Goal: Task Accomplishment & Management: Complete application form

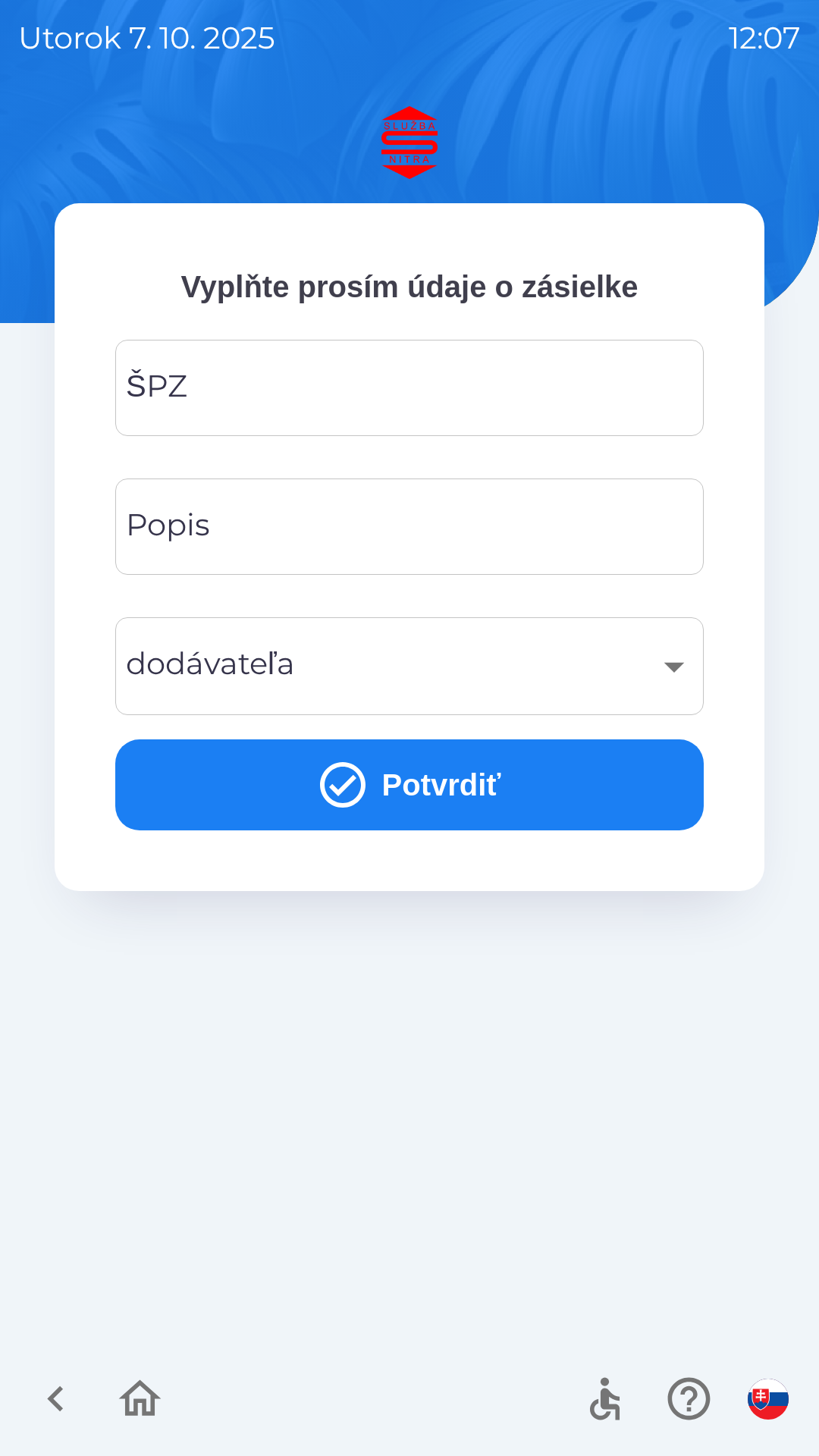
click at [242, 371] on input "ŠPZ" at bounding box center [409, 387] width 552 height 60
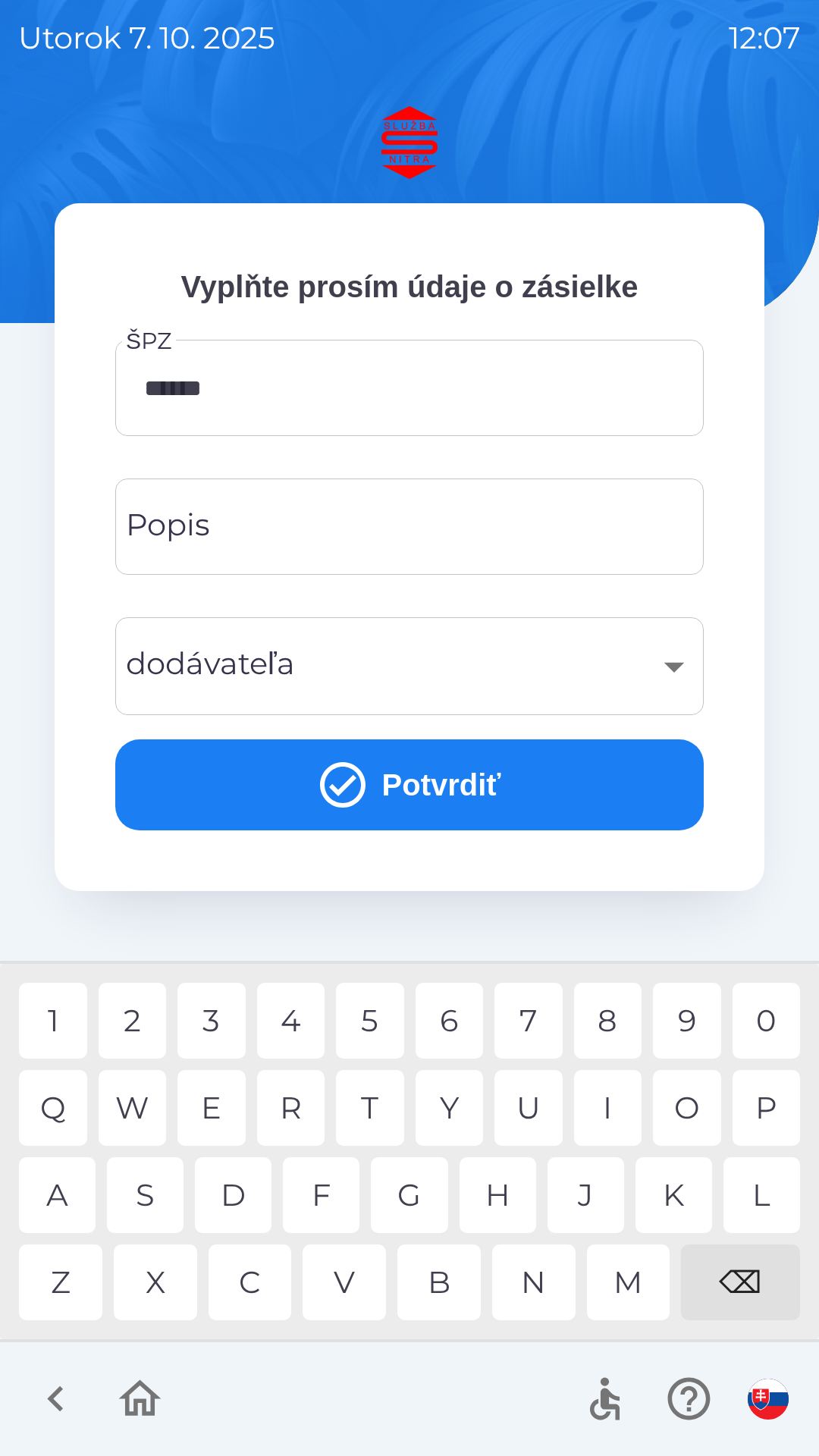
type input "*******"
click at [66, 1016] on div "1" at bounding box center [52, 1020] width 68 height 76
click at [309, 530] on input "Popis" at bounding box center [409, 526] width 552 height 60
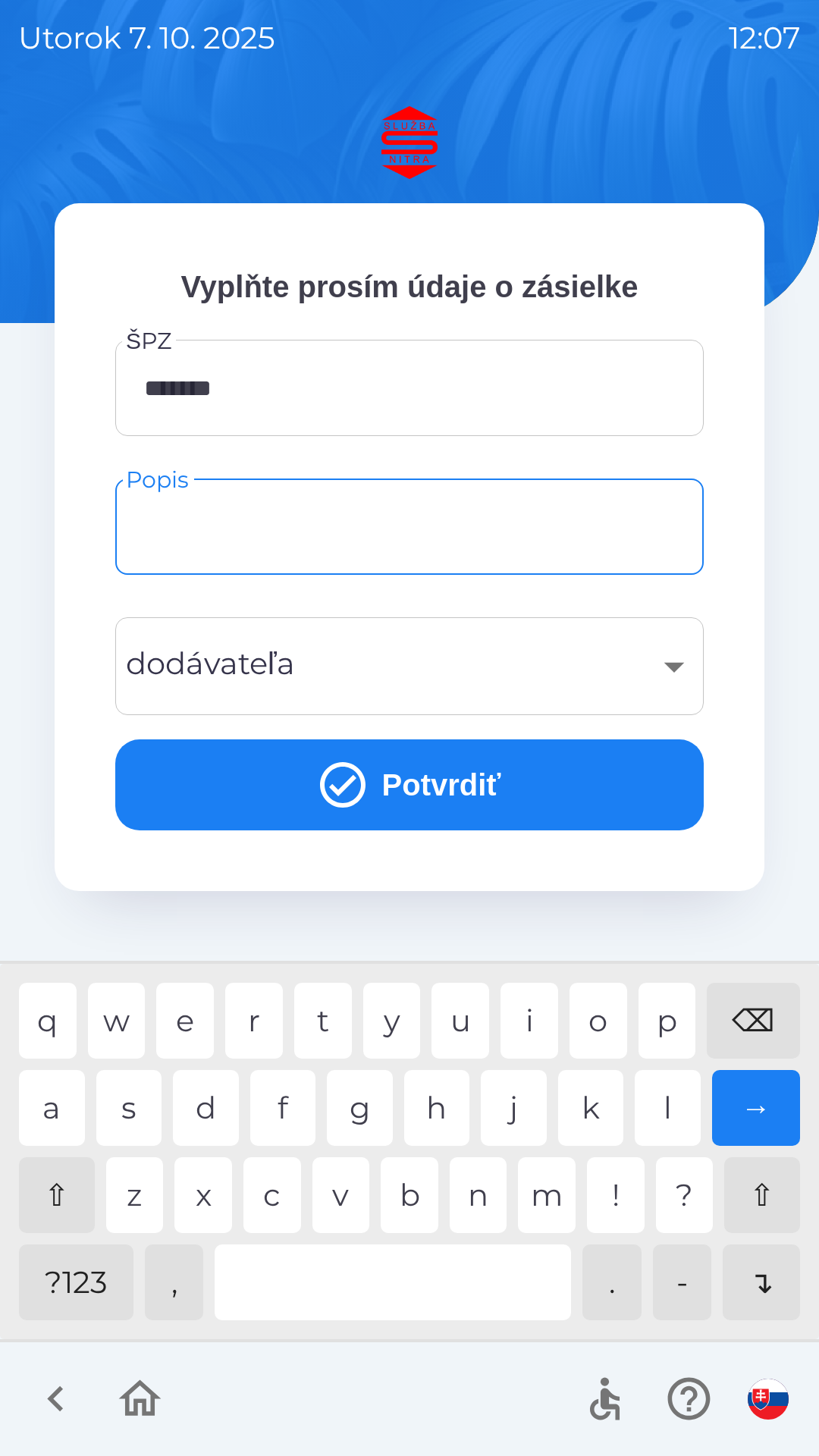
click at [633, 665] on div "​" at bounding box center [409, 665] width 552 height 61
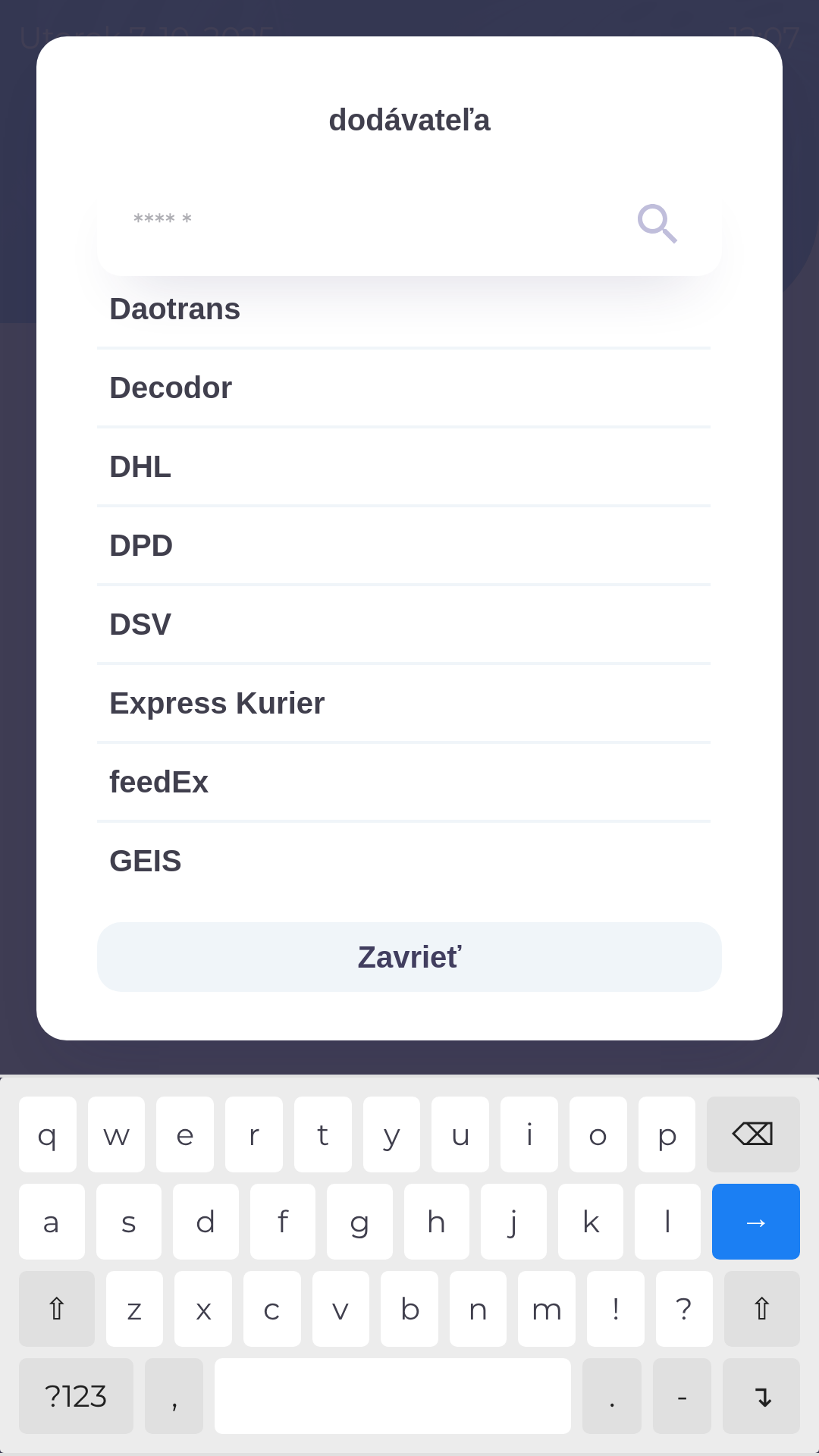
scroll to position [744, 0]
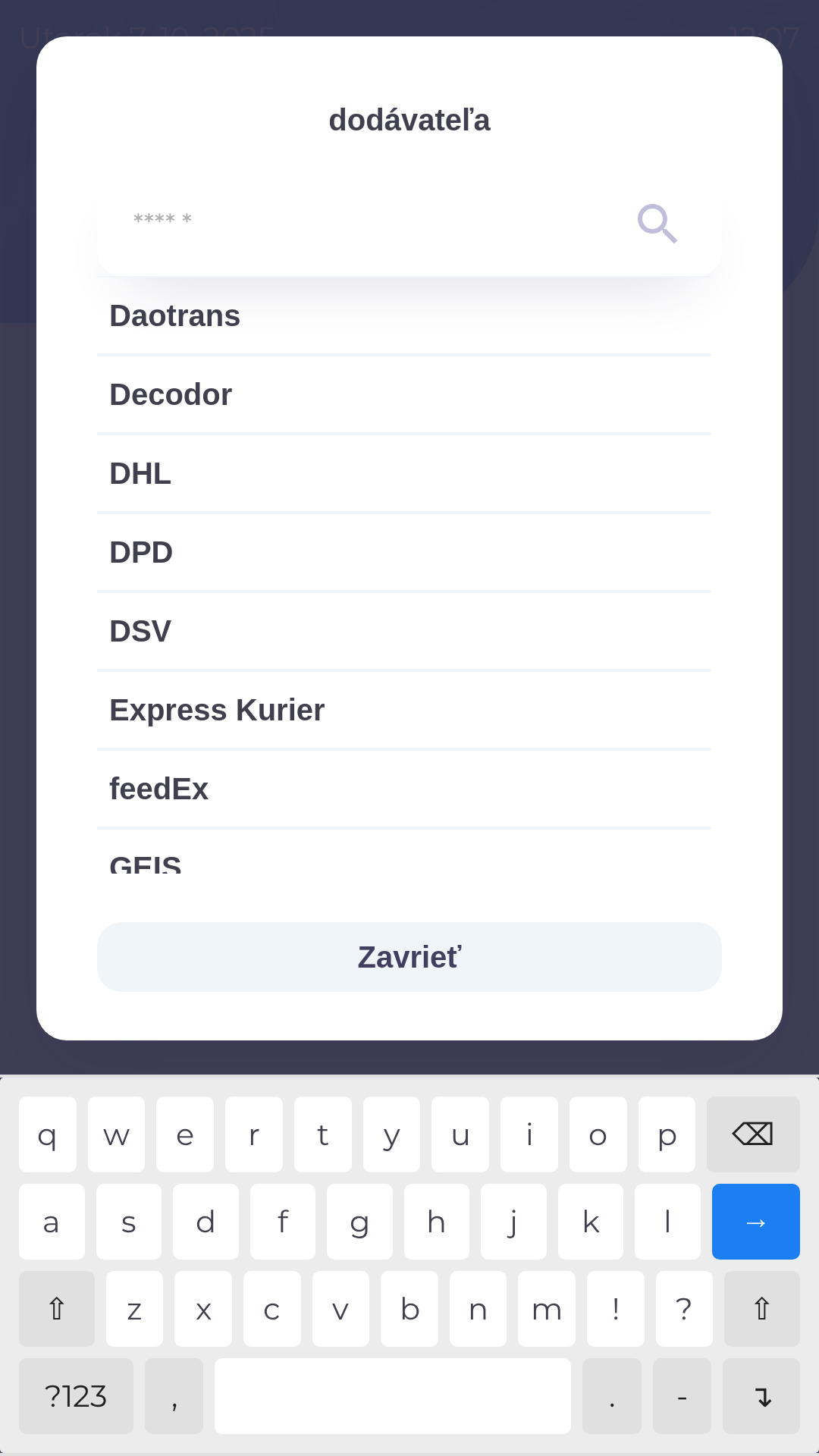
click at [218, 621] on span "DSV" at bounding box center [404, 631] width 589 height 45
type input "***"
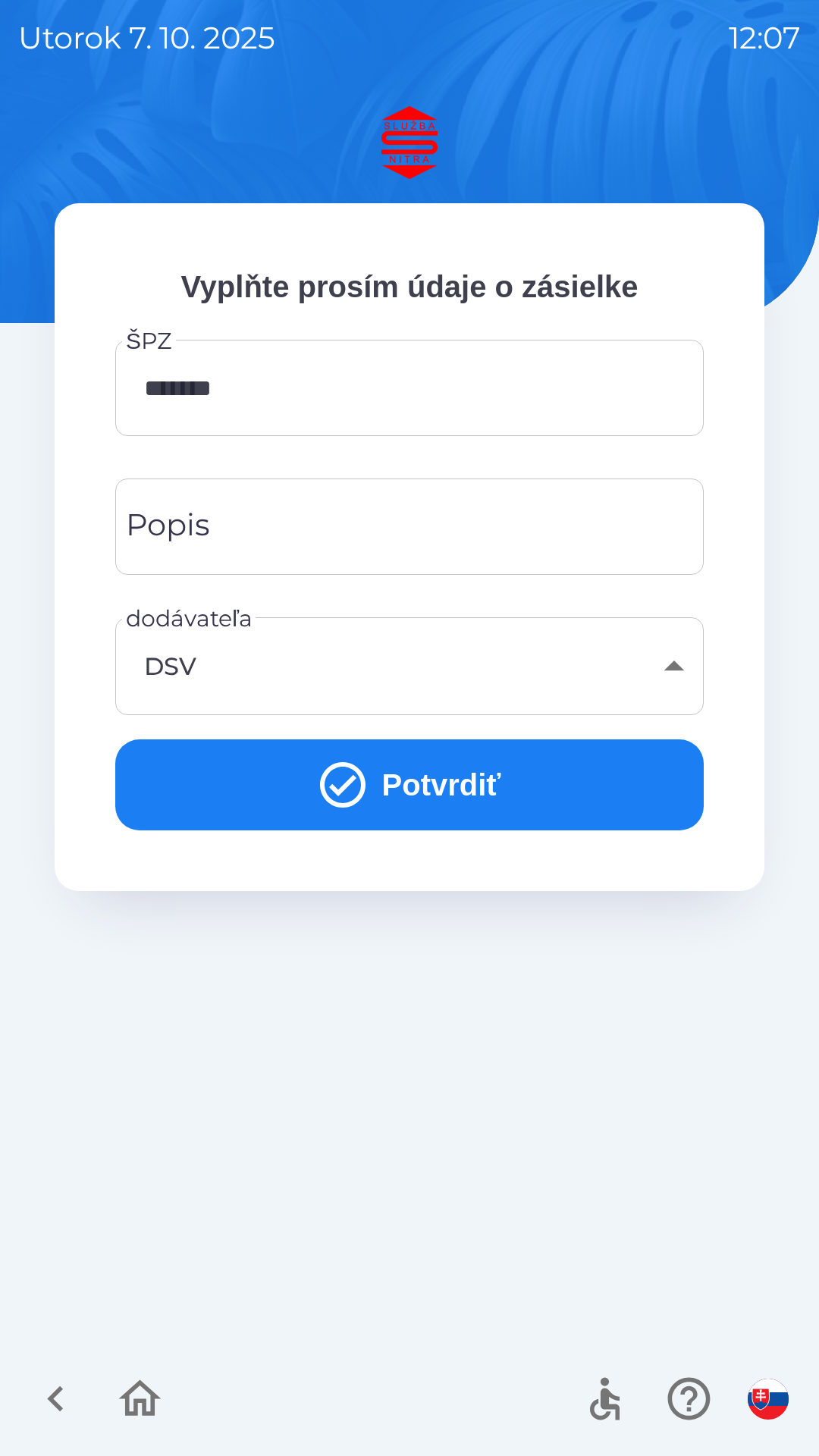
click at [411, 777] on button "Potvrdiť" at bounding box center [410, 784] width 589 height 91
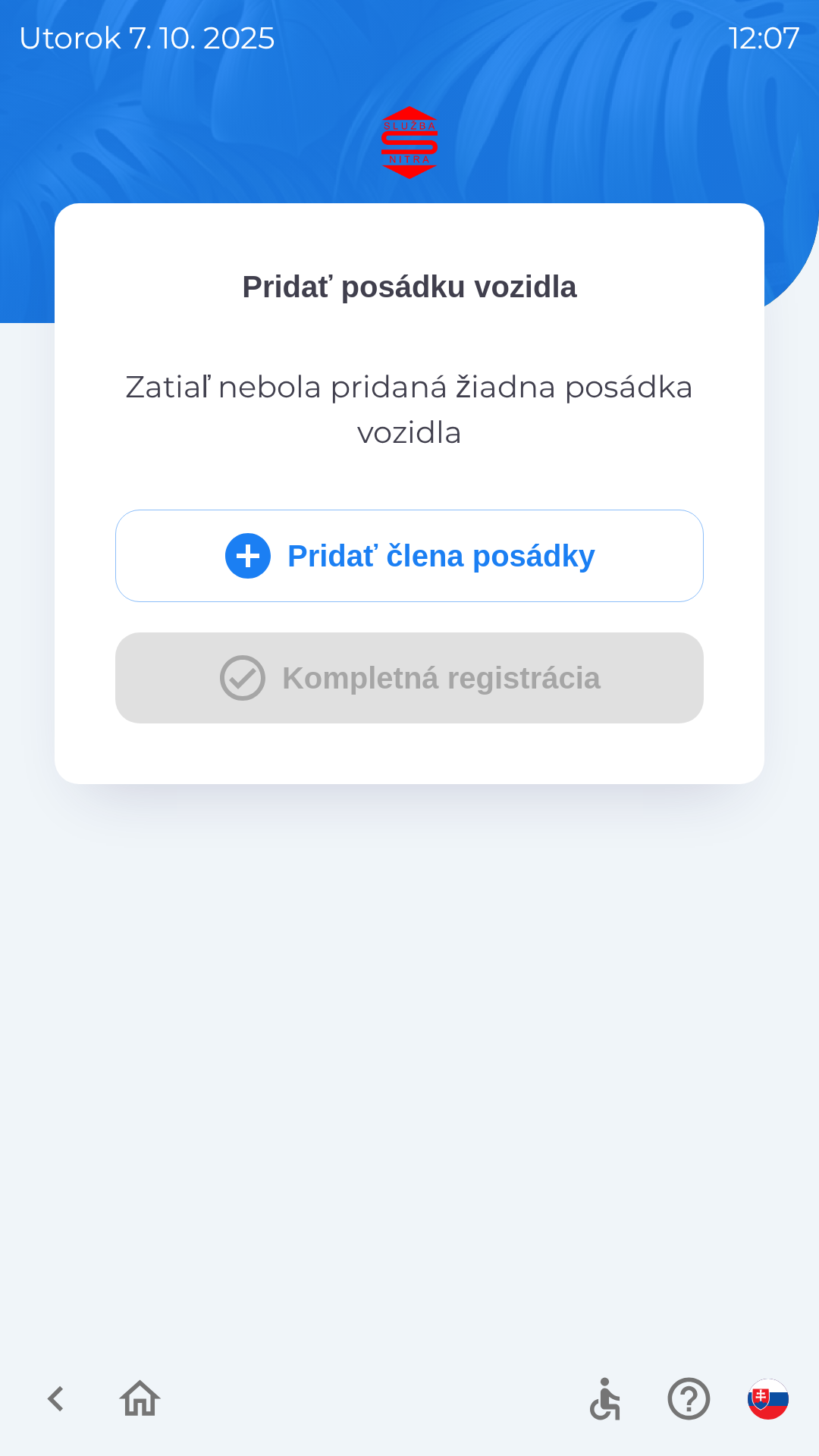
click at [335, 556] on button "Pridať člena posádky" at bounding box center [410, 556] width 589 height 93
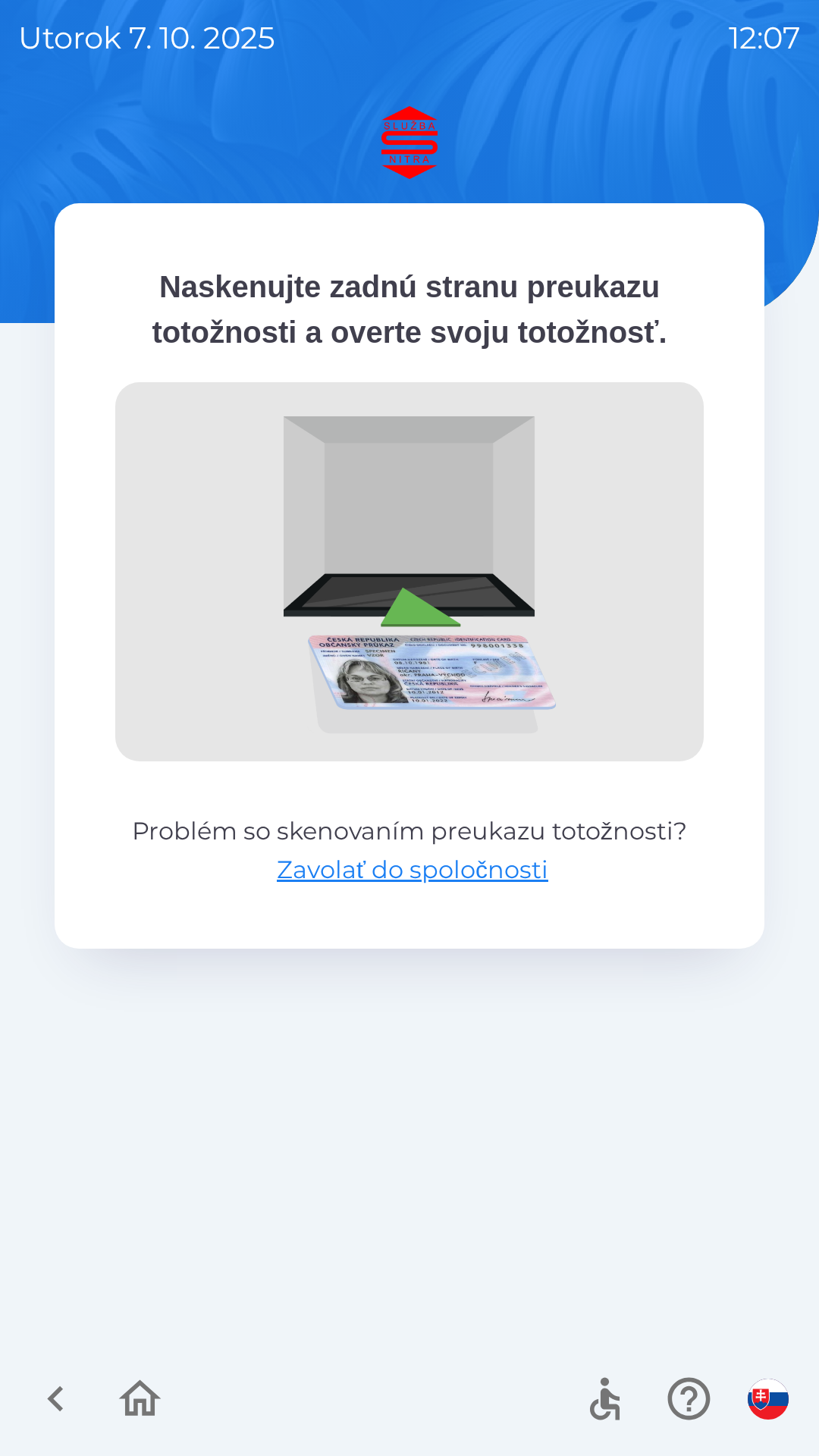
click at [126, 1388] on icon "button" at bounding box center [140, 1398] width 51 height 51
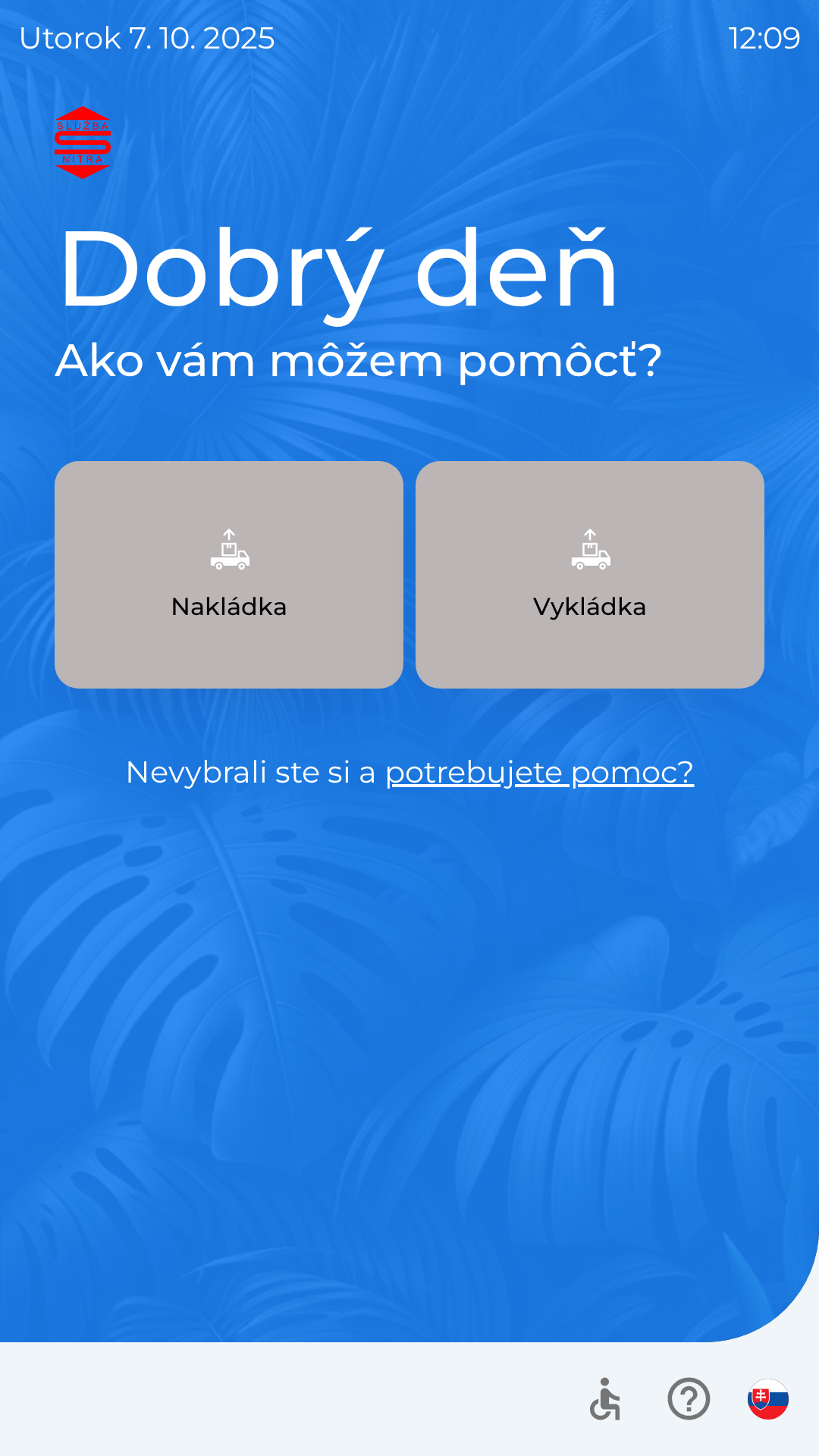
click at [264, 588] on button "Nakládka" at bounding box center [229, 575] width 349 height 228
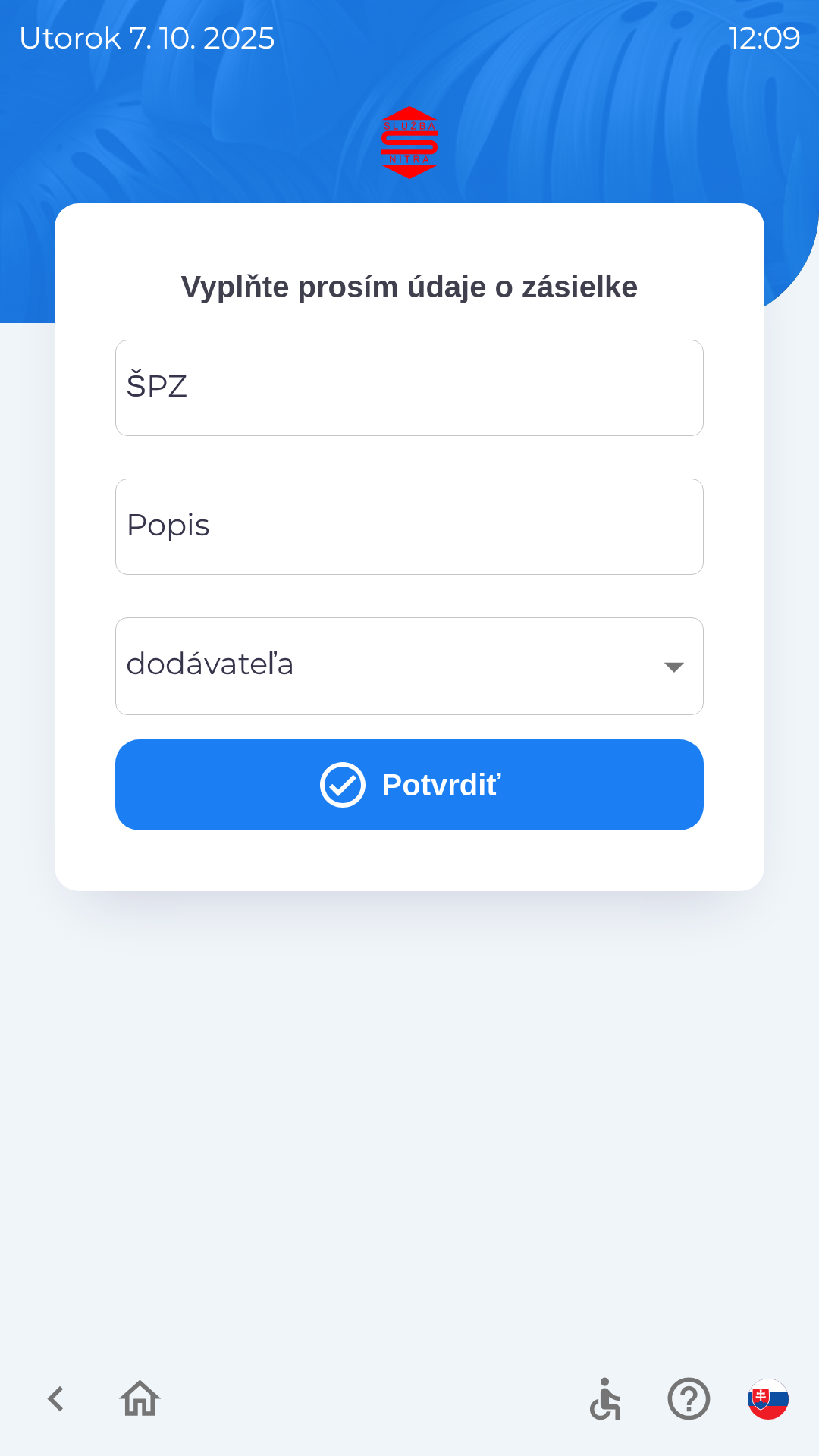
click at [275, 373] on input "ŠPZ" at bounding box center [409, 387] width 552 height 60
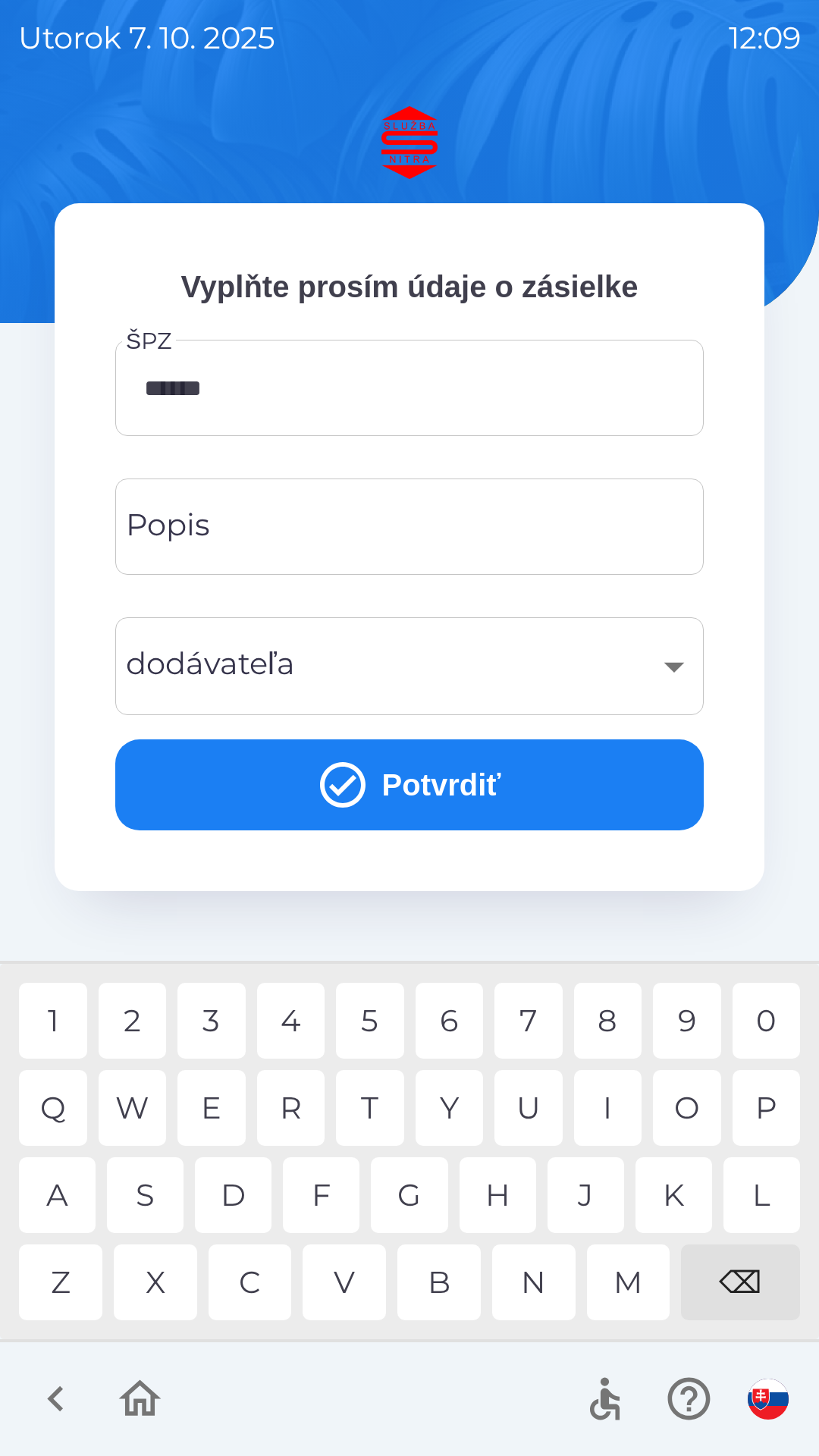
type input "*******"
click at [357, 665] on div "​" at bounding box center [409, 665] width 552 height 61
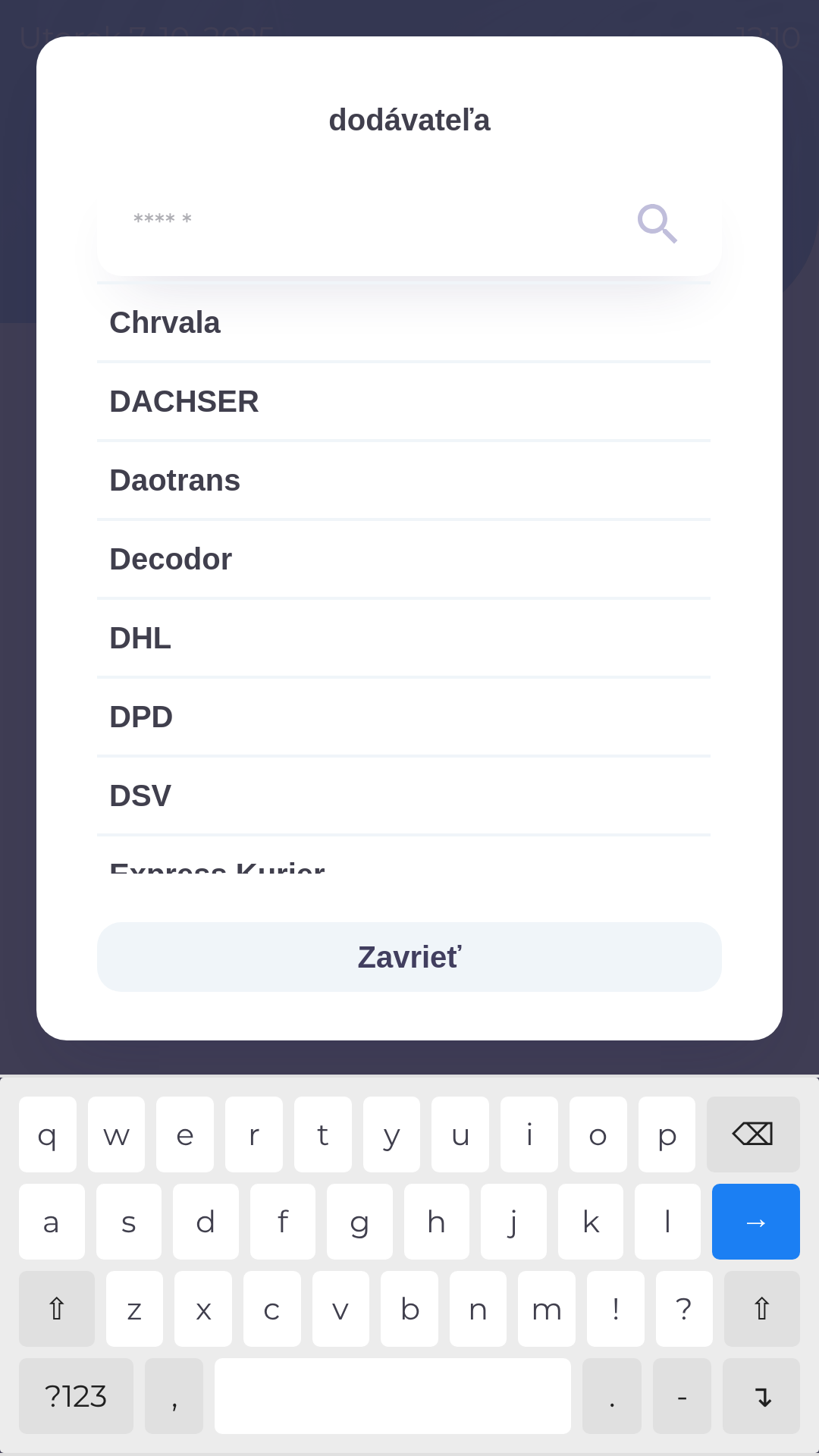
scroll to position [616, 0]
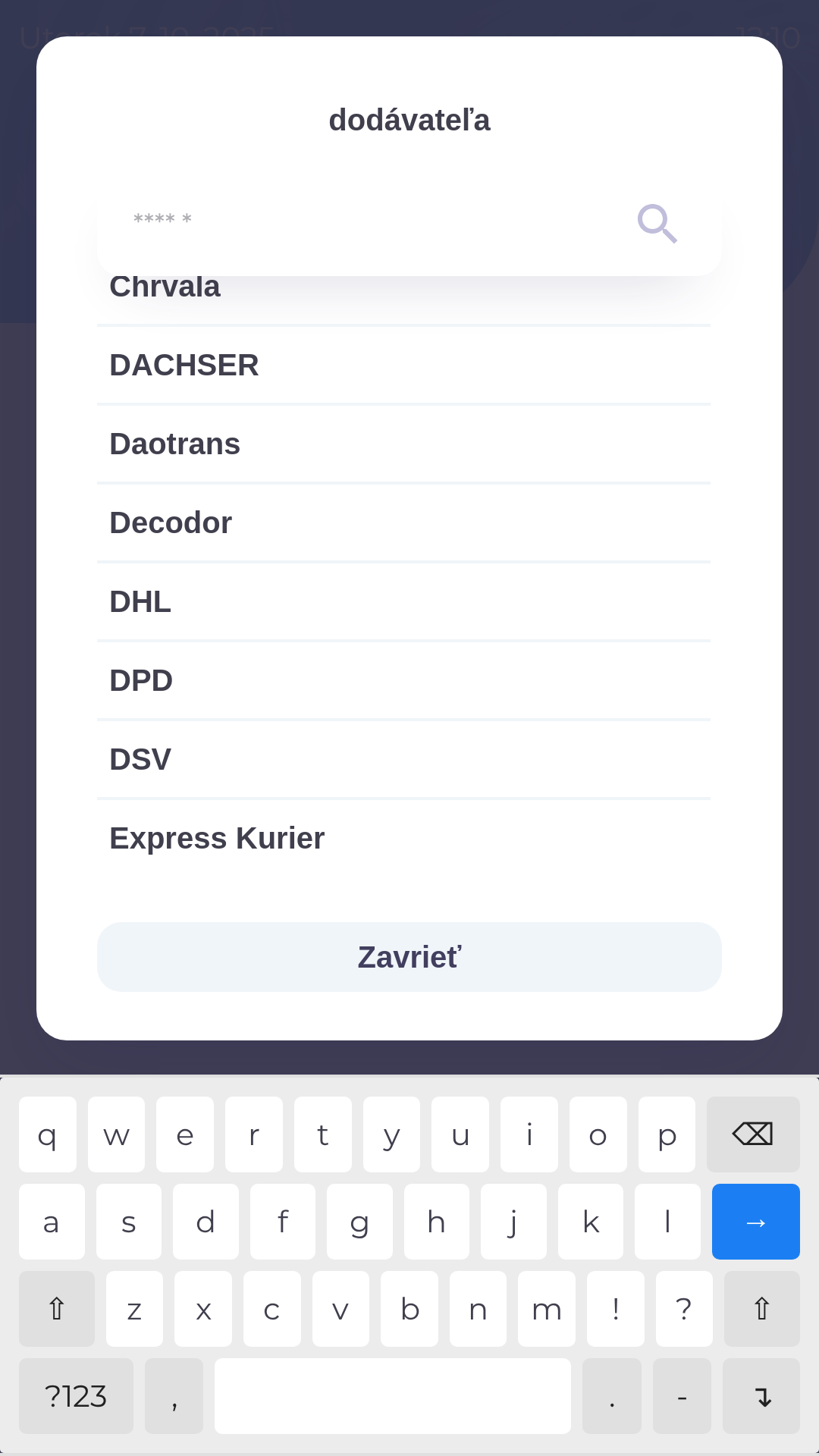
click at [245, 764] on span "DSV" at bounding box center [404, 759] width 589 height 45
type input "***"
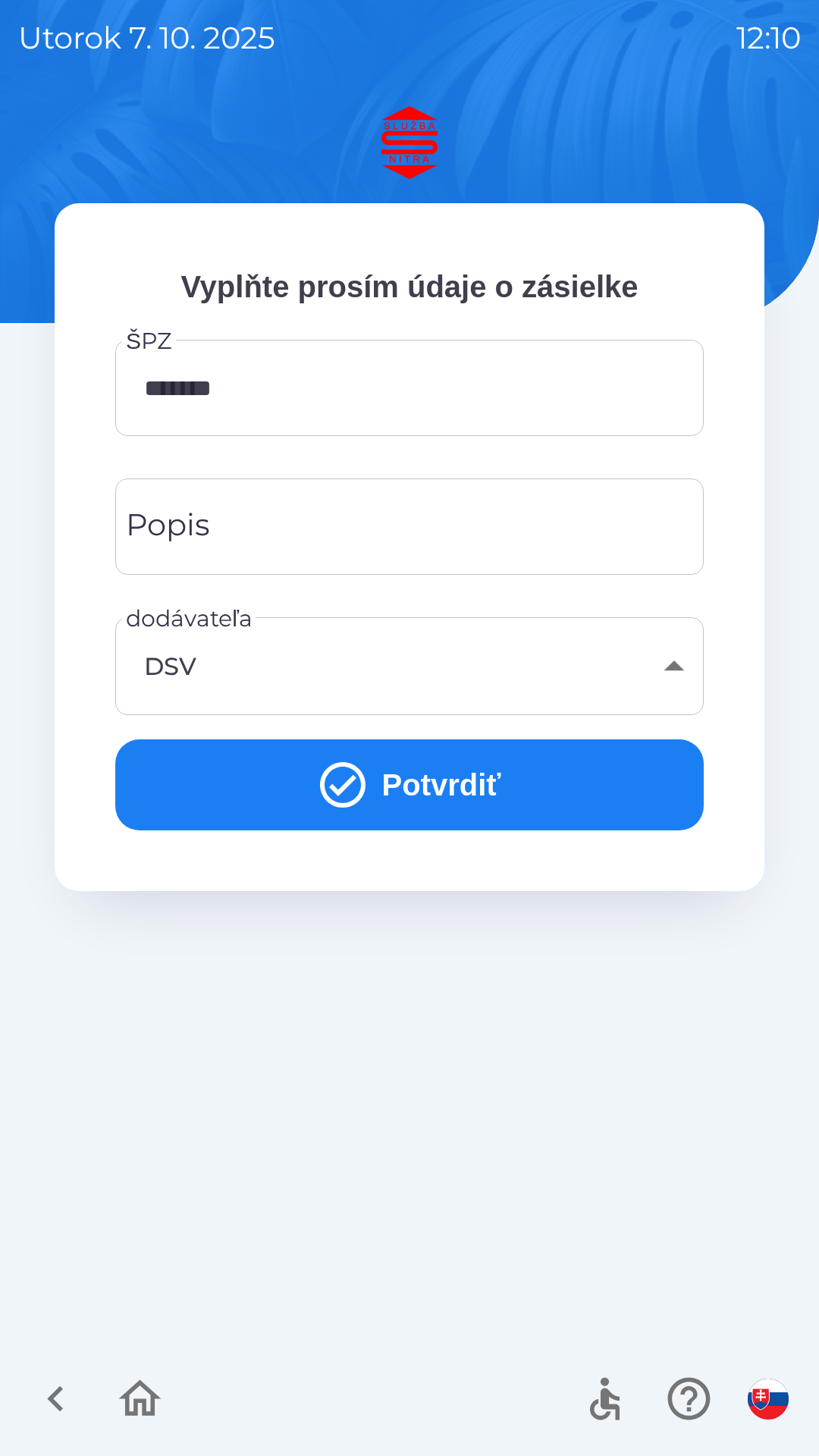
click at [432, 770] on button "Potvrdiť" at bounding box center [410, 784] width 589 height 91
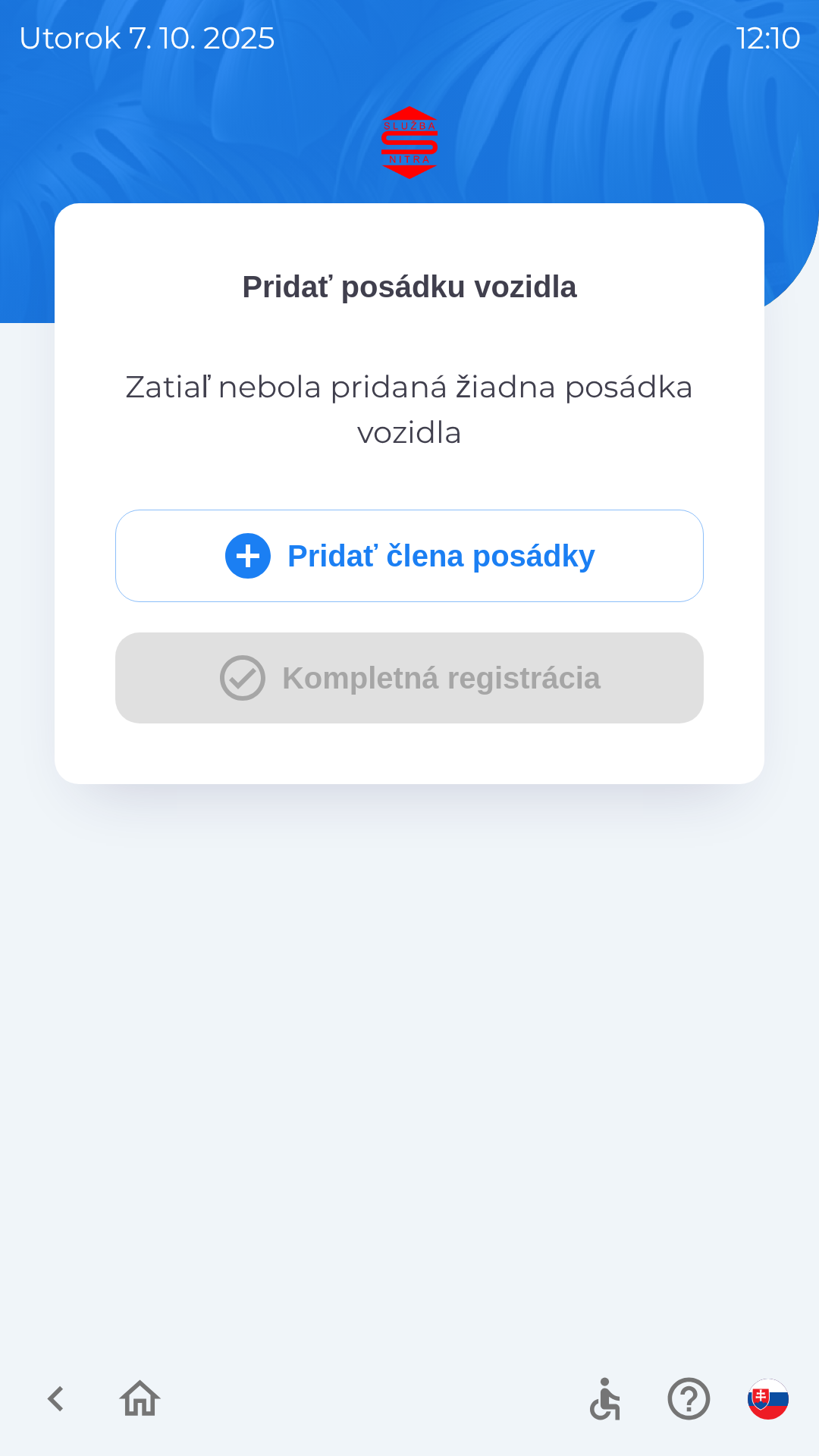
click at [430, 542] on button "Pridať člena posádky" at bounding box center [410, 556] width 589 height 93
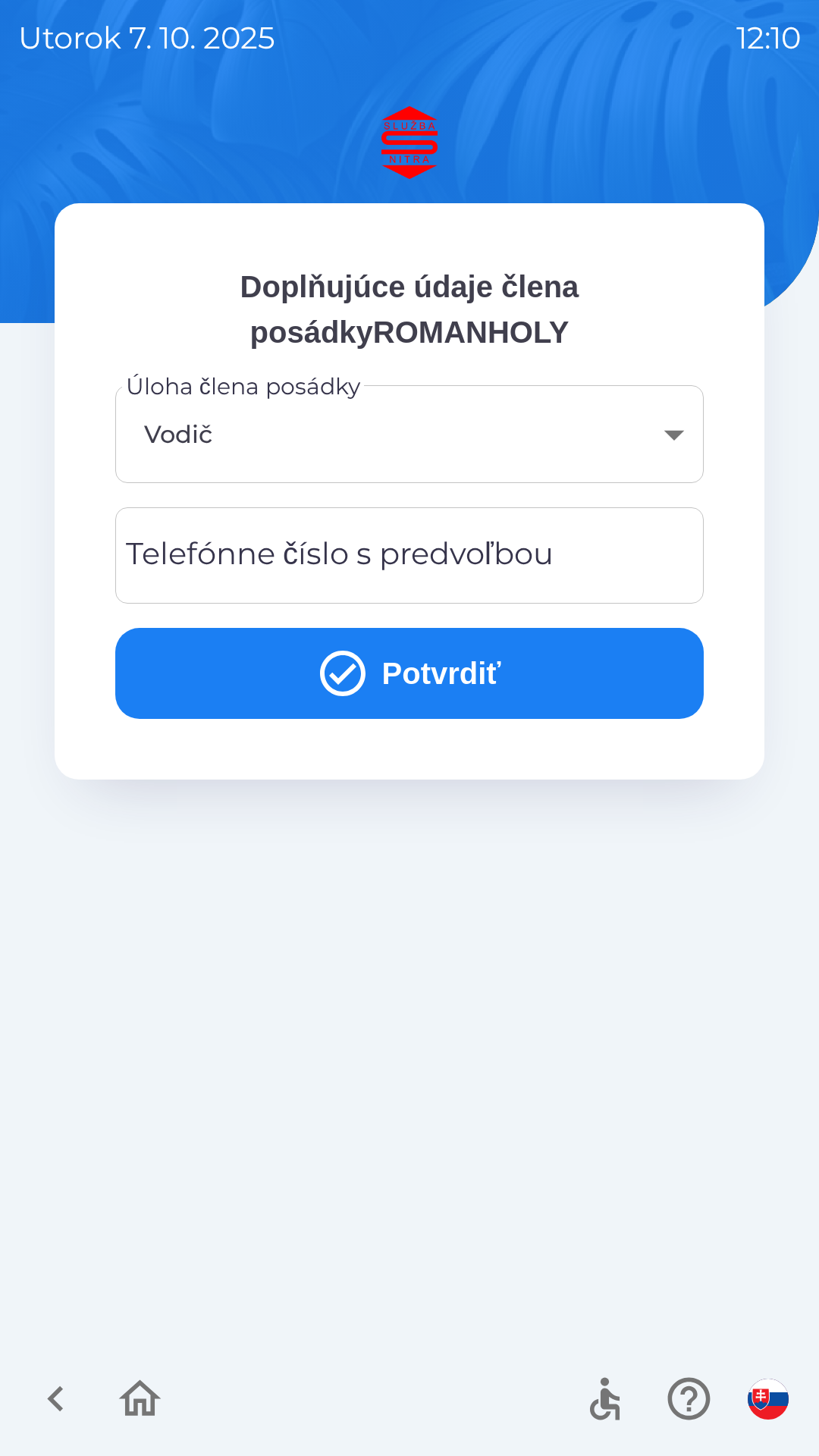
click at [342, 559] on div "Telefónne číslo s predvoľbou Telefónne číslo s predvoľbou" at bounding box center [410, 555] width 589 height 96
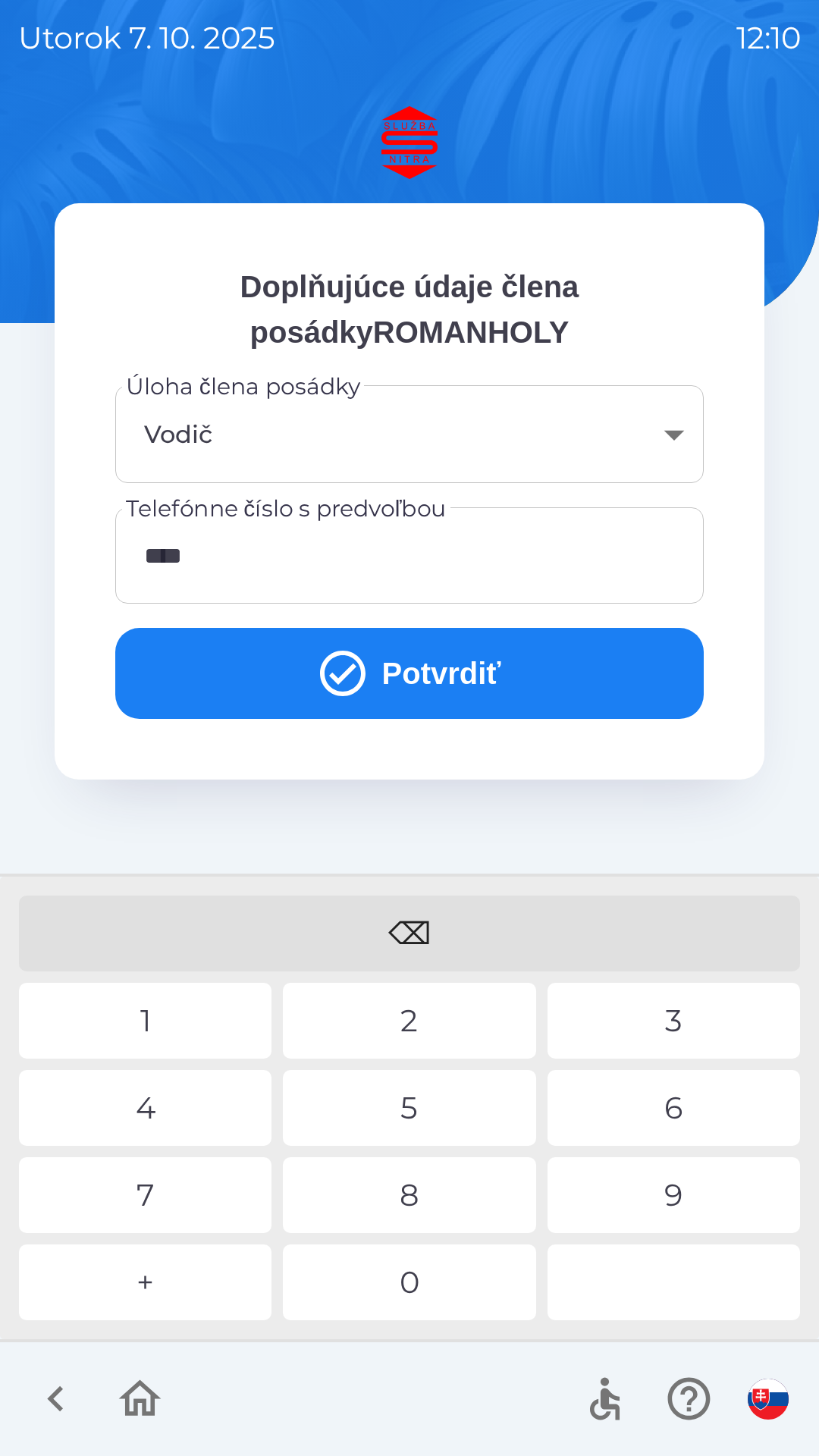
click at [208, 1033] on div "1" at bounding box center [145, 1020] width 253 height 76
click at [191, 983] on div "1" at bounding box center [145, 1020] width 253 height 76
click at [191, 980] on div "⌫ 1 2 3 4 5 6 7 8 9 + 0" at bounding box center [409, 1108] width 811 height 455
click at [218, 986] on div "1" at bounding box center [145, 1020] width 253 height 76
click at [659, 1183] on div "9" at bounding box center [674, 1195] width 253 height 76
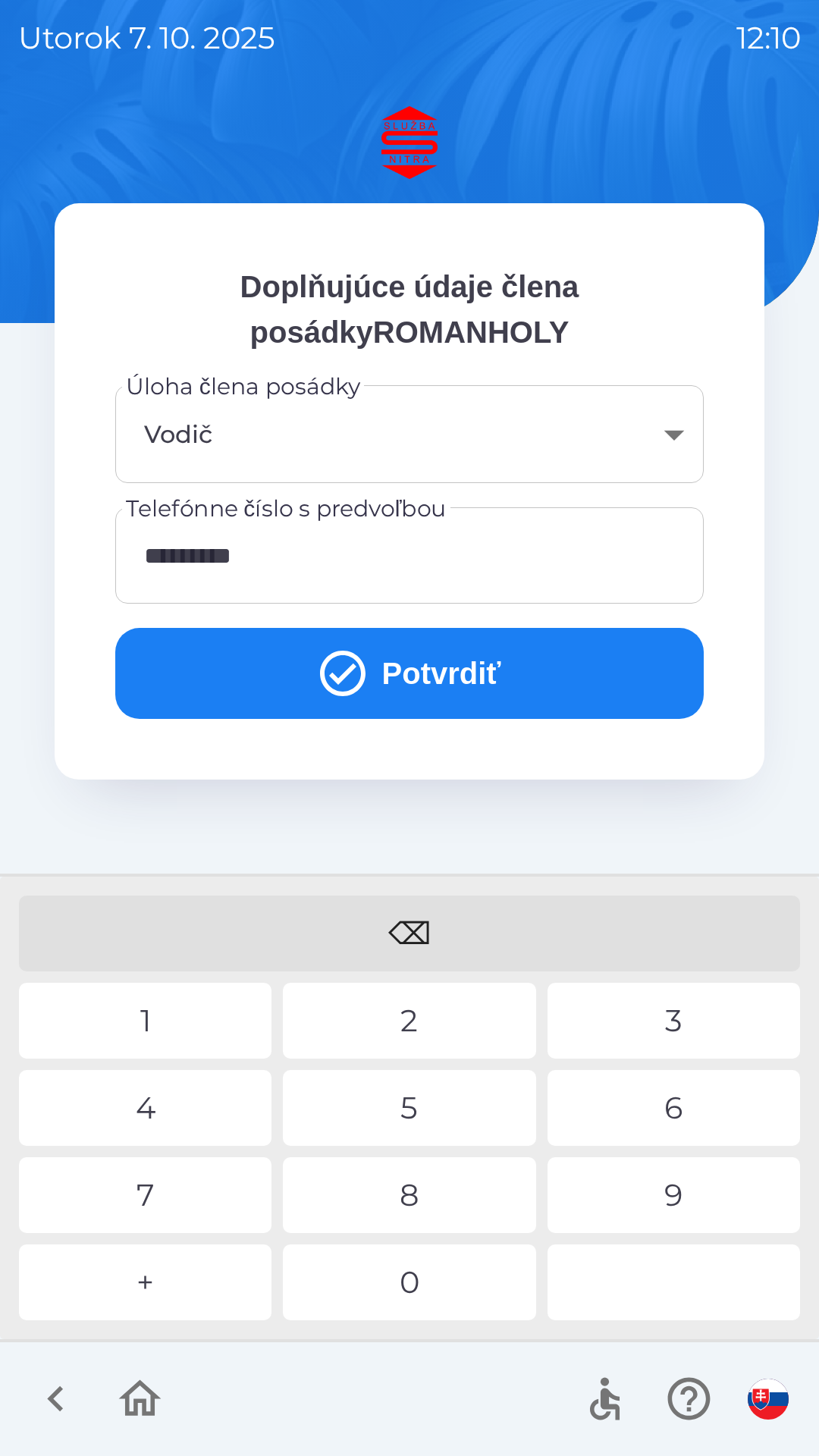
click at [439, 1283] on div "0" at bounding box center [409, 1282] width 253 height 76
type input "**********"
click at [165, 1117] on div "4" at bounding box center [145, 1107] width 253 height 76
click at [429, 677] on button "Potvrdiť" at bounding box center [410, 673] width 589 height 91
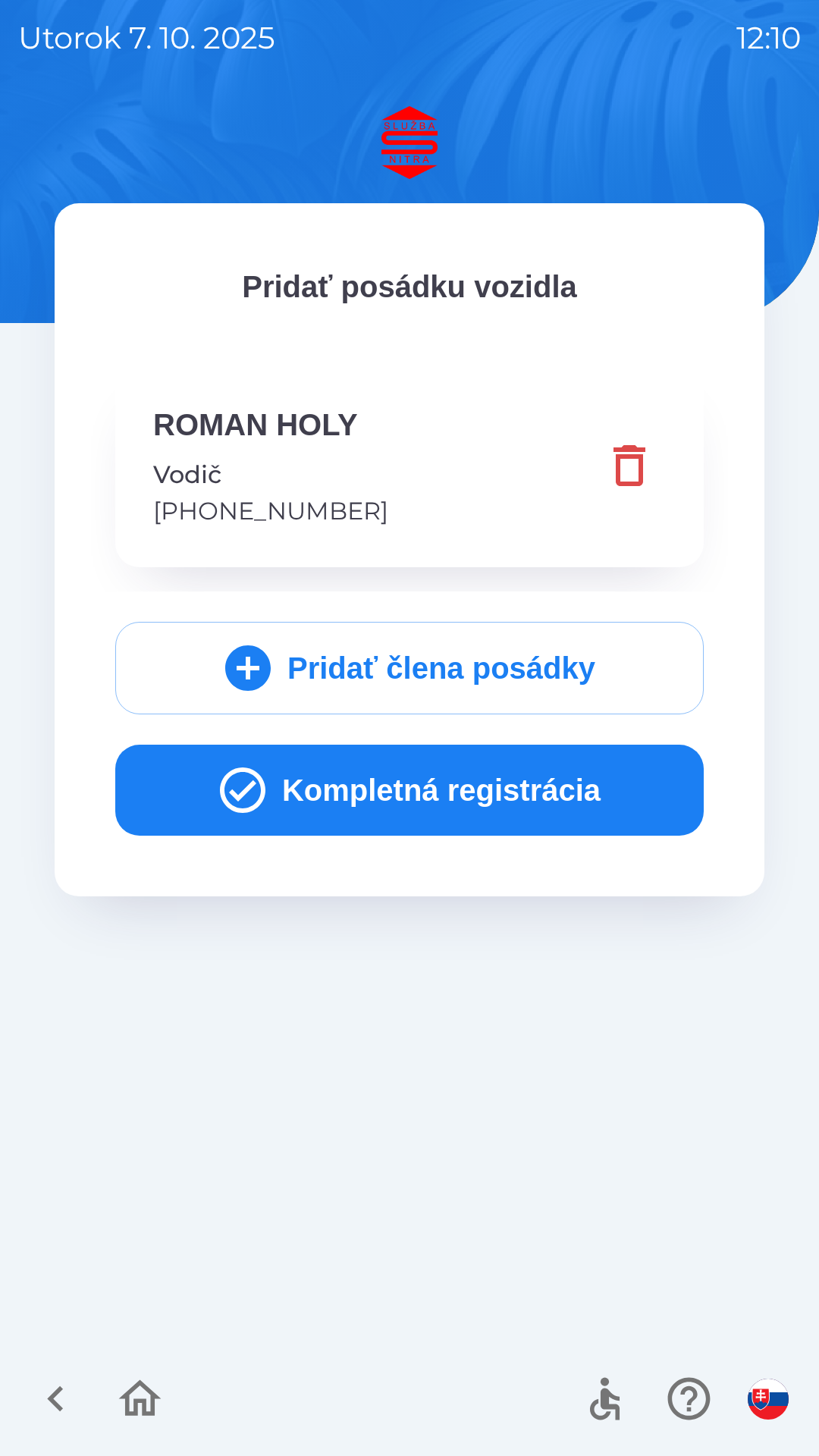
click at [428, 776] on button "Kompletná registrácia" at bounding box center [410, 790] width 589 height 91
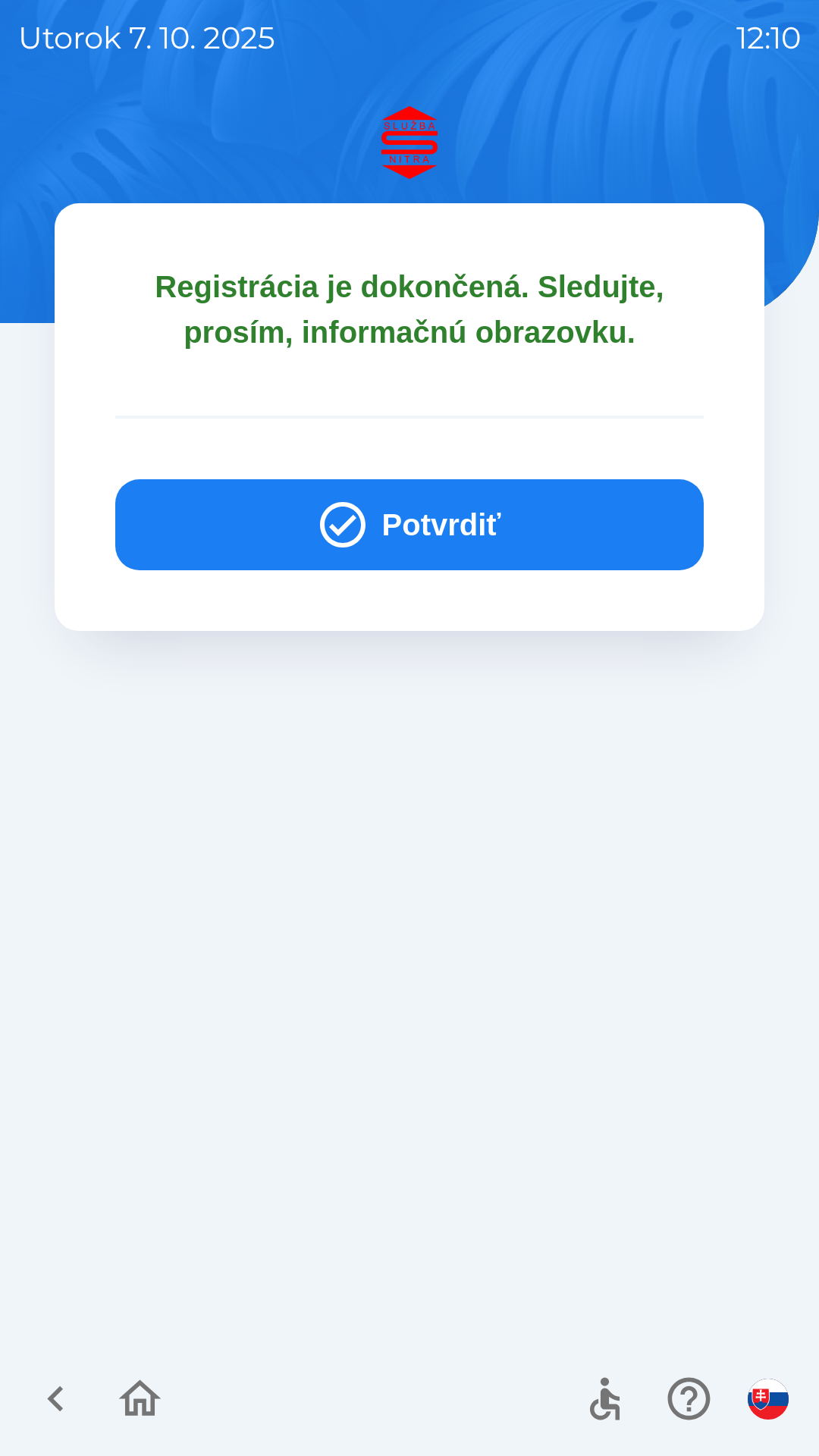
click at [444, 523] on button "Potvrdiť" at bounding box center [410, 525] width 589 height 91
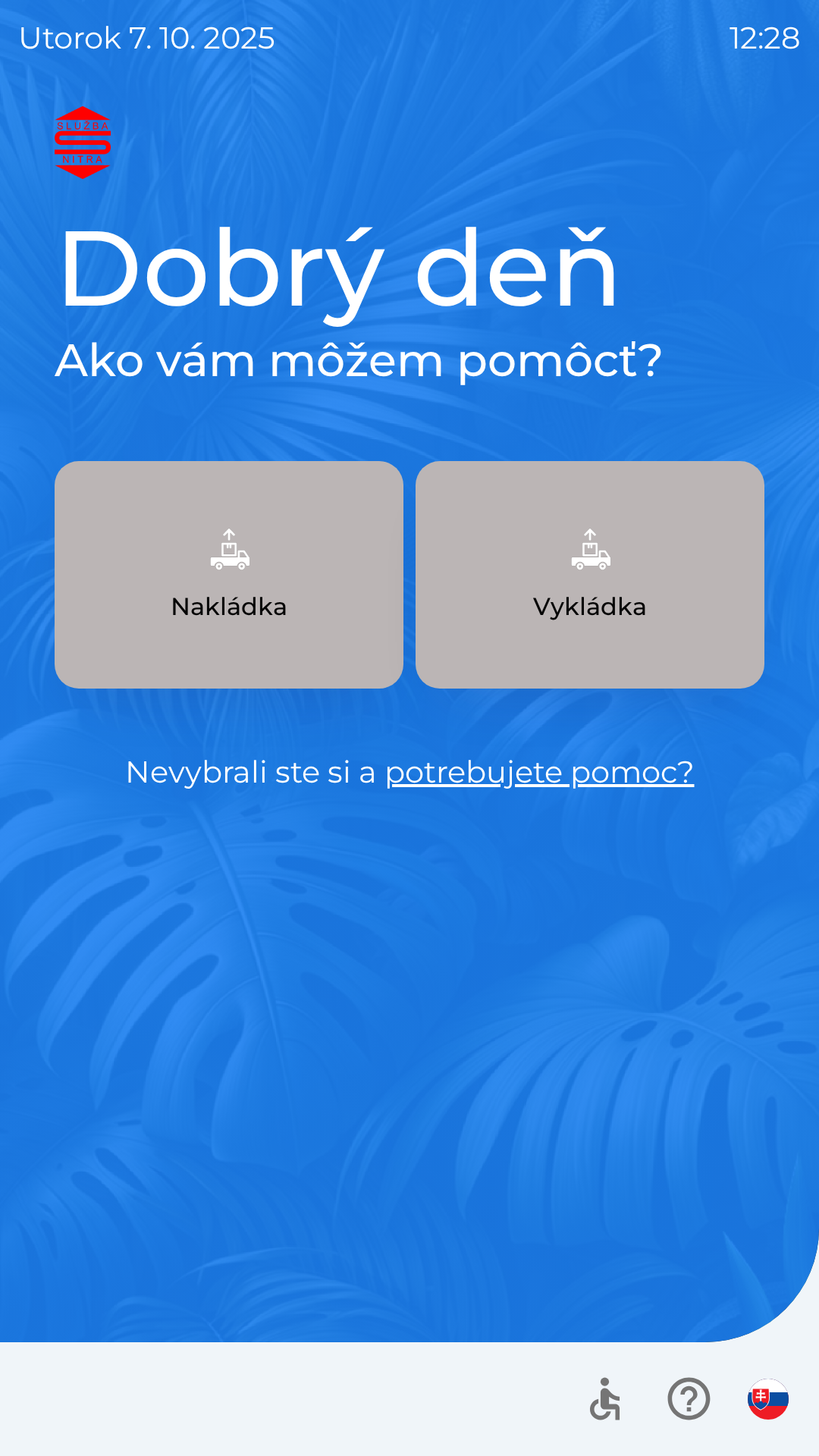
click at [281, 575] on button "Nakládka" at bounding box center [229, 575] width 349 height 228
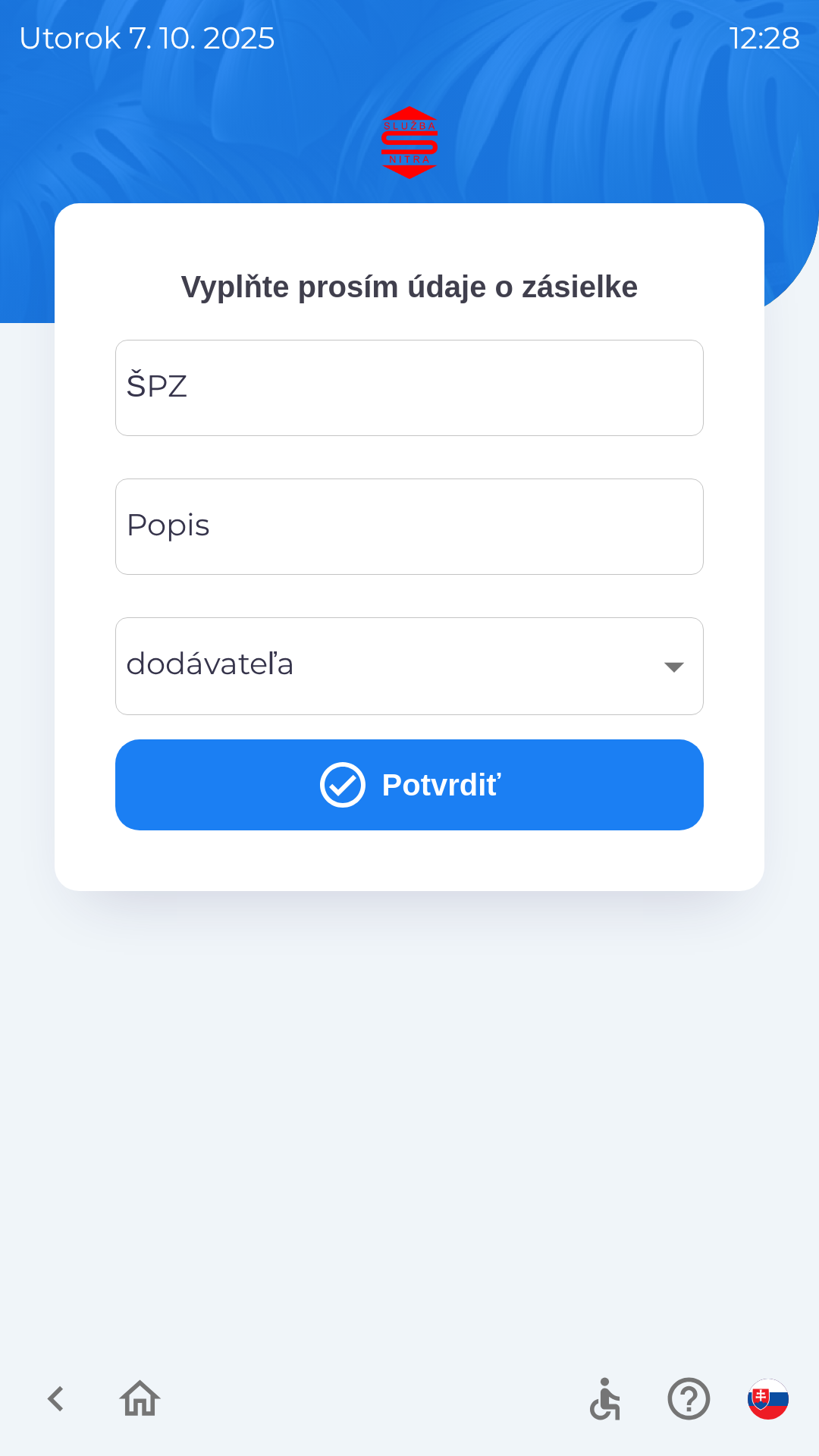
click at [317, 374] on input "ŠPZ" at bounding box center [409, 387] width 552 height 60
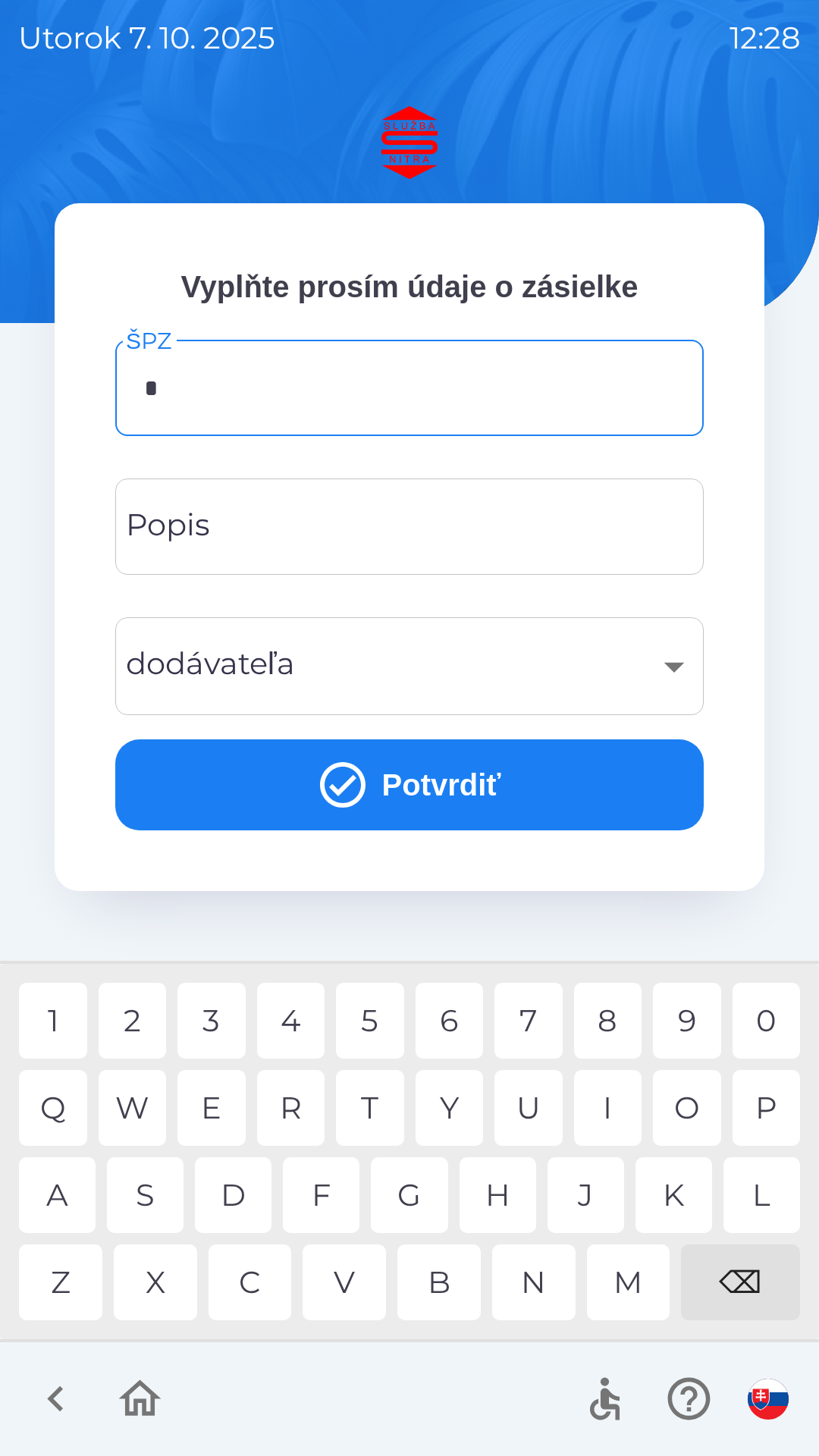
click at [252, 1181] on div "D" at bounding box center [233, 1195] width 76 height 76
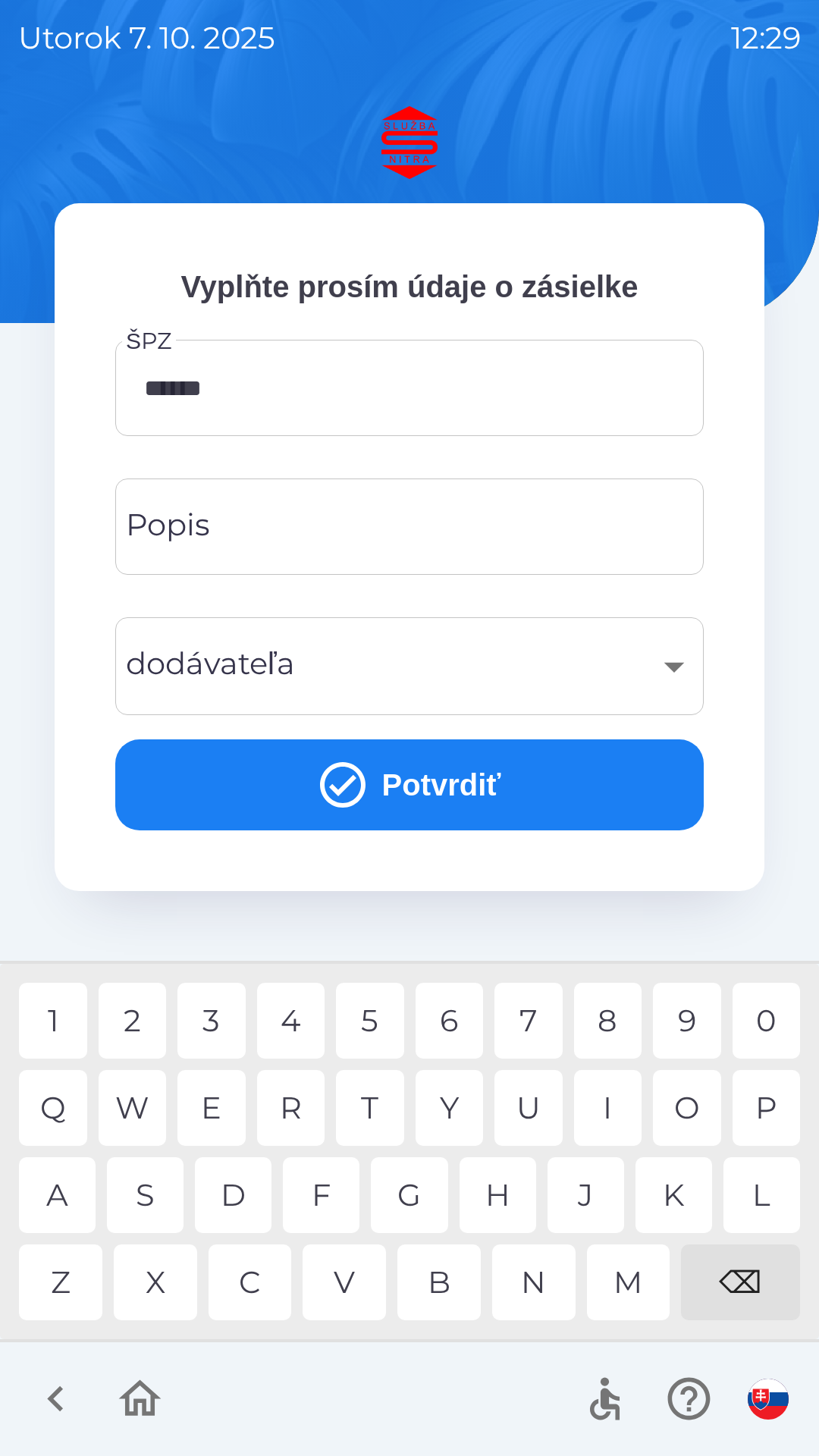
type input "*******"
click at [176, 1270] on div "X" at bounding box center [156, 1282] width 84 height 76
click at [348, 517] on input "Popis" at bounding box center [409, 526] width 552 height 60
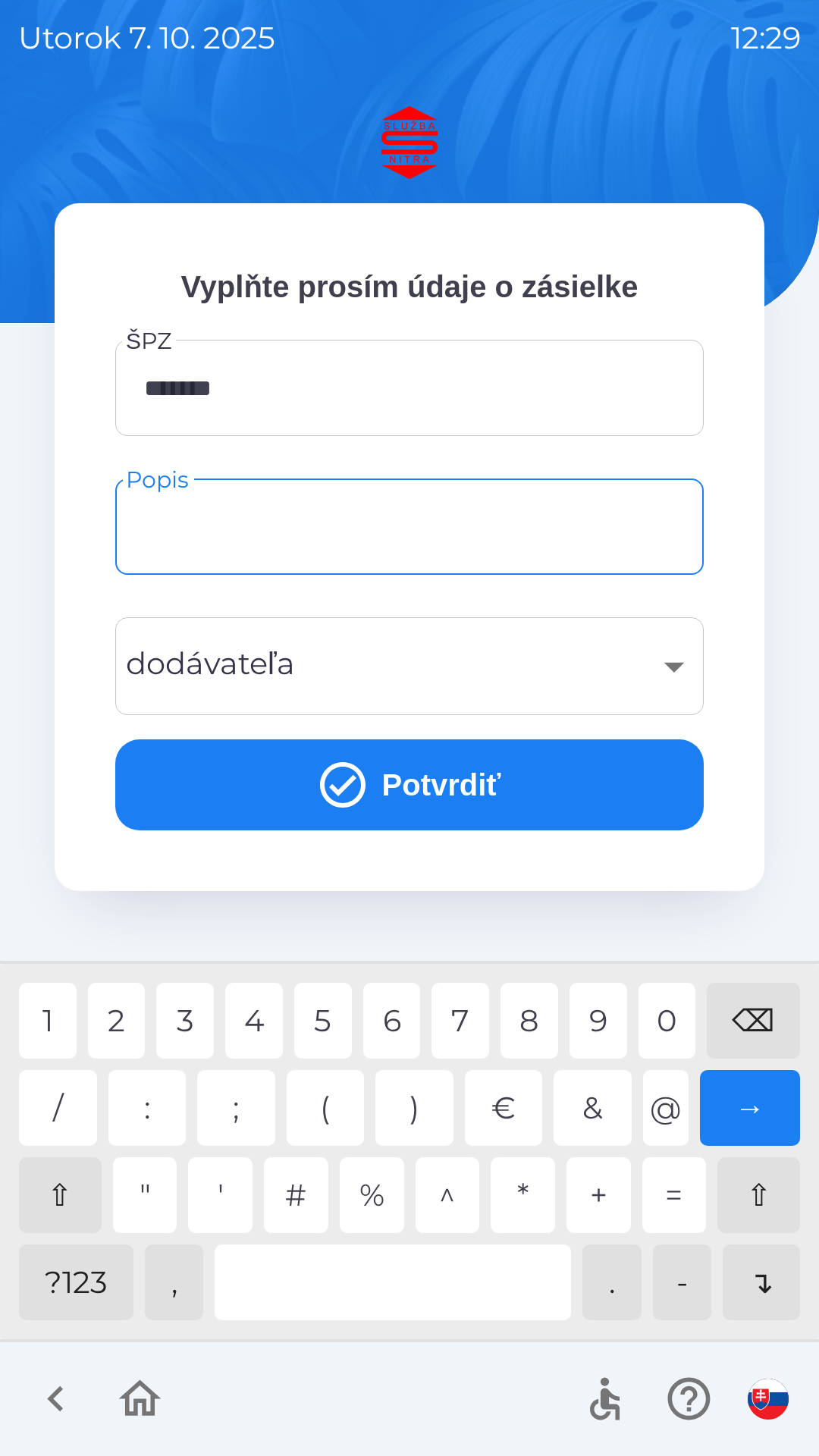
click at [90, 1278] on div "?123" at bounding box center [76, 1282] width 115 height 76
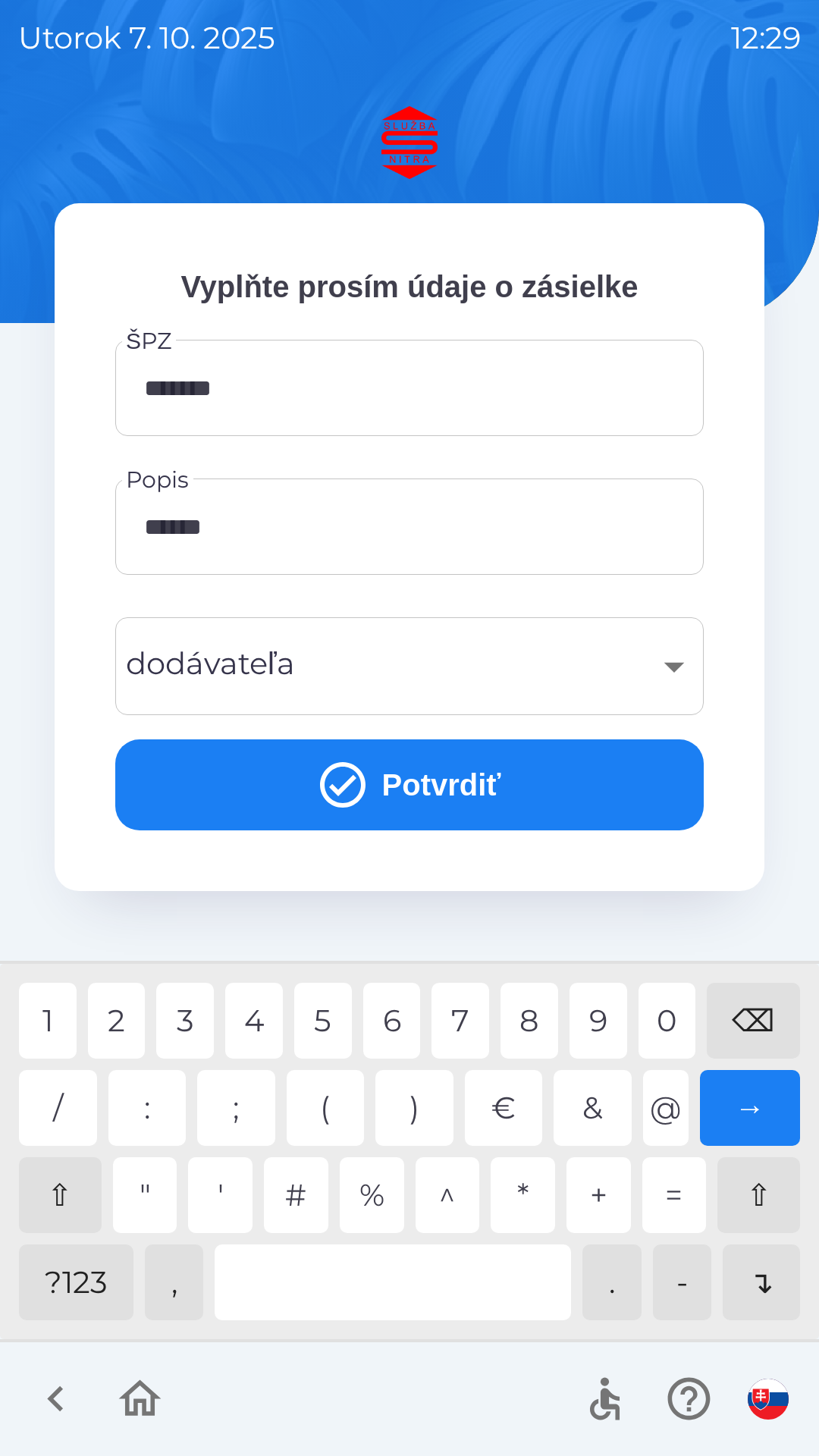
click at [325, 1018] on div "5" at bounding box center [323, 1020] width 58 height 76
click at [404, 1016] on div "6" at bounding box center [391, 1020] width 58 height 76
type input "********"
click at [466, 784] on button "Potvrdiť" at bounding box center [410, 784] width 589 height 91
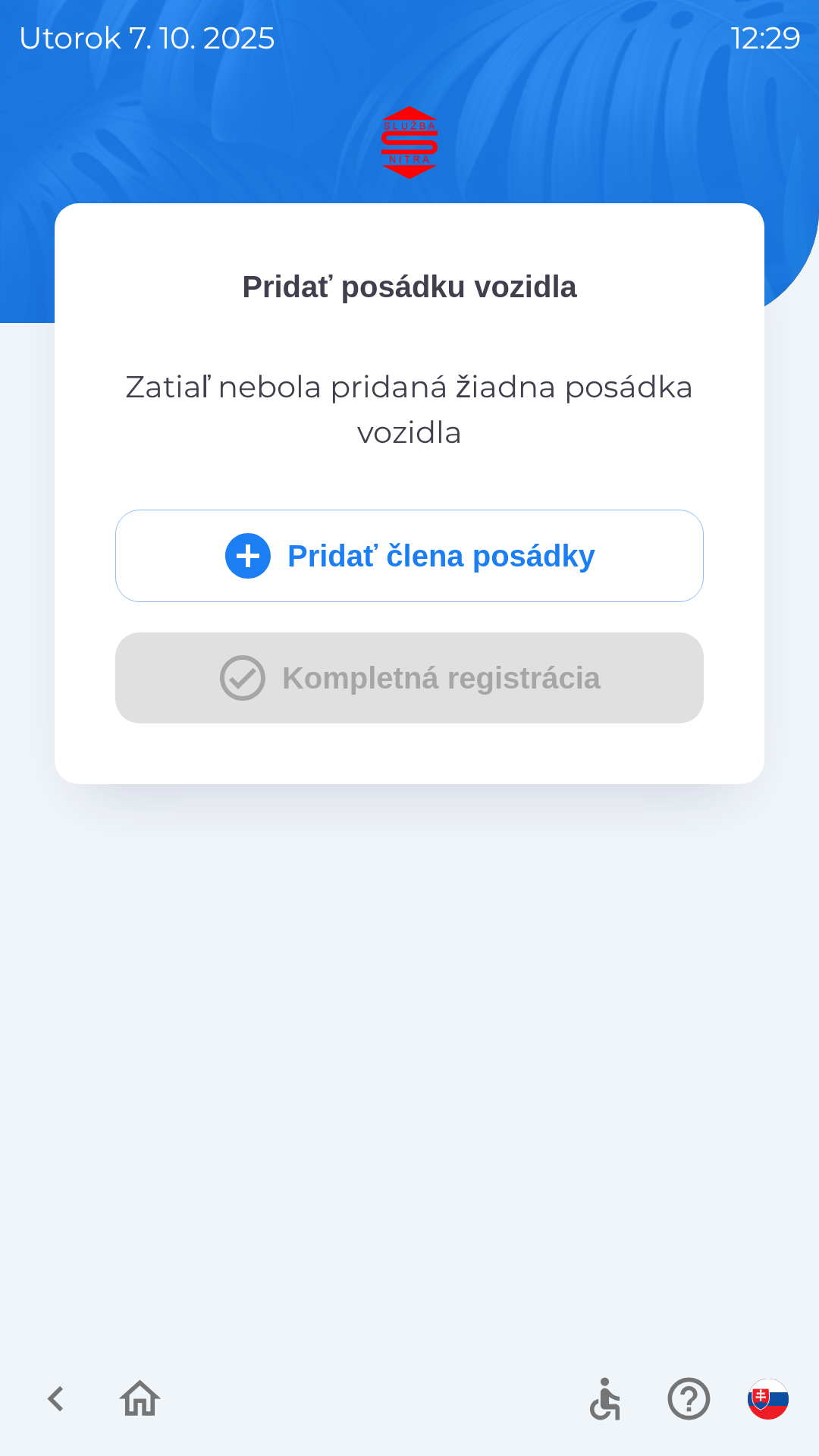
click at [392, 676] on div "Pridať člena posádky Kompletná registrácia" at bounding box center [410, 616] width 589 height 213
click at [467, 562] on button "Pridať člena posádky" at bounding box center [410, 556] width 589 height 93
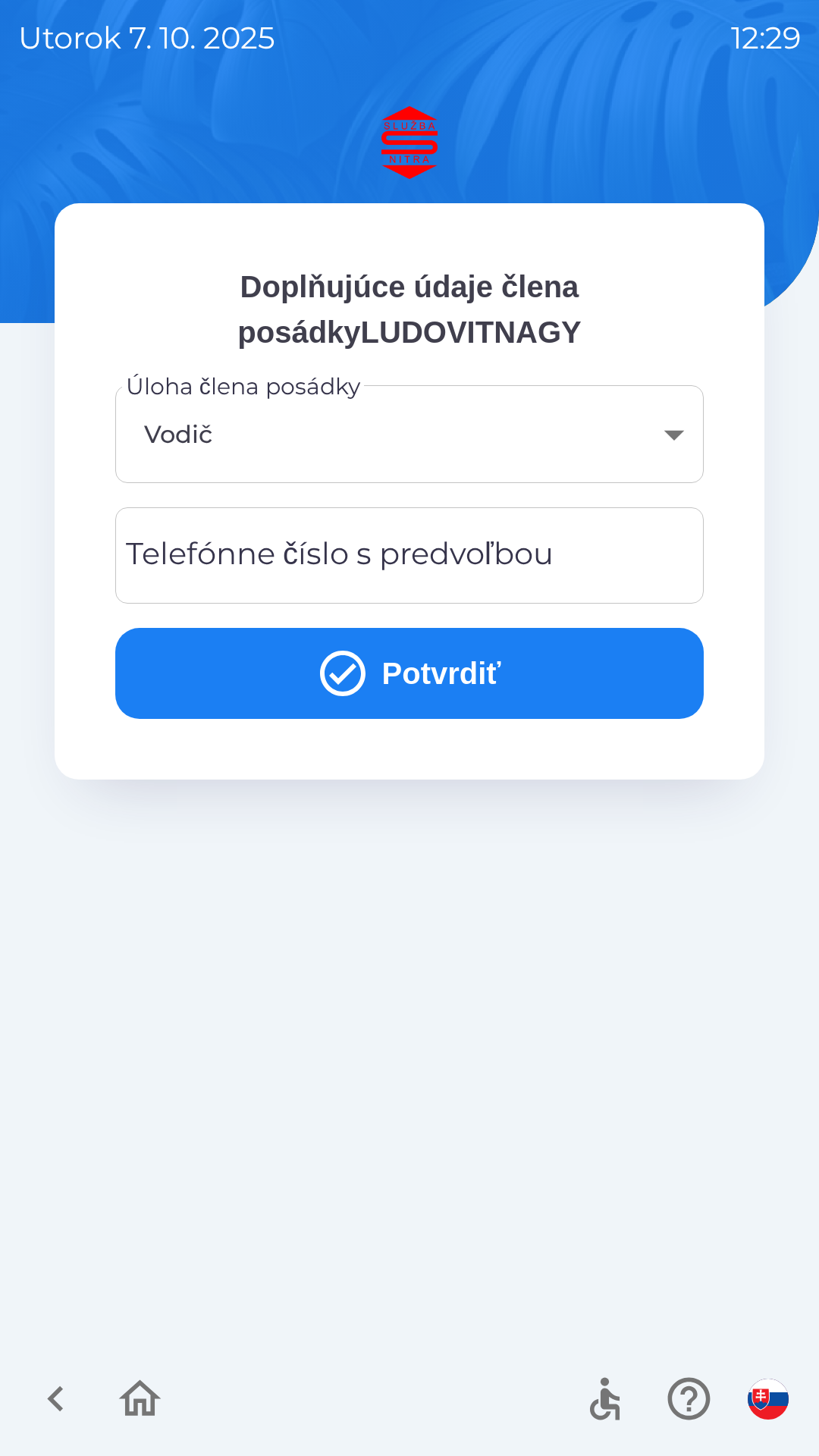
click at [277, 541] on div "Telefónne číslo s predvoľbou Telefónne číslo s predvoľbou" at bounding box center [410, 555] width 589 height 96
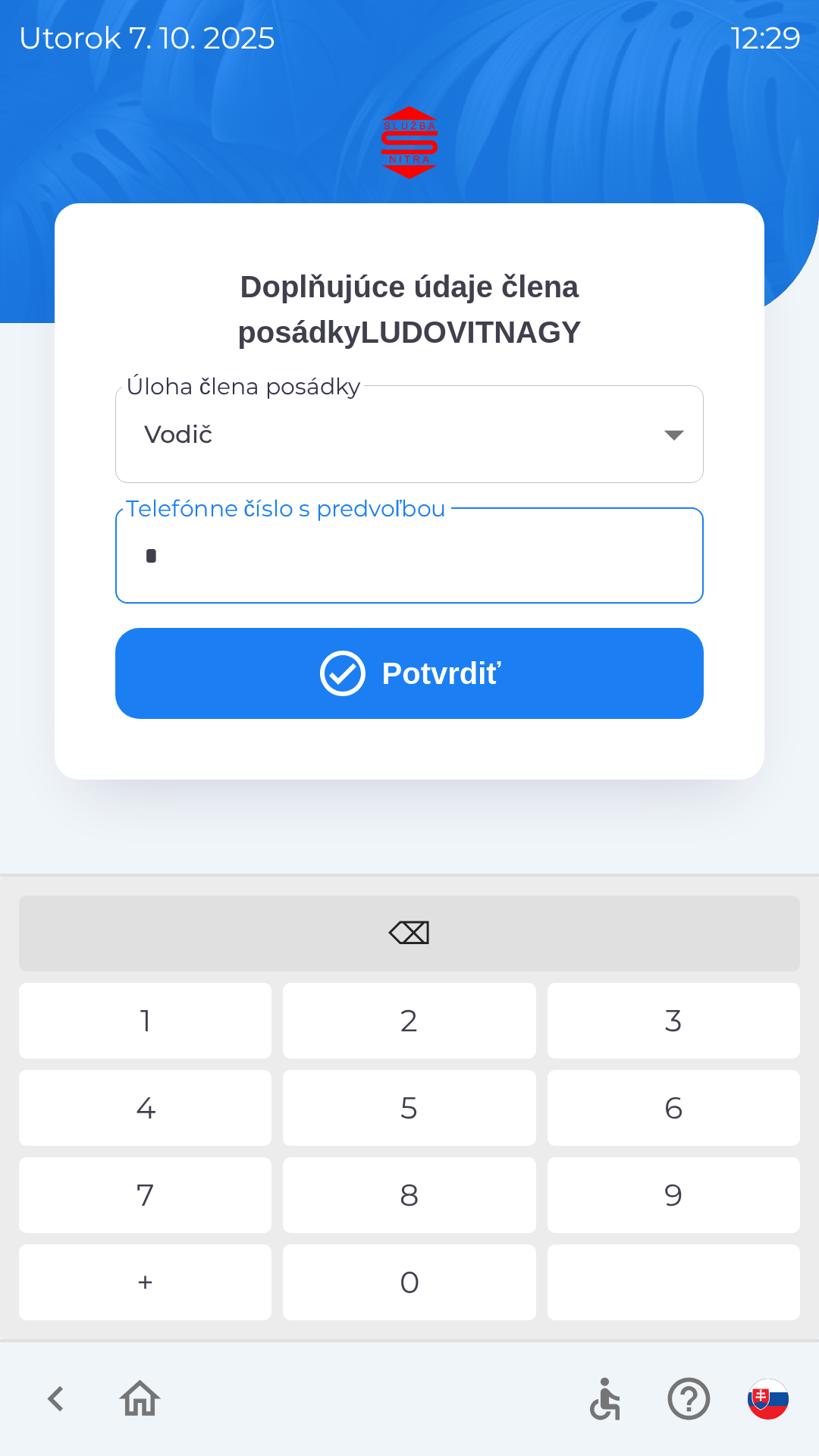
click at [397, 1279] on div "0" at bounding box center [409, 1282] width 253 height 76
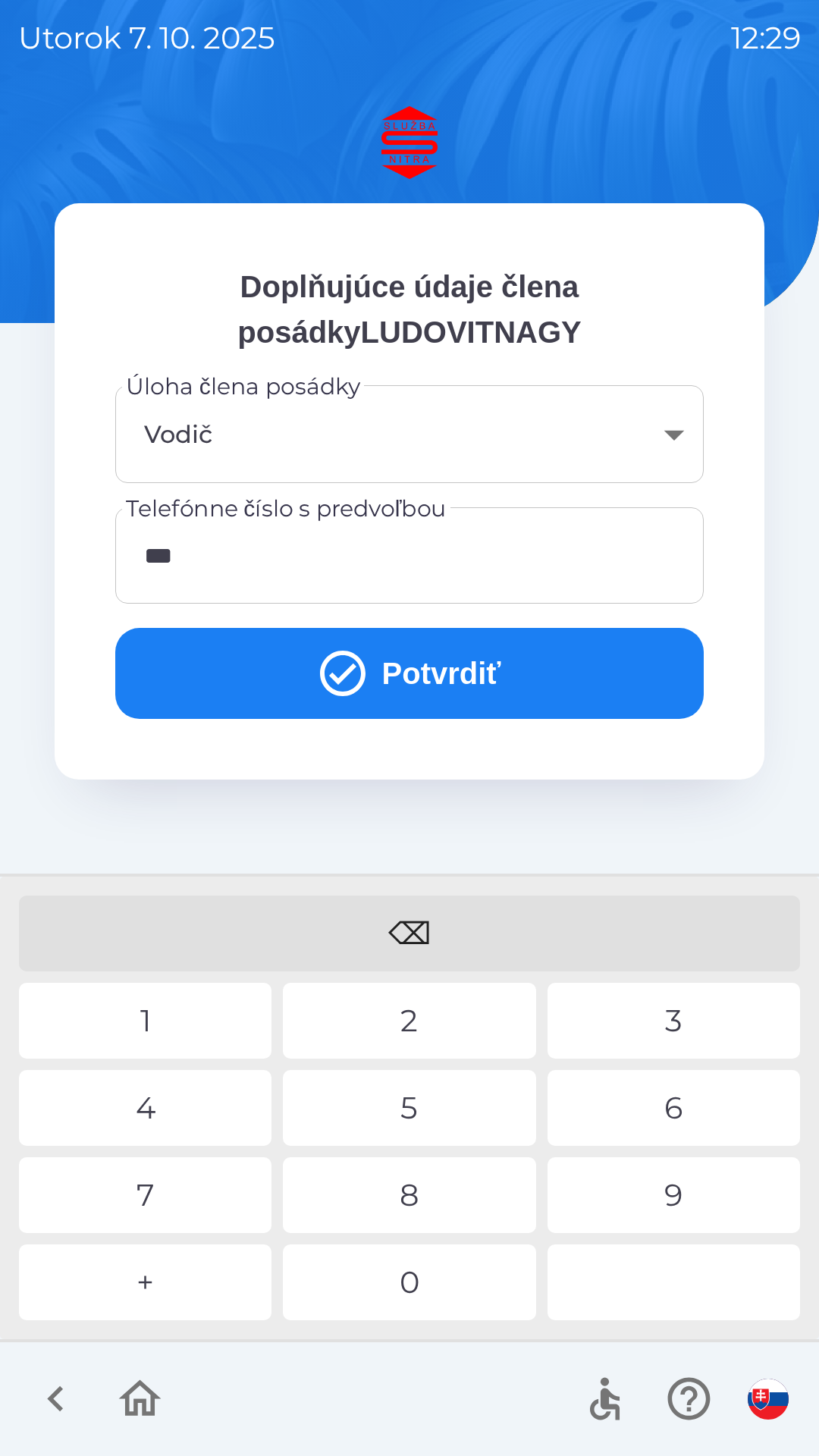
click at [438, 1291] on div "0" at bounding box center [409, 1282] width 253 height 76
click at [182, 1082] on div "4" at bounding box center [145, 1107] width 253 height 76
click at [675, 1001] on div "3" at bounding box center [674, 1020] width 253 height 76
click at [399, 673] on button "Potvrdiť" at bounding box center [410, 673] width 589 height 91
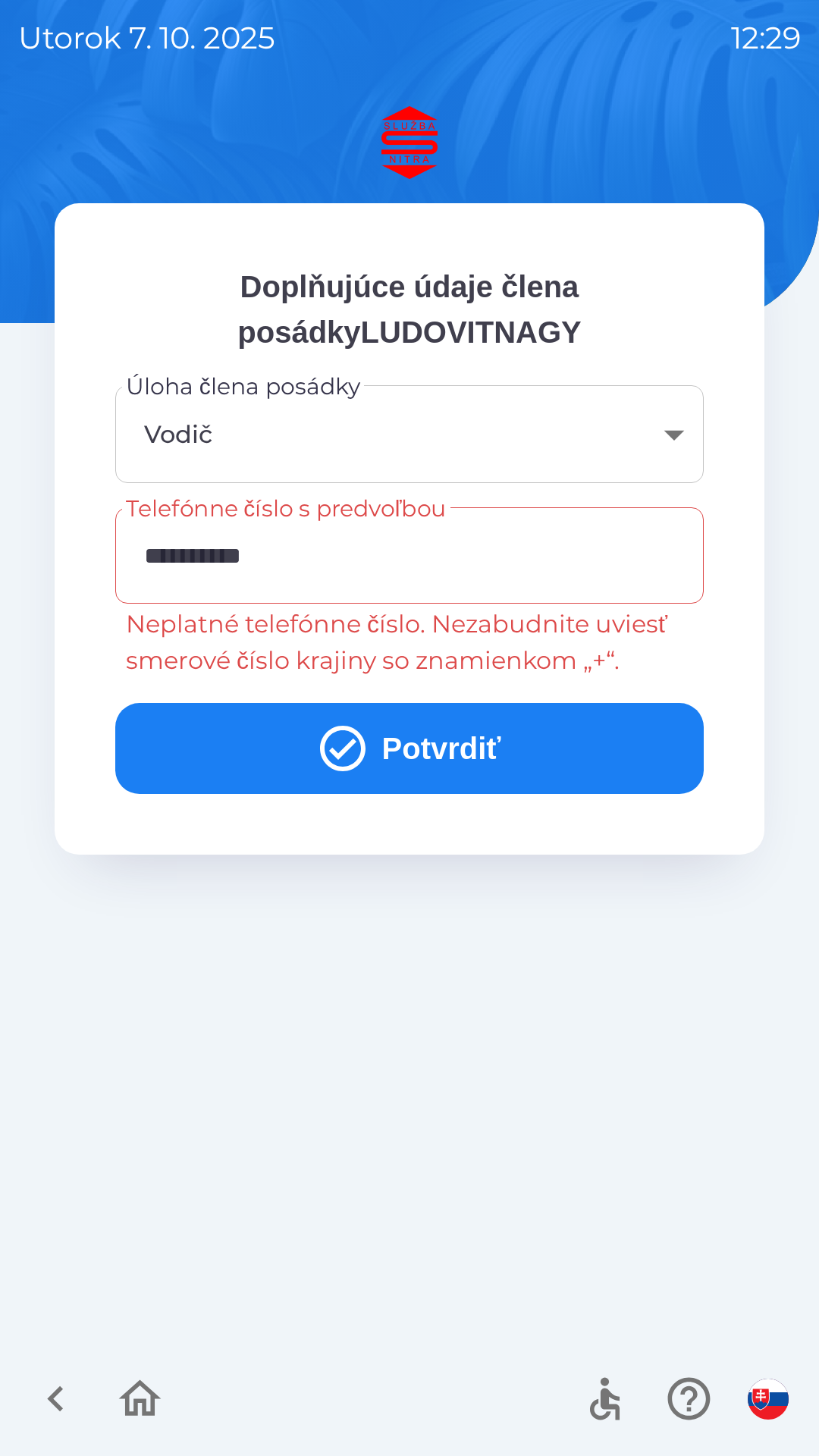
click at [212, 552] on input "**********" at bounding box center [409, 555] width 552 height 60
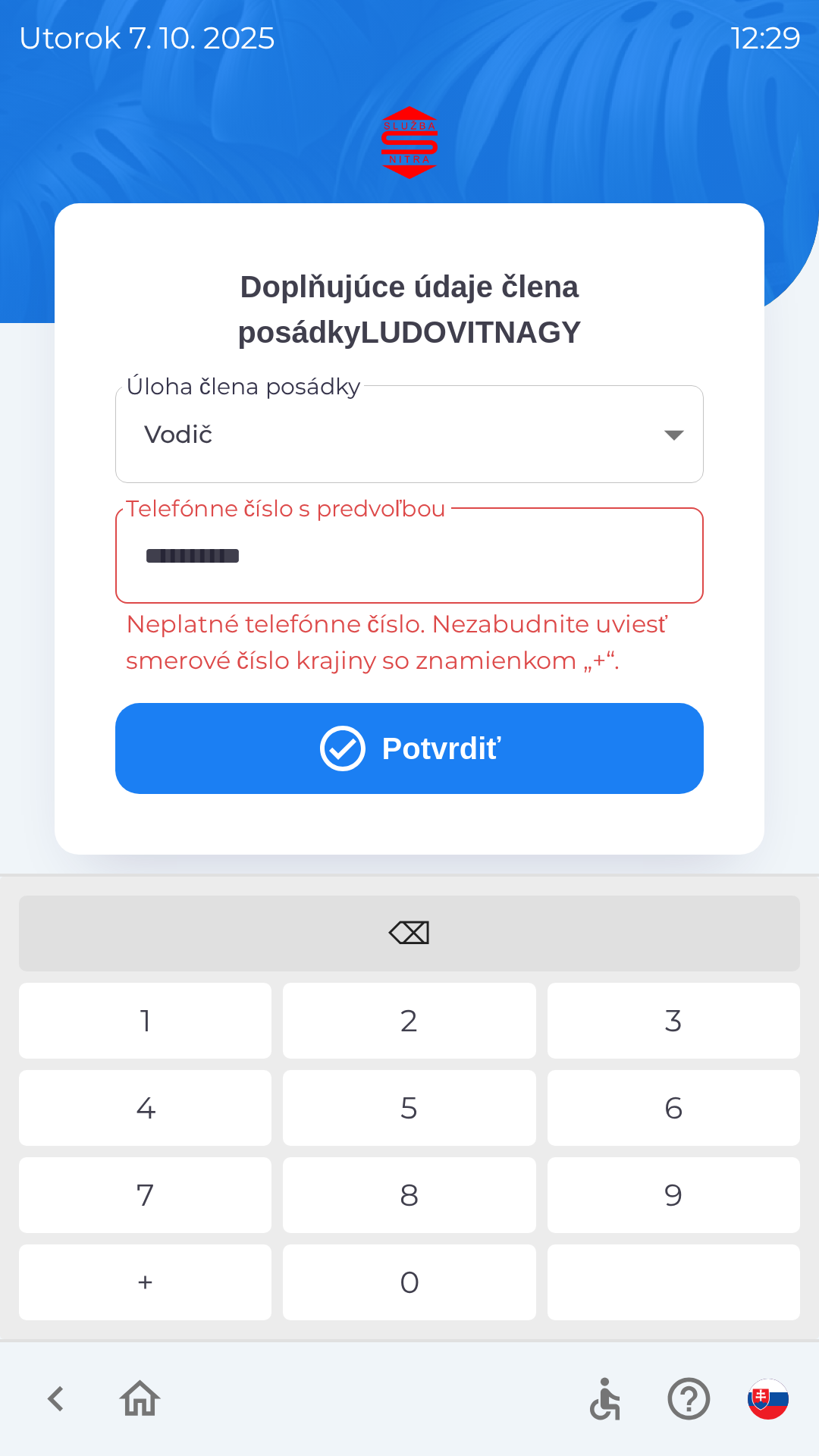
click at [162, 559] on input "**********" at bounding box center [409, 555] width 552 height 60
click at [412, 918] on div "⌫" at bounding box center [409, 933] width 781 height 76
click at [152, 551] on input "*********" at bounding box center [409, 555] width 552 height 60
click at [149, 559] on input "*********" at bounding box center [409, 555] width 552 height 60
type input "**********"
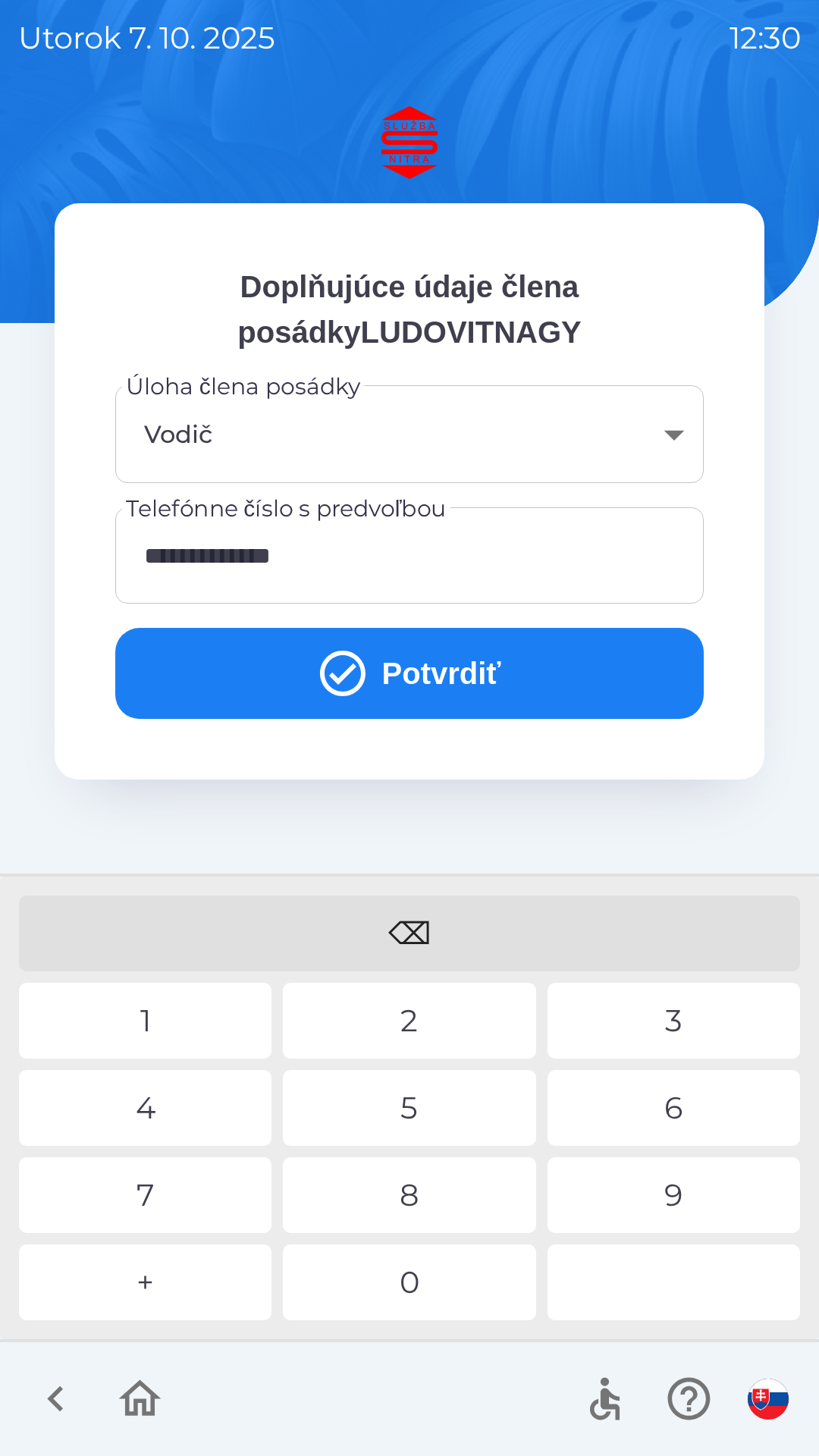
click at [173, 1001] on div "1" at bounding box center [145, 1020] width 253 height 76
click at [417, 658] on button "Potvrdiť" at bounding box center [410, 673] width 589 height 91
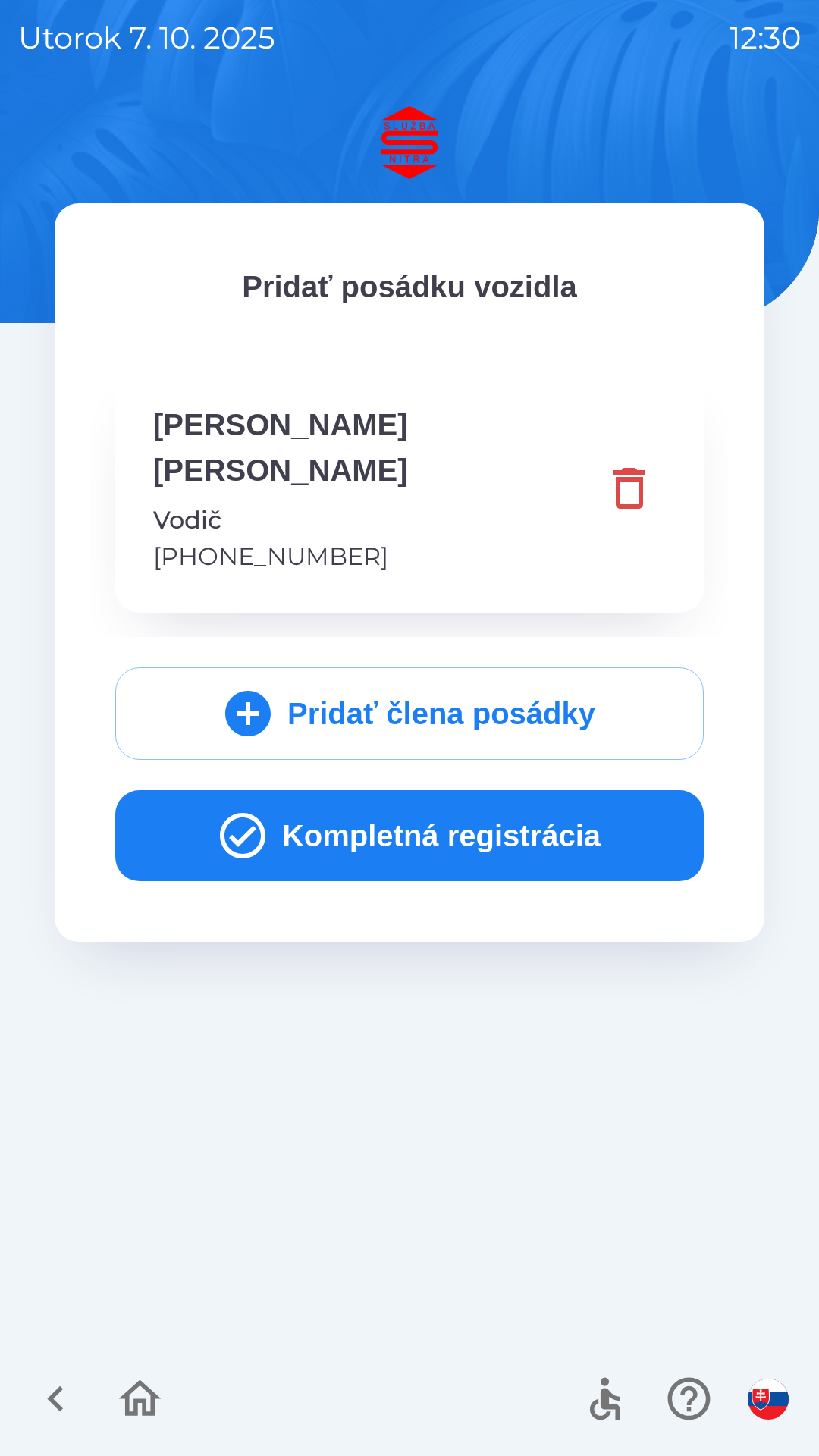
click at [431, 790] on button "Kompletná registrácia" at bounding box center [410, 835] width 589 height 91
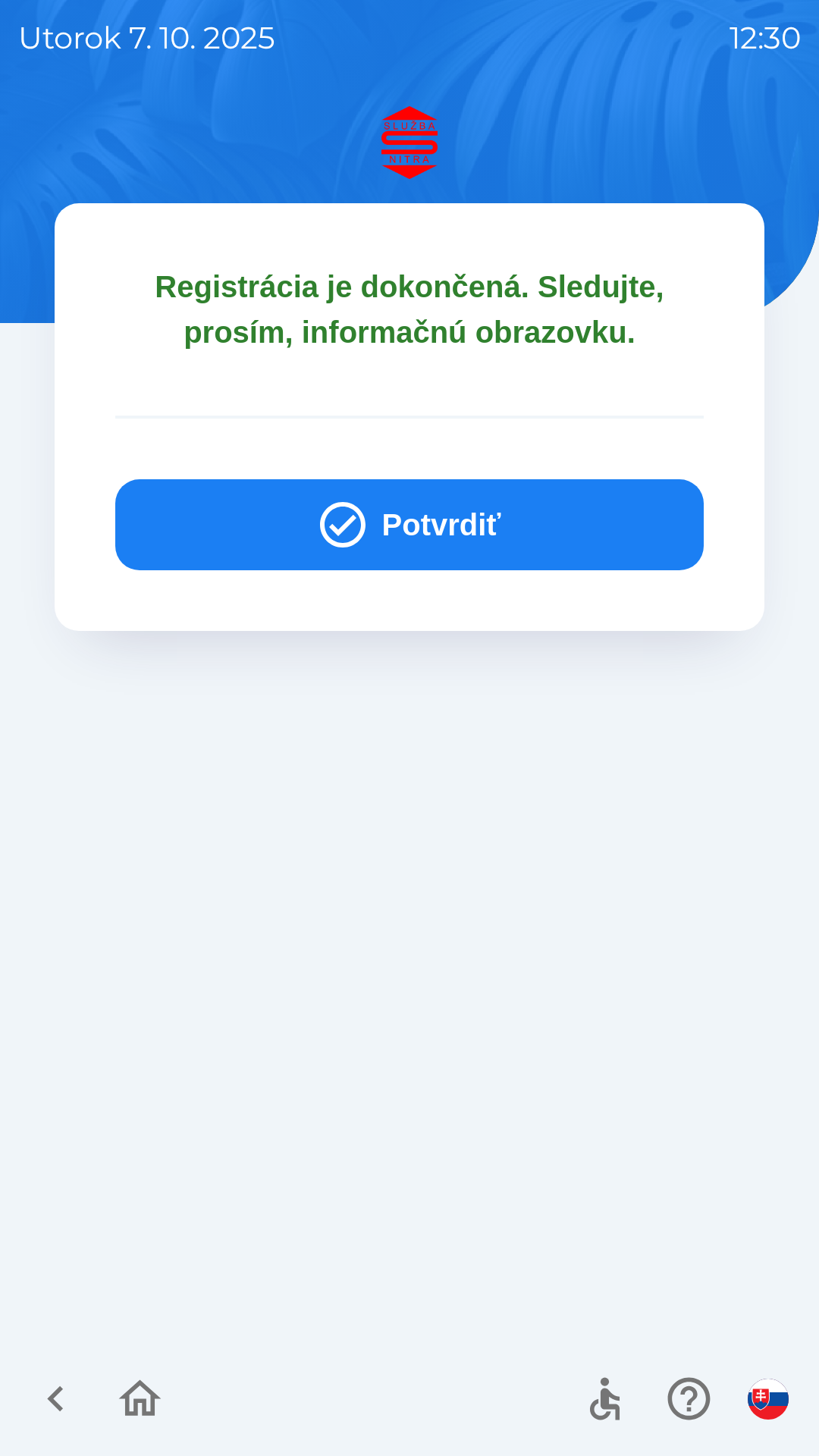
click at [420, 529] on button "Potvrdiť" at bounding box center [410, 525] width 589 height 91
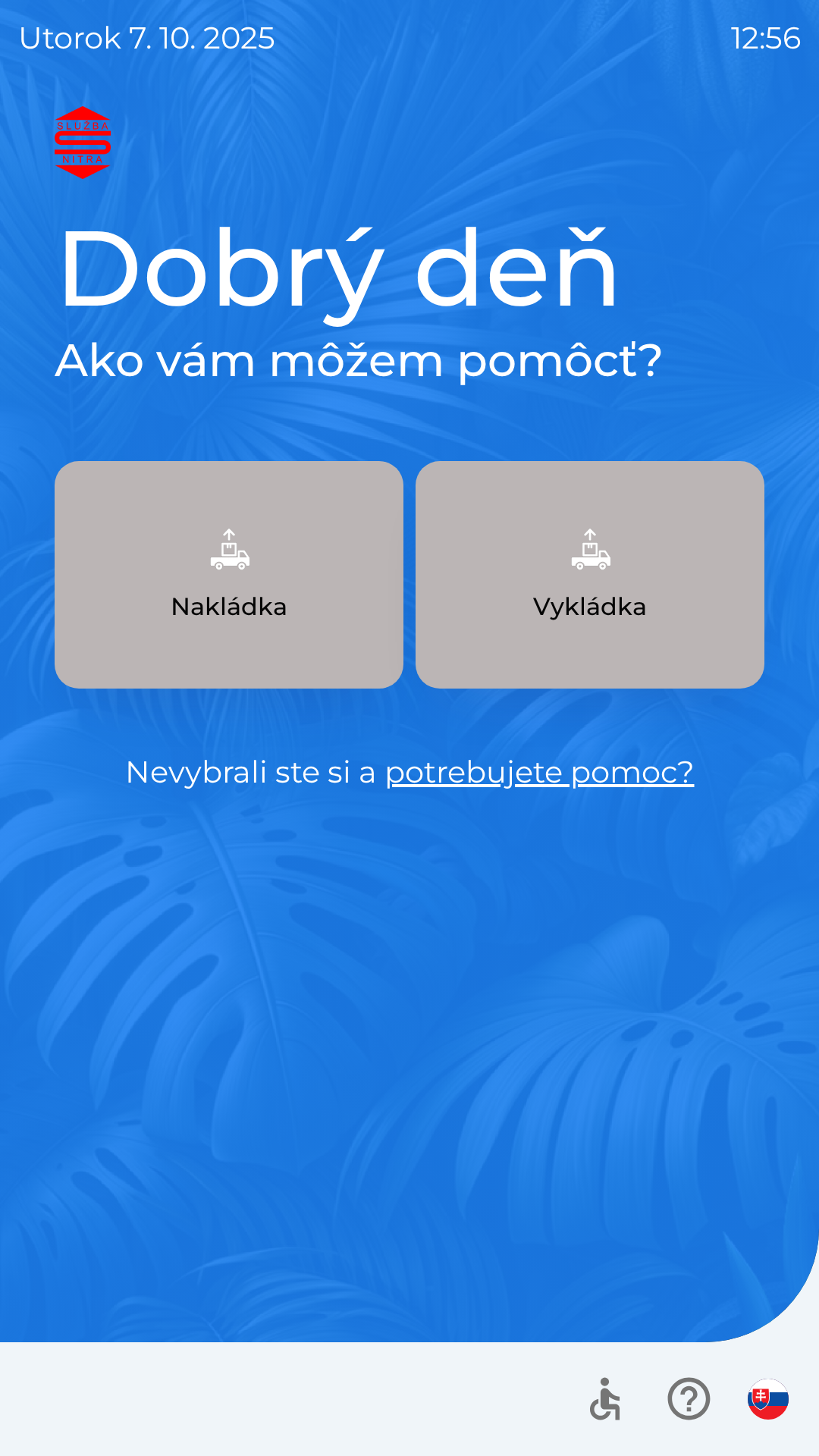
click at [621, 568] on img "button" at bounding box center [590, 549] width 67 height 67
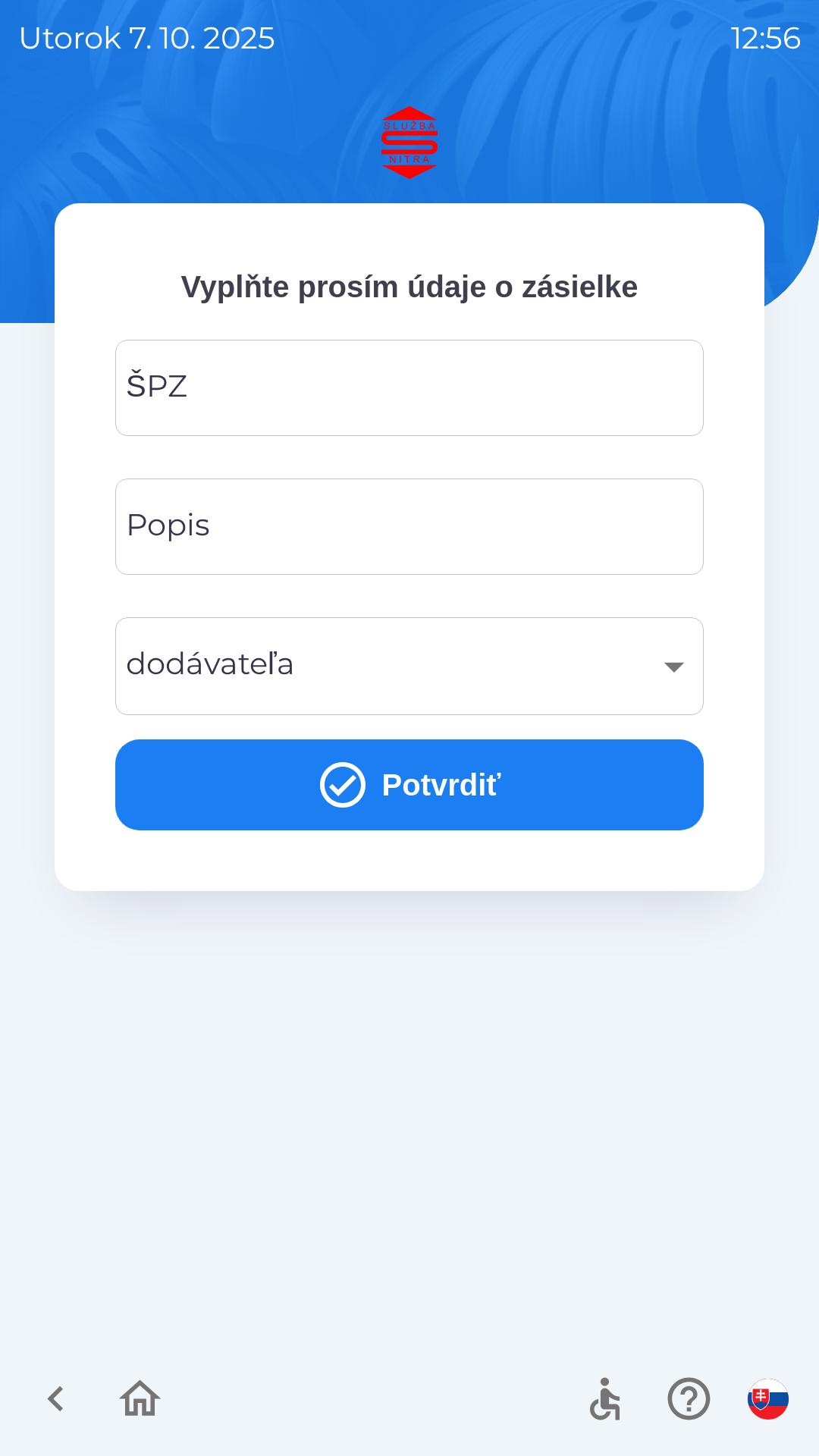
click at [431, 390] on input "ŠPZ" at bounding box center [409, 387] width 552 height 60
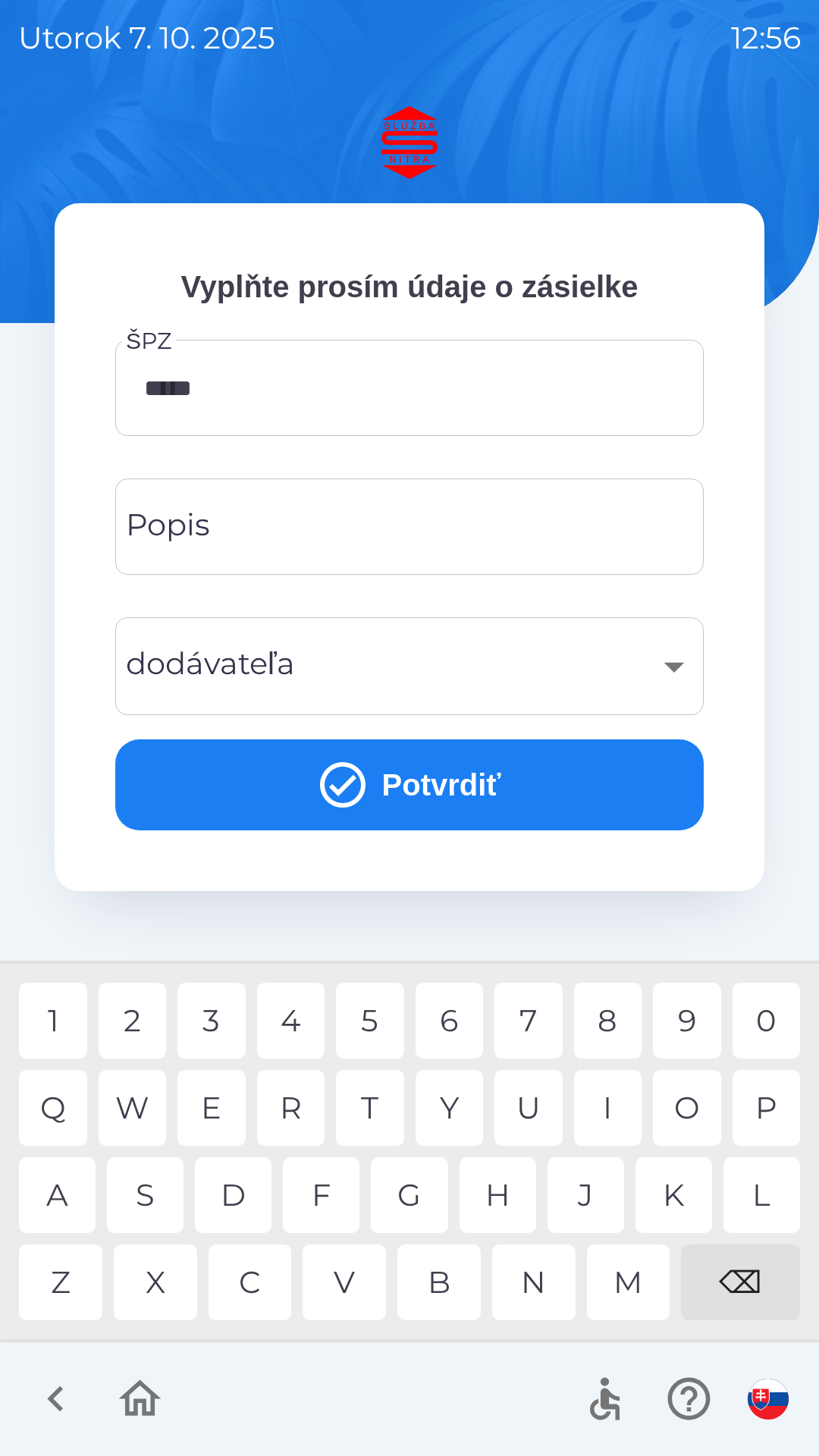
click at [620, 1017] on div "8" at bounding box center [607, 1020] width 68 height 76
click at [499, 1199] on div "H" at bounding box center [498, 1195] width 76 height 76
type input "*******"
click at [430, 1199] on div "G" at bounding box center [409, 1195] width 76 height 76
click at [424, 529] on input "Popis" at bounding box center [409, 526] width 552 height 60
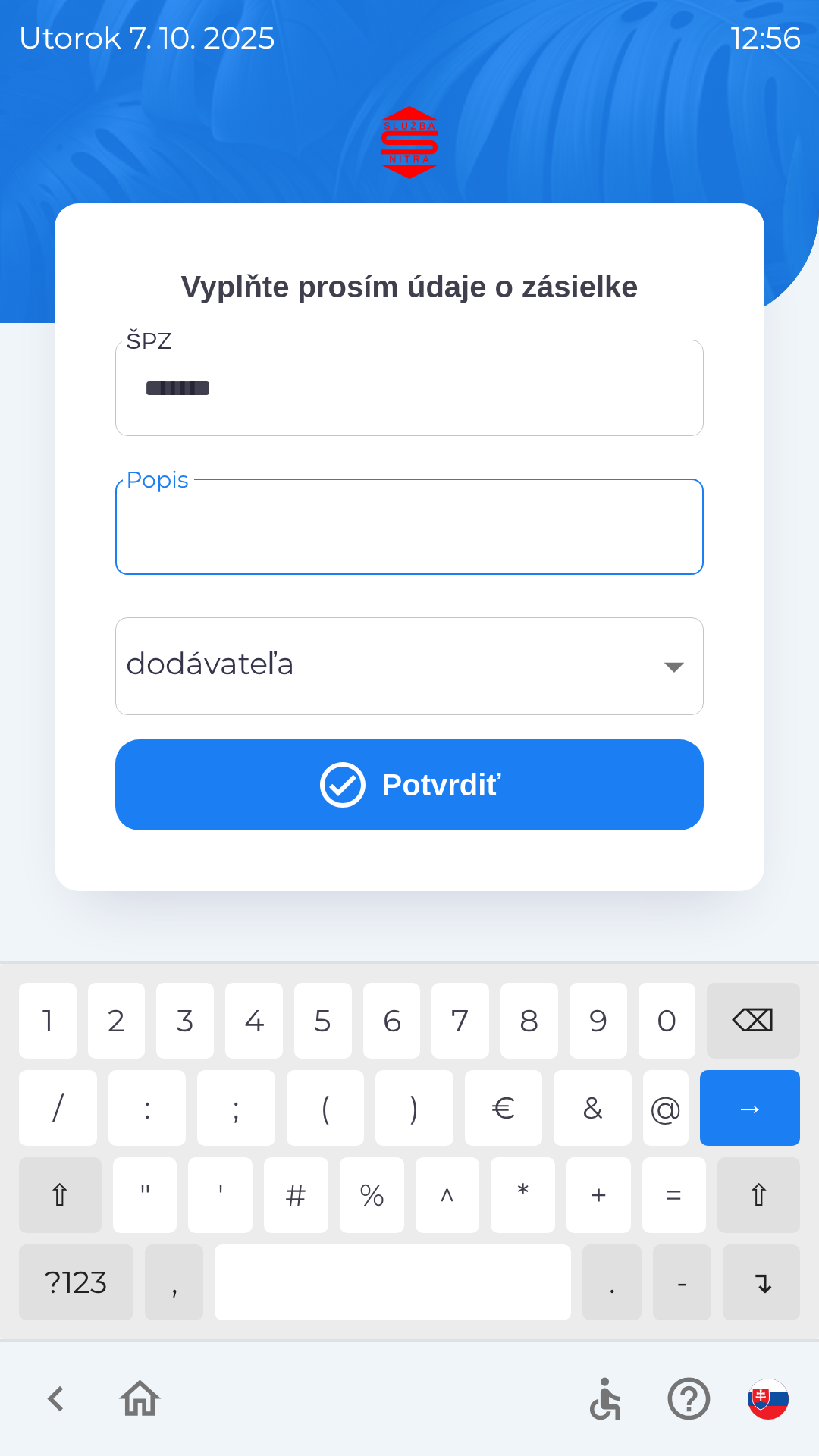
click at [97, 1285] on div "?123" at bounding box center [76, 1282] width 115 height 76
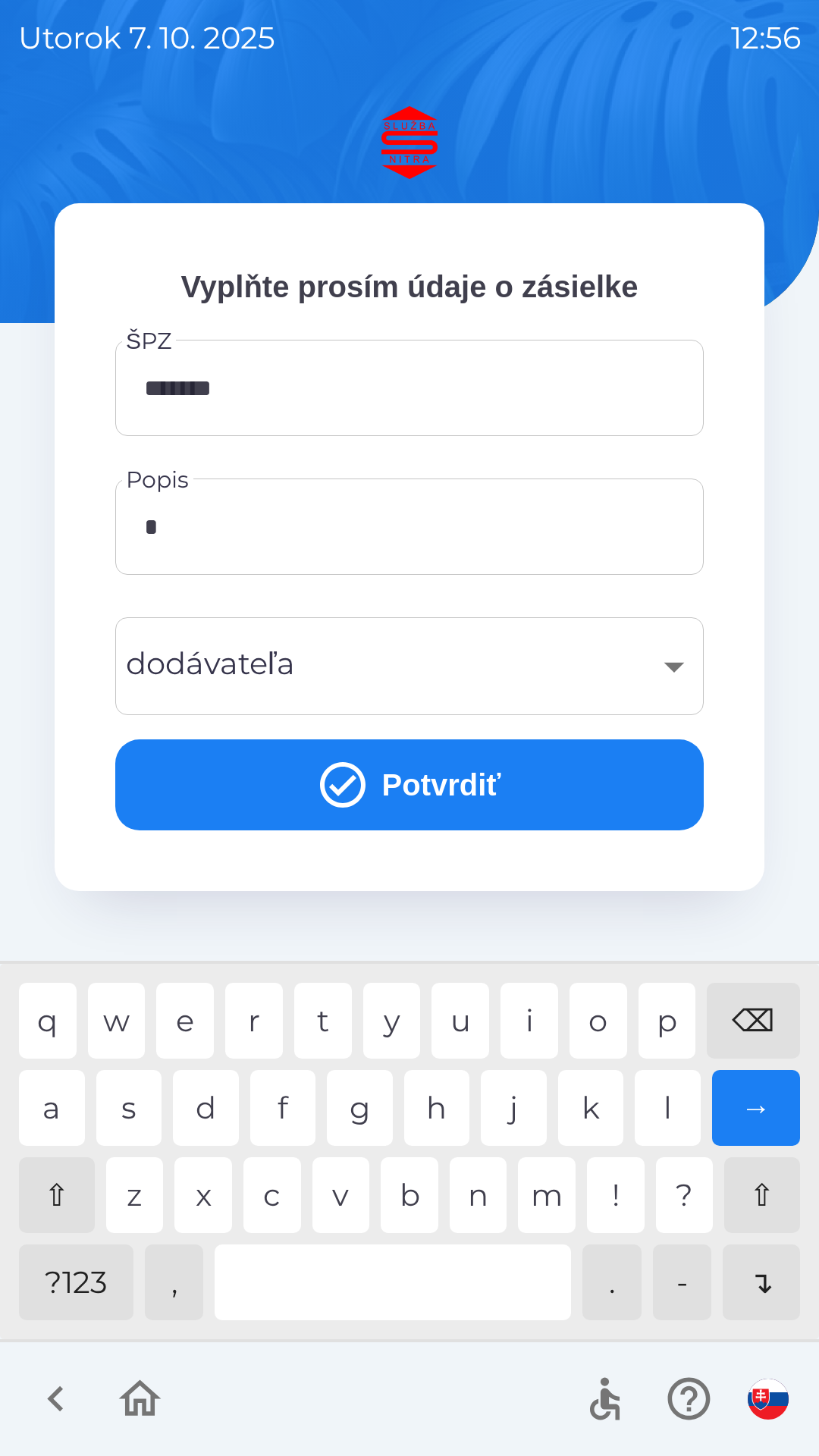
click at [104, 1285] on div "?123" at bounding box center [76, 1282] width 115 height 76
click at [398, 1275] on div at bounding box center [392, 1282] width 357 height 76
click at [670, 1018] on div "p" at bounding box center [667, 1020] width 58 height 76
click at [679, 1101] on div "l" at bounding box center [668, 1107] width 66 height 76
click at [328, 1020] on div "t" at bounding box center [323, 1020] width 58 height 76
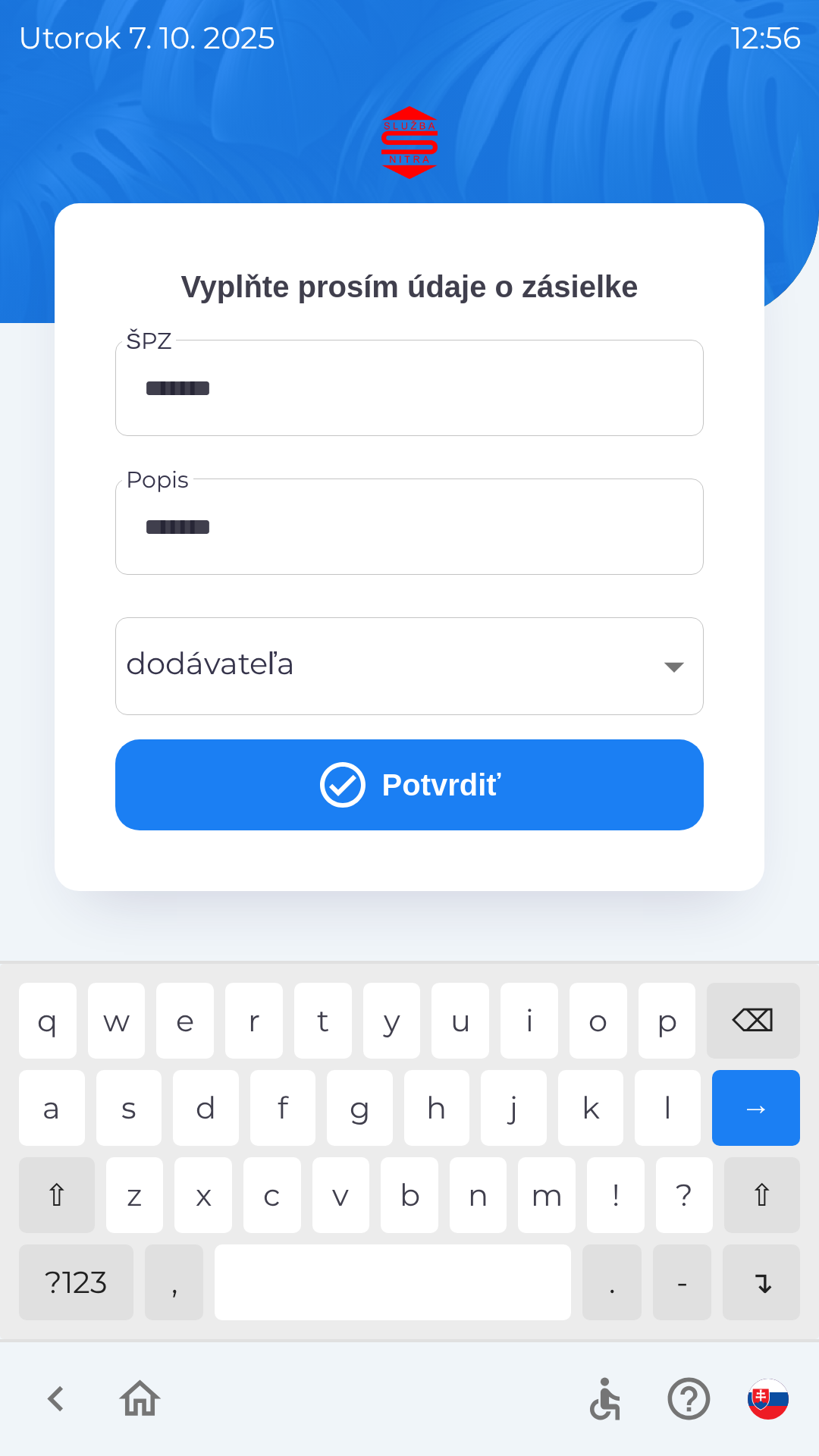
type input "********"
click at [483, 688] on div "​" at bounding box center [409, 665] width 552 height 61
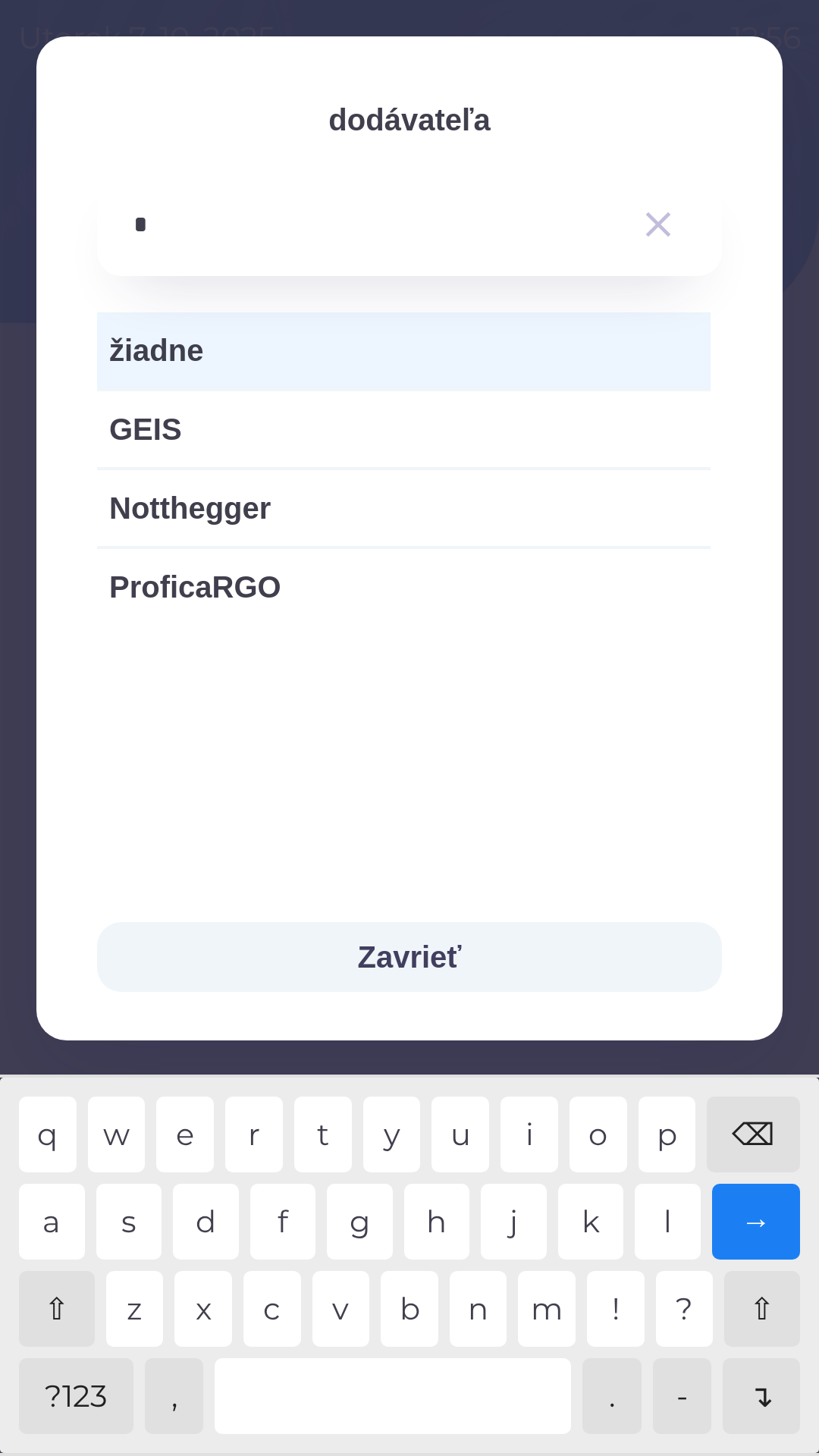
click at [373, 1216] on div "g" at bounding box center [359, 1221] width 66 height 76
type input "**"
click at [668, 227] on icon "button" at bounding box center [658, 224] width 43 height 43
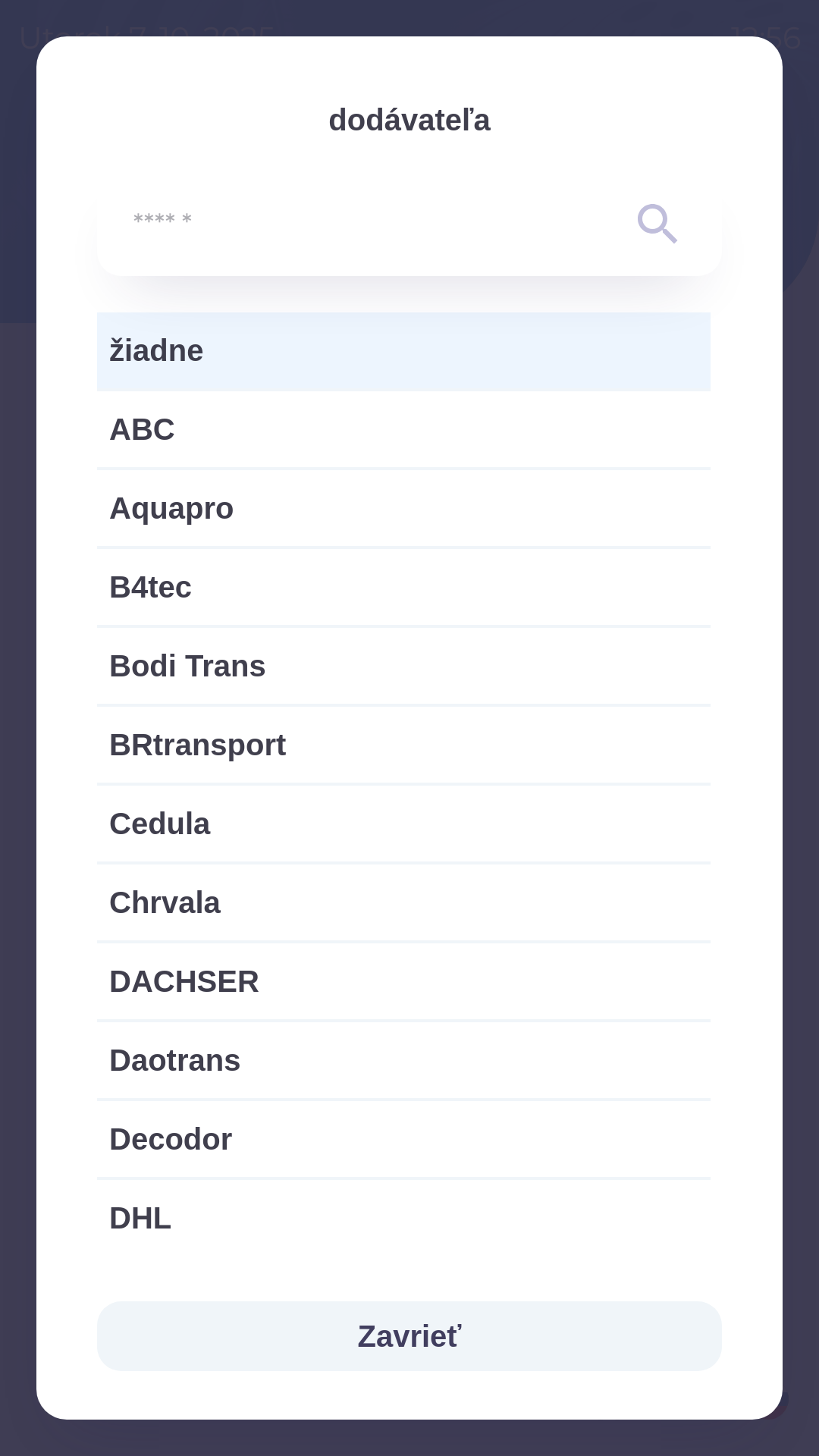
click at [440, 1345] on button "Zavrieť" at bounding box center [409, 1336] width 625 height 69
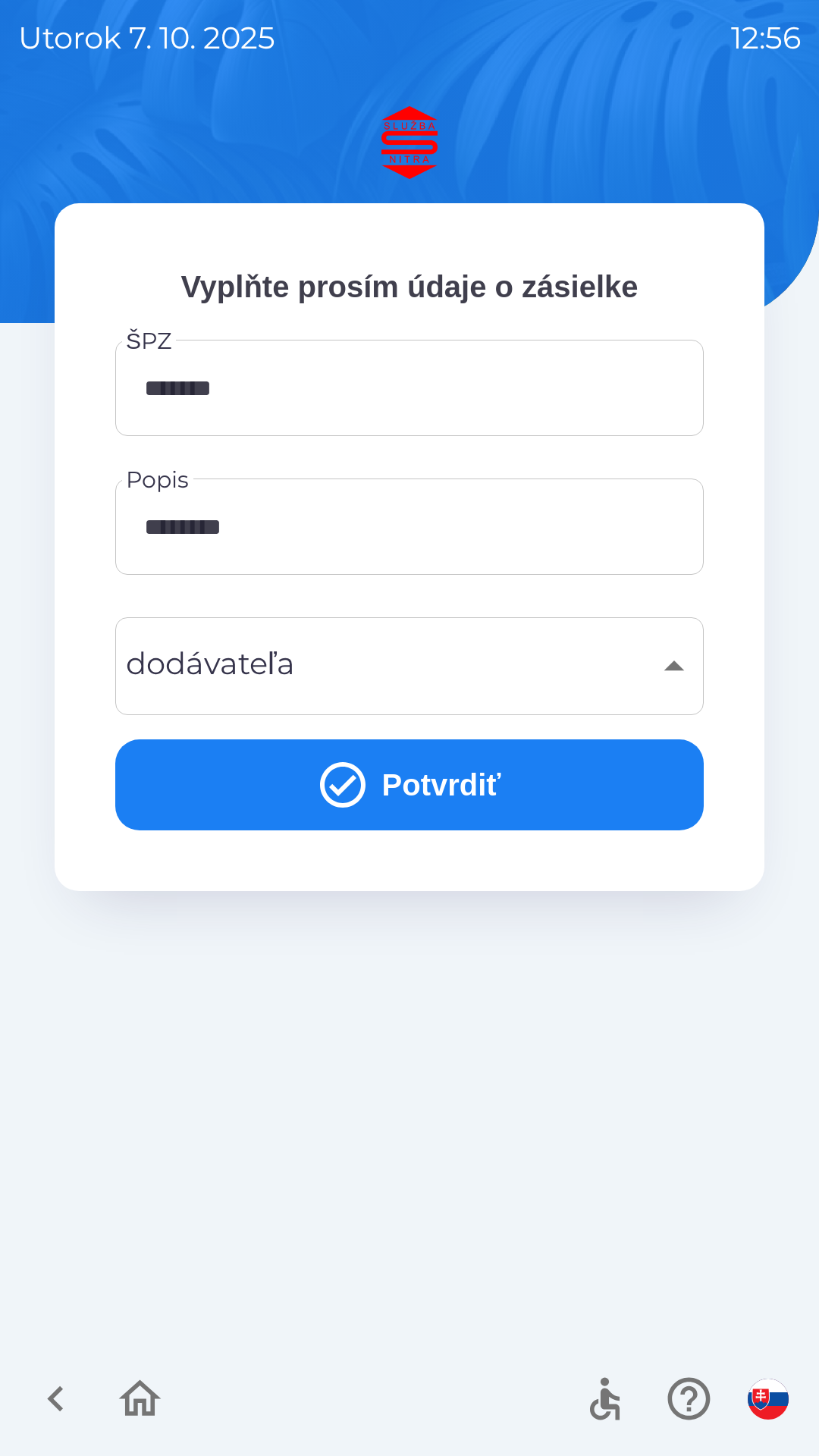
click at [376, 524] on input "********" at bounding box center [409, 526] width 552 height 60
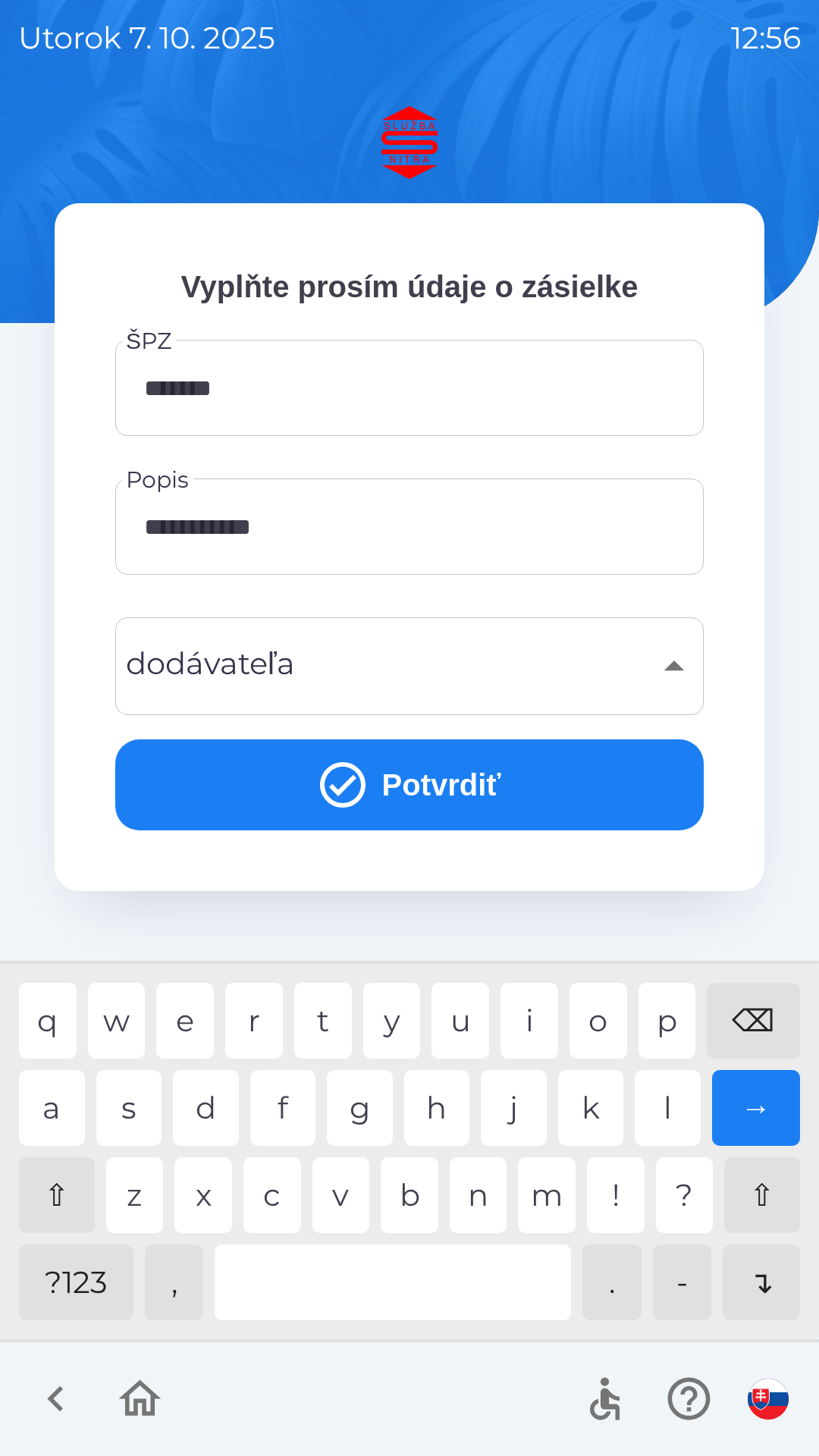
click at [318, 1277] on div at bounding box center [392, 1282] width 357 height 76
click at [489, 1199] on div "n" at bounding box center [478, 1195] width 58 height 76
click at [670, 1109] on div "L" at bounding box center [668, 1107] width 66 height 76
click at [758, 1177] on div "⇧" at bounding box center [761, 1195] width 76 height 76
click at [537, 1020] on div "i" at bounding box center [529, 1020] width 58 height 76
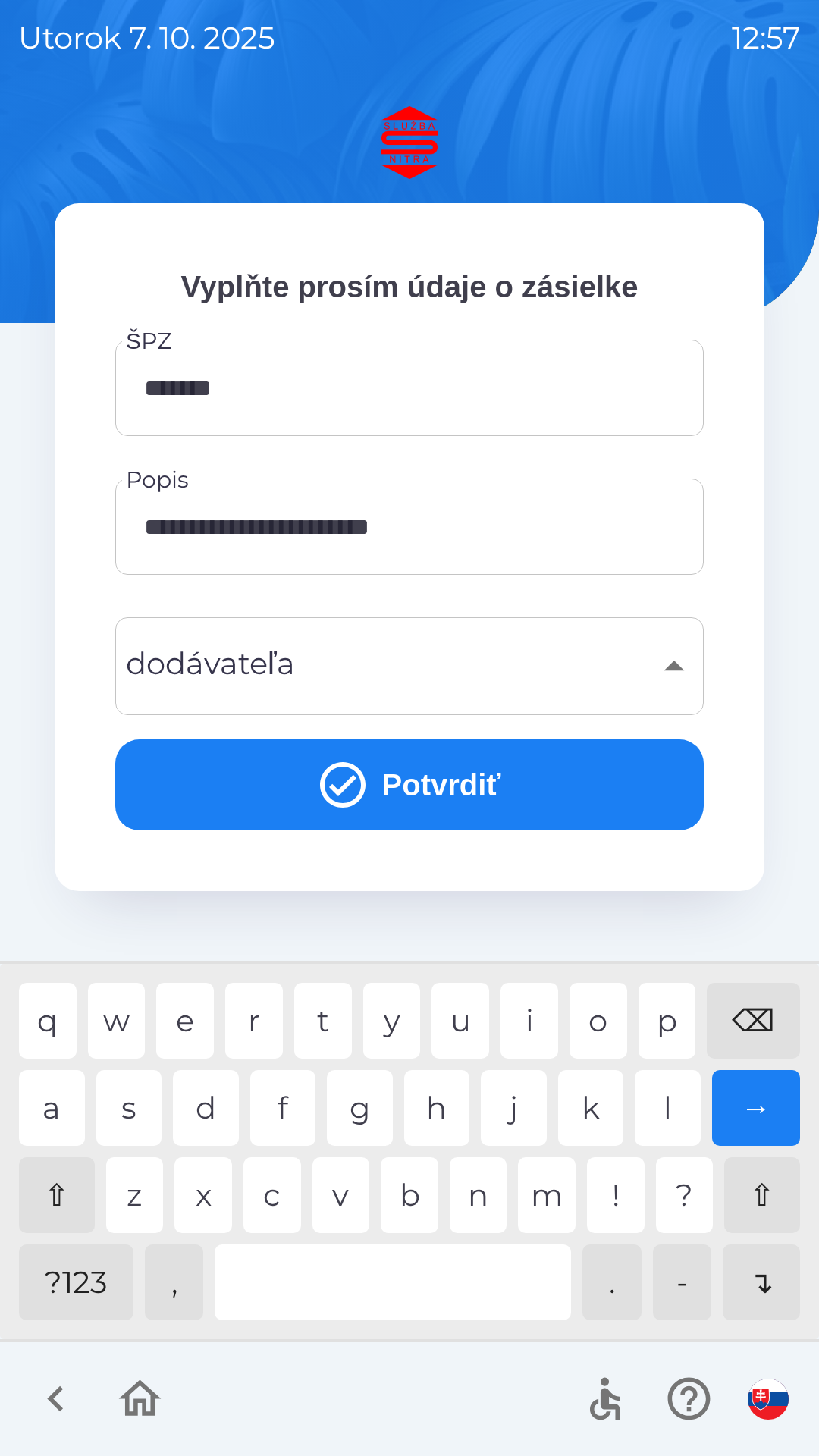
click at [661, 1024] on div "p" at bounding box center [667, 1020] width 58 height 76
click at [337, 1022] on div "t" at bounding box center [323, 1020] width 58 height 76
click at [363, 1182] on div "v" at bounding box center [341, 1195] width 58 height 76
click at [397, 1027] on div "y" at bounding box center [391, 1020] width 58 height 76
click at [472, 1283] on div at bounding box center [392, 1282] width 357 height 76
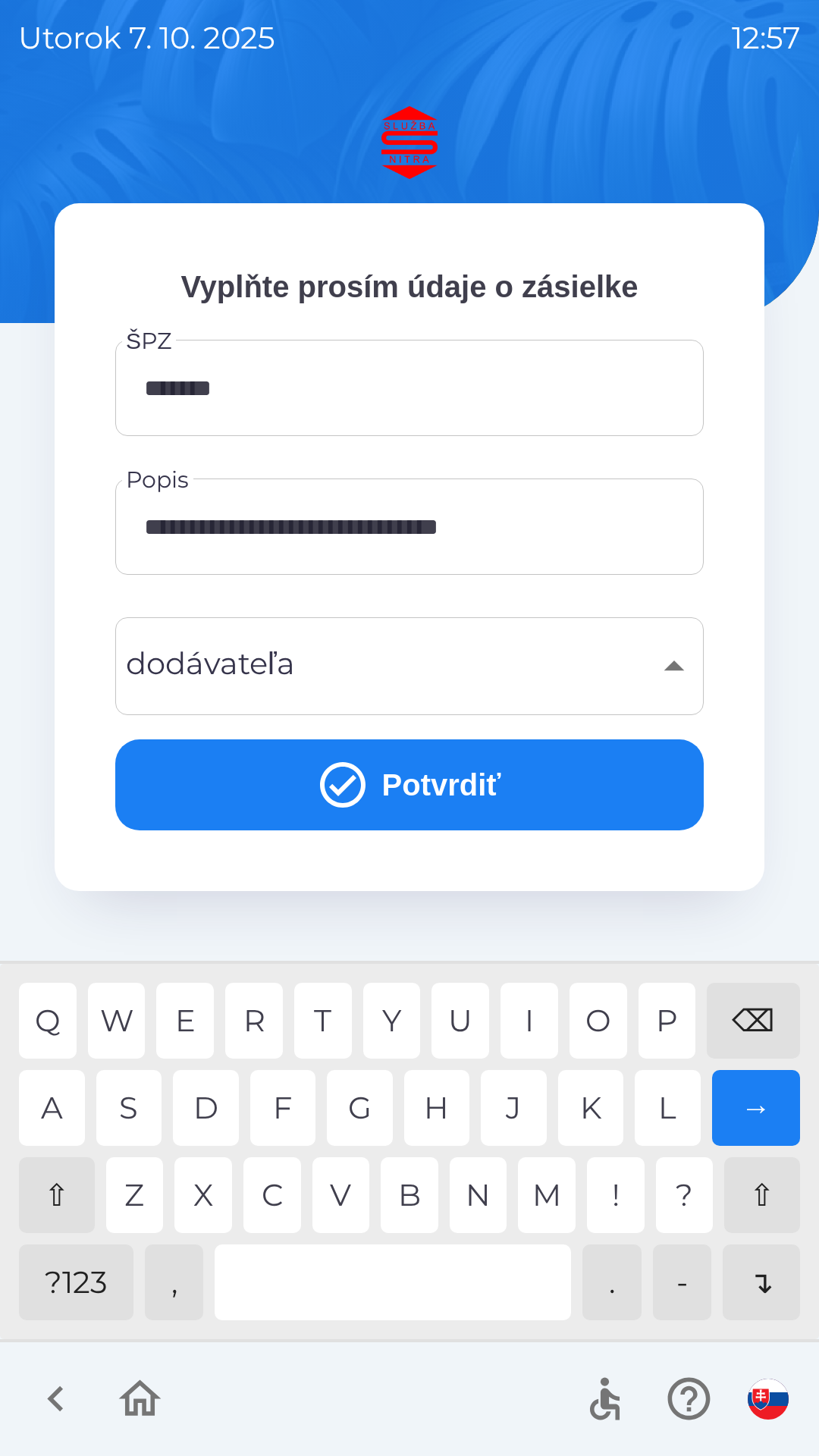
click at [78, 1200] on div "⇧" at bounding box center [56, 1195] width 76 height 76
click at [661, 1114] on div "L" at bounding box center [668, 1107] width 66 height 76
click at [69, 1111] on div "A" at bounding box center [52, 1107] width 66 height 76
click at [124, 1108] on div "S" at bounding box center [129, 1107] width 66 height 76
click at [754, 1021] on div "⌫" at bounding box center [753, 1020] width 93 height 76
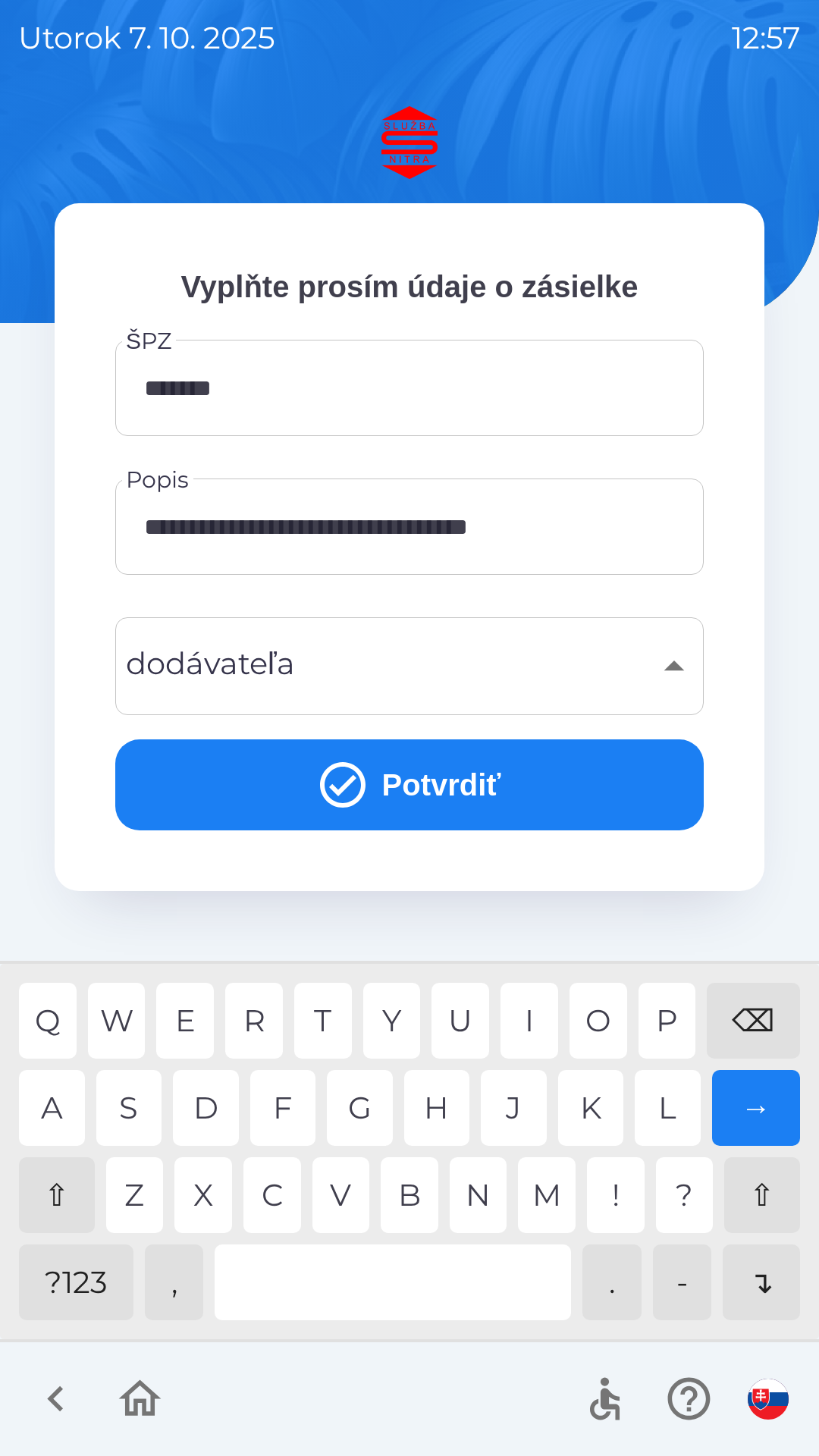
click at [753, 1012] on div "⌫" at bounding box center [753, 1020] width 93 height 76
click at [590, 1100] on div "k" at bounding box center [590, 1107] width 66 height 76
type input "**********"
click at [567, 791] on button "Potvrdiť" at bounding box center [410, 784] width 589 height 91
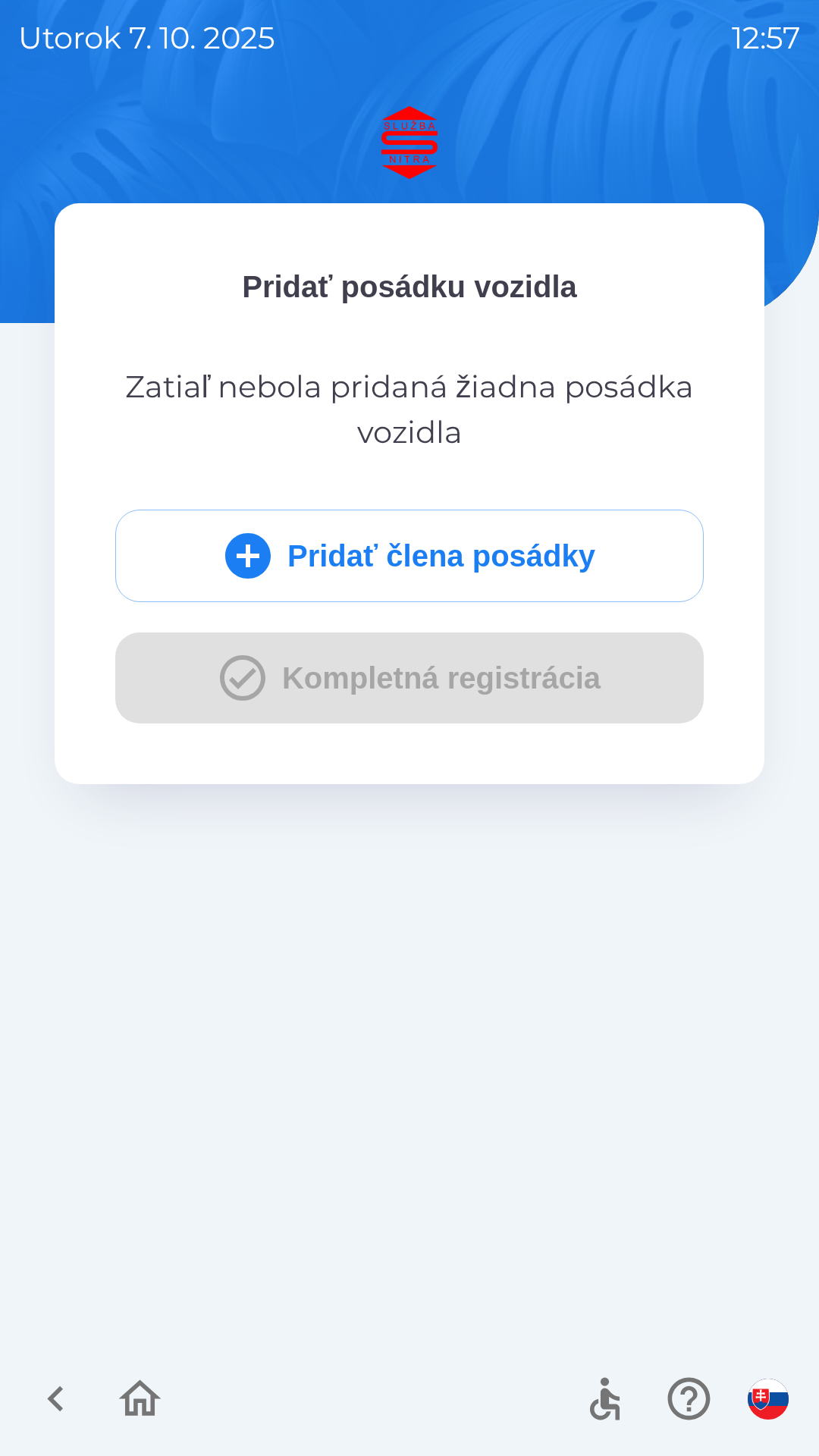
click at [456, 543] on button "Pridať člena posádky" at bounding box center [410, 556] width 589 height 93
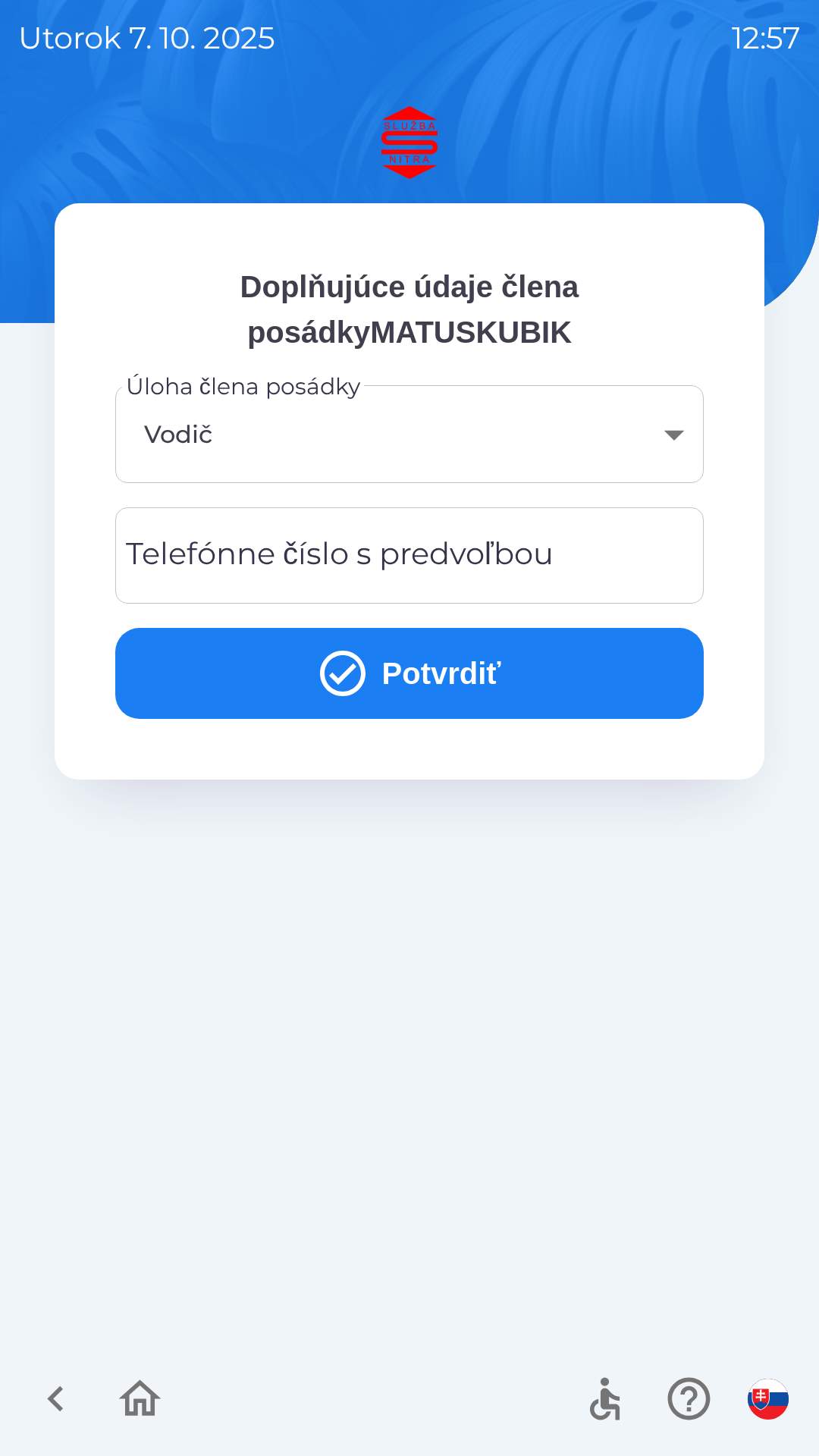
click at [405, 552] on div "Telefónne číslo s predvoľbou Telefónne číslo s predvoľbou" at bounding box center [410, 555] width 589 height 96
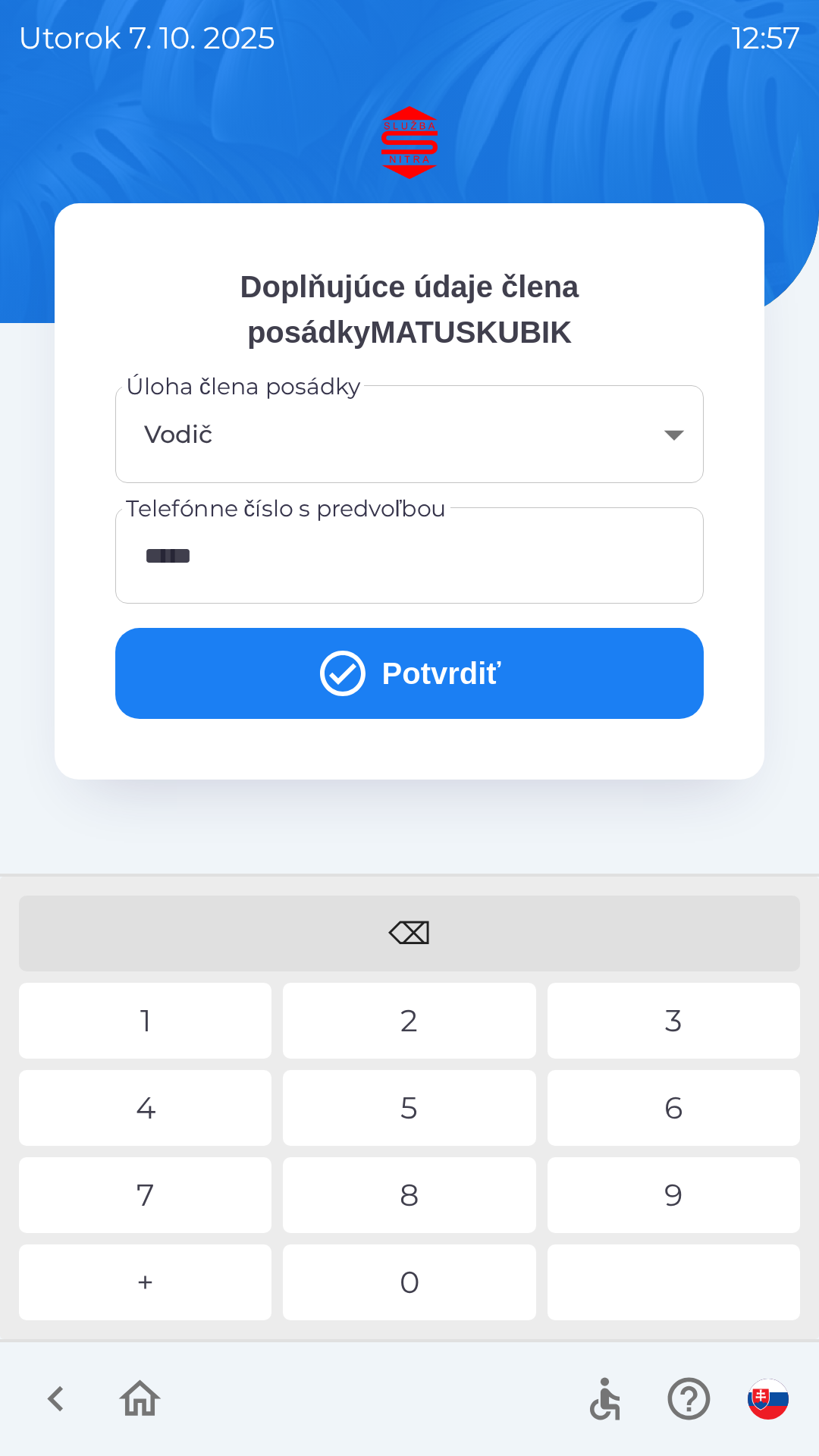
click at [689, 1195] on div "9" at bounding box center [674, 1195] width 253 height 76
click at [177, 1020] on div "1" at bounding box center [145, 1020] width 253 height 76
click at [432, 1114] on div "5" at bounding box center [409, 1107] width 253 height 76
click at [411, 1023] on div "2" at bounding box center [409, 1020] width 253 height 76
click at [428, 1293] on div "0" at bounding box center [409, 1282] width 253 height 76
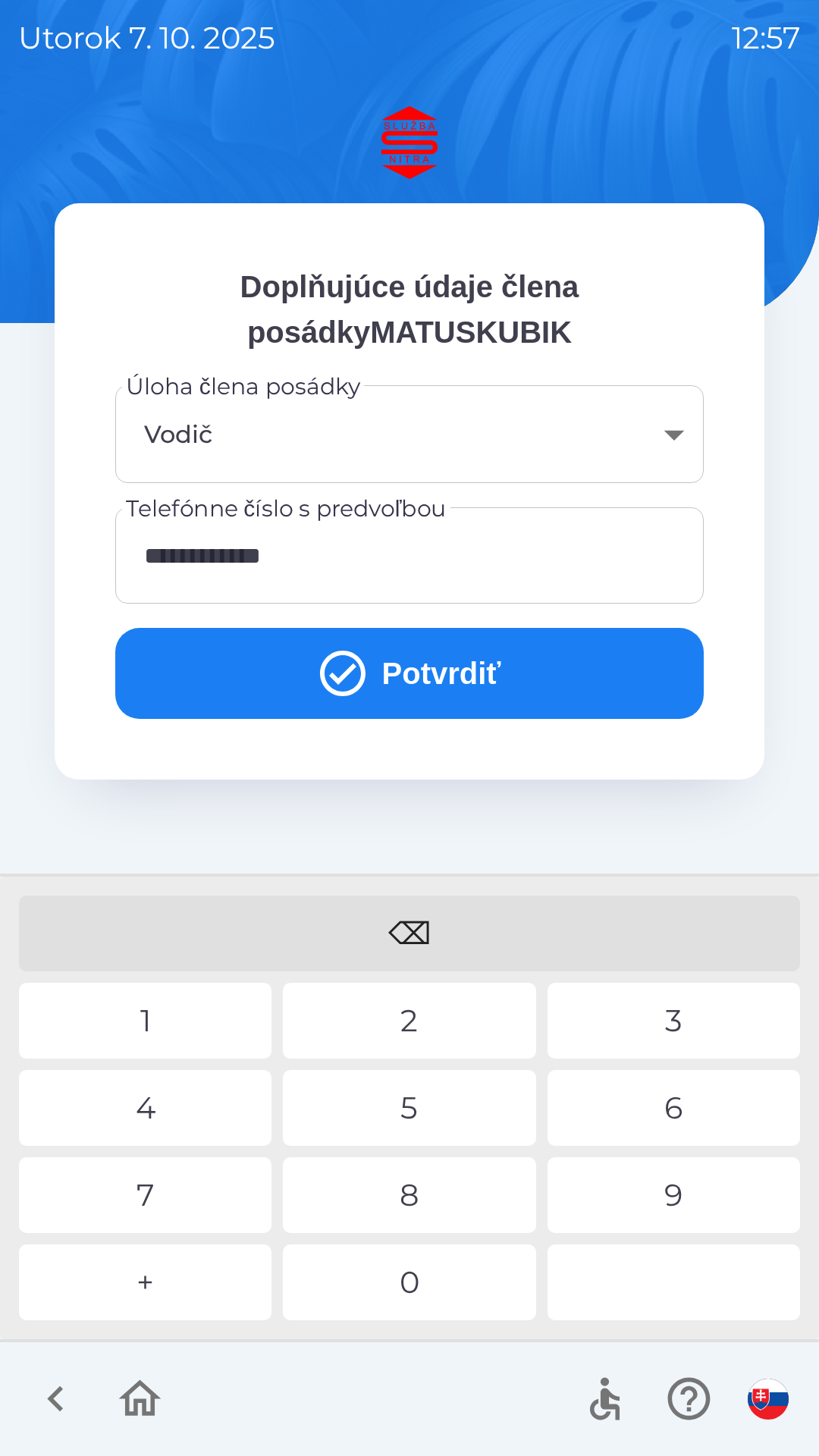
type input "**********"
click at [476, 671] on button "Potvrdiť" at bounding box center [410, 673] width 589 height 91
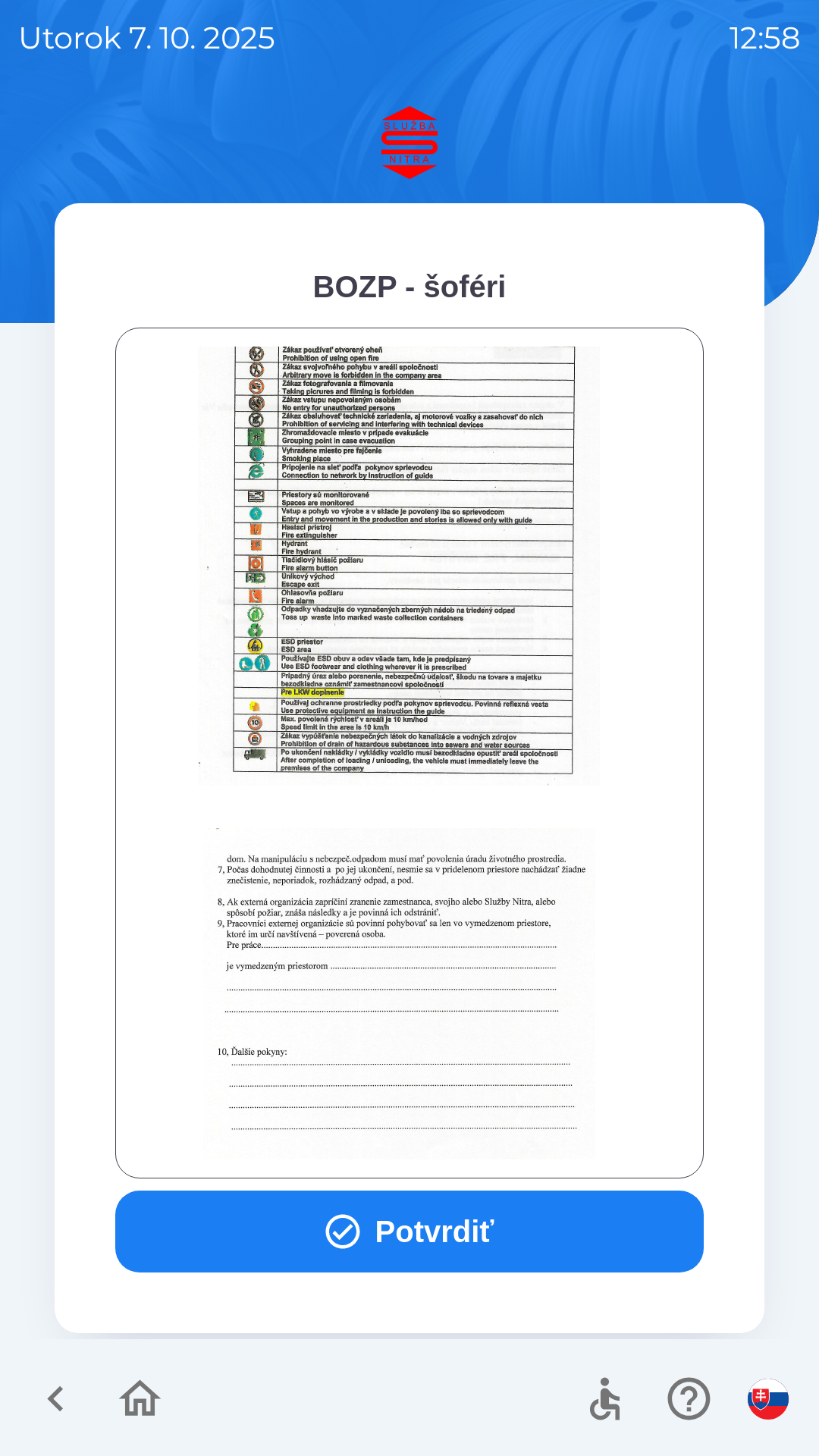
scroll to position [1700, 0]
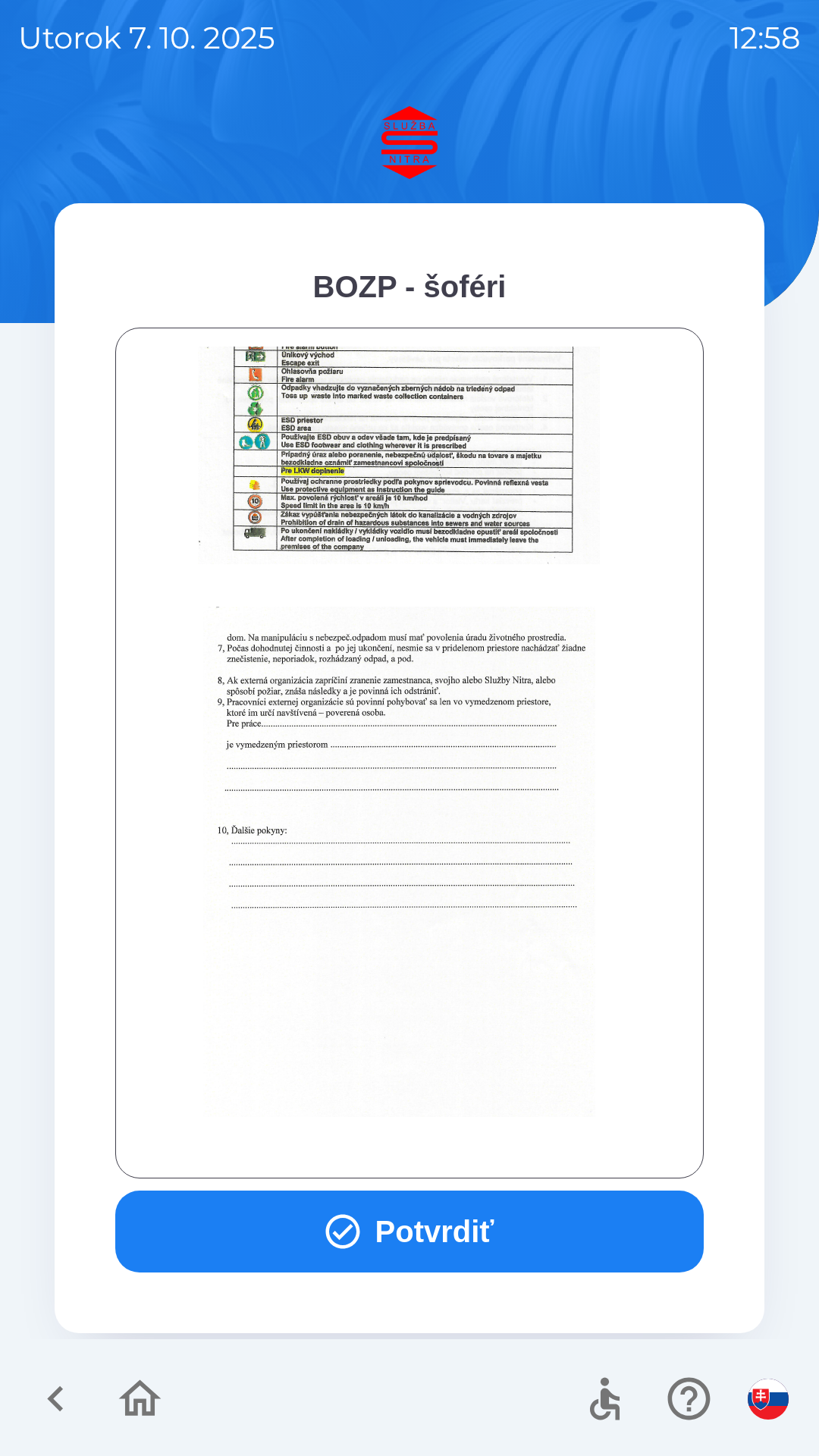
click at [518, 1218] on button "Potvrdiť" at bounding box center [410, 1232] width 589 height 82
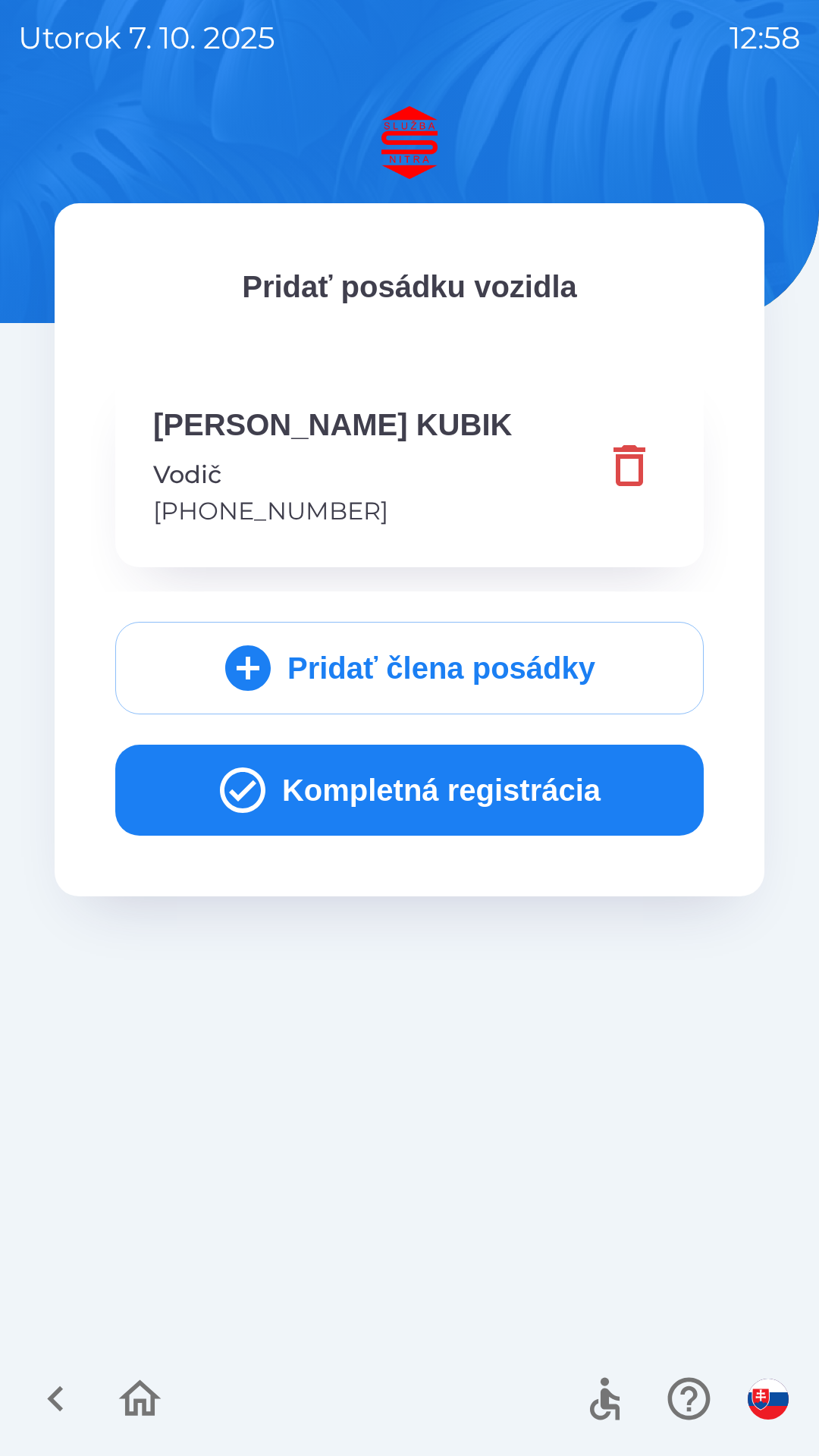
click at [476, 790] on button "Kompletná registrácia" at bounding box center [410, 790] width 589 height 91
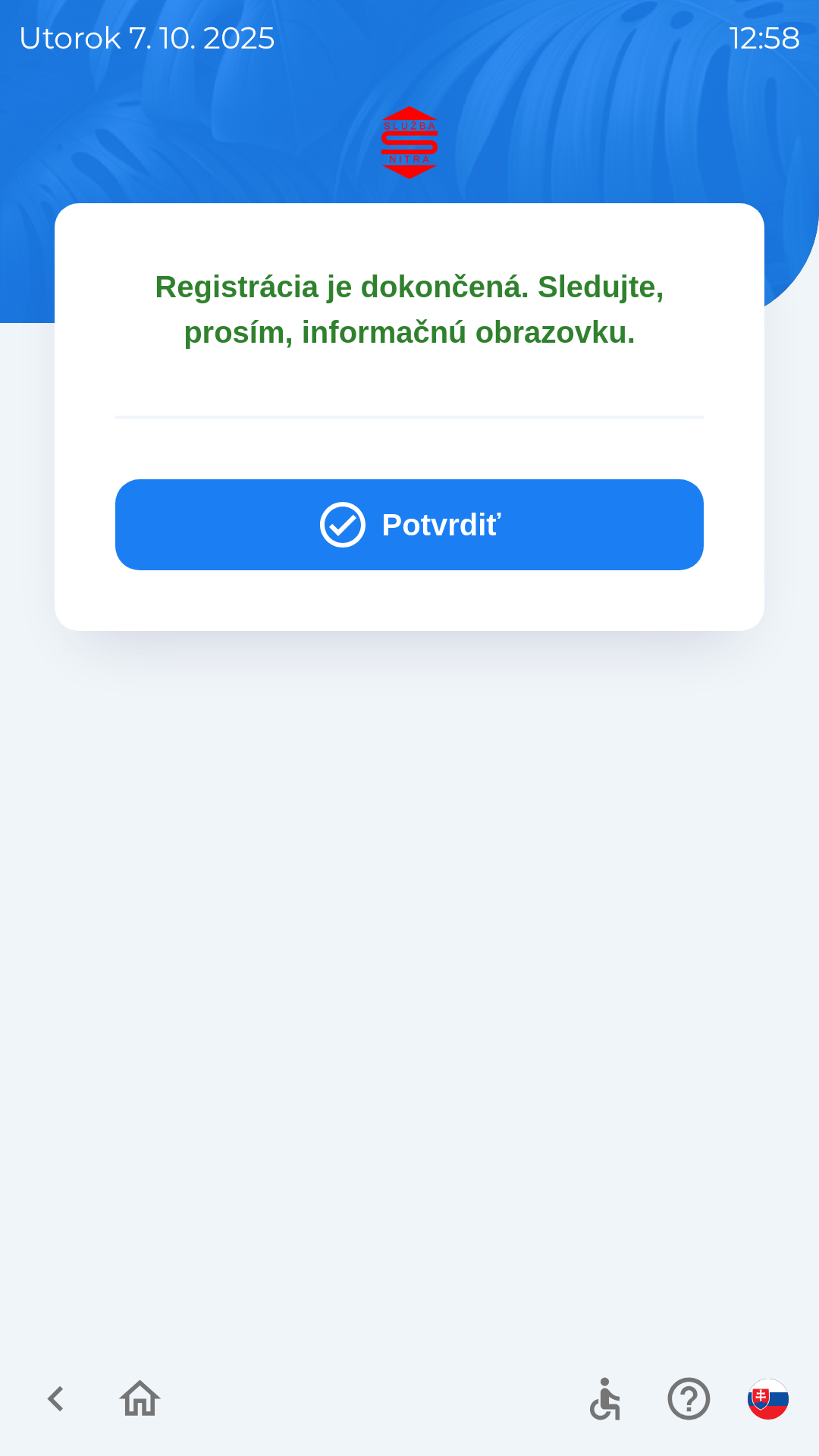
click at [491, 529] on button "Potvrdiť" at bounding box center [410, 525] width 589 height 91
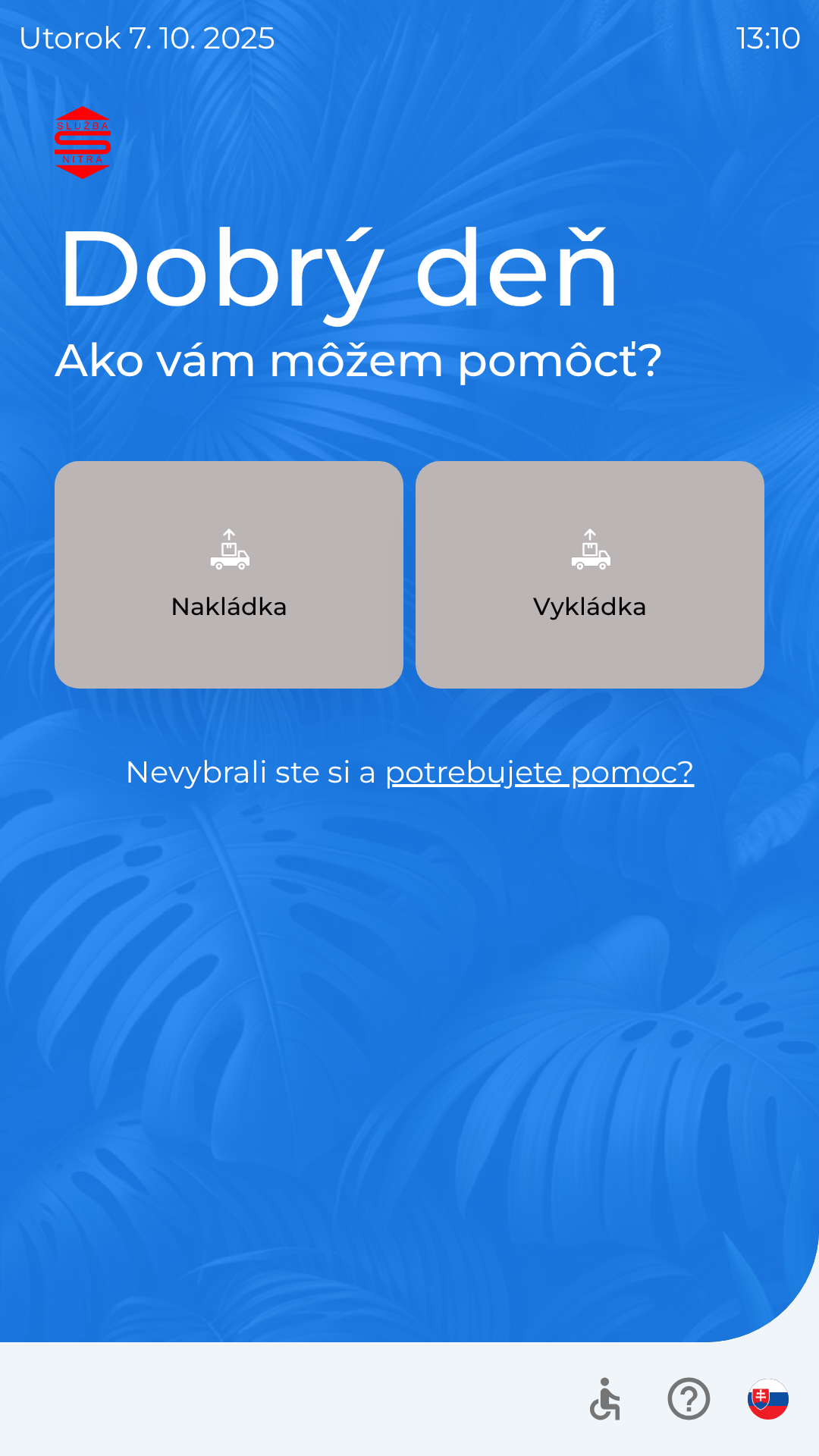
click at [621, 559] on img "button" at bounding box center [590, 549] width 67 height 67
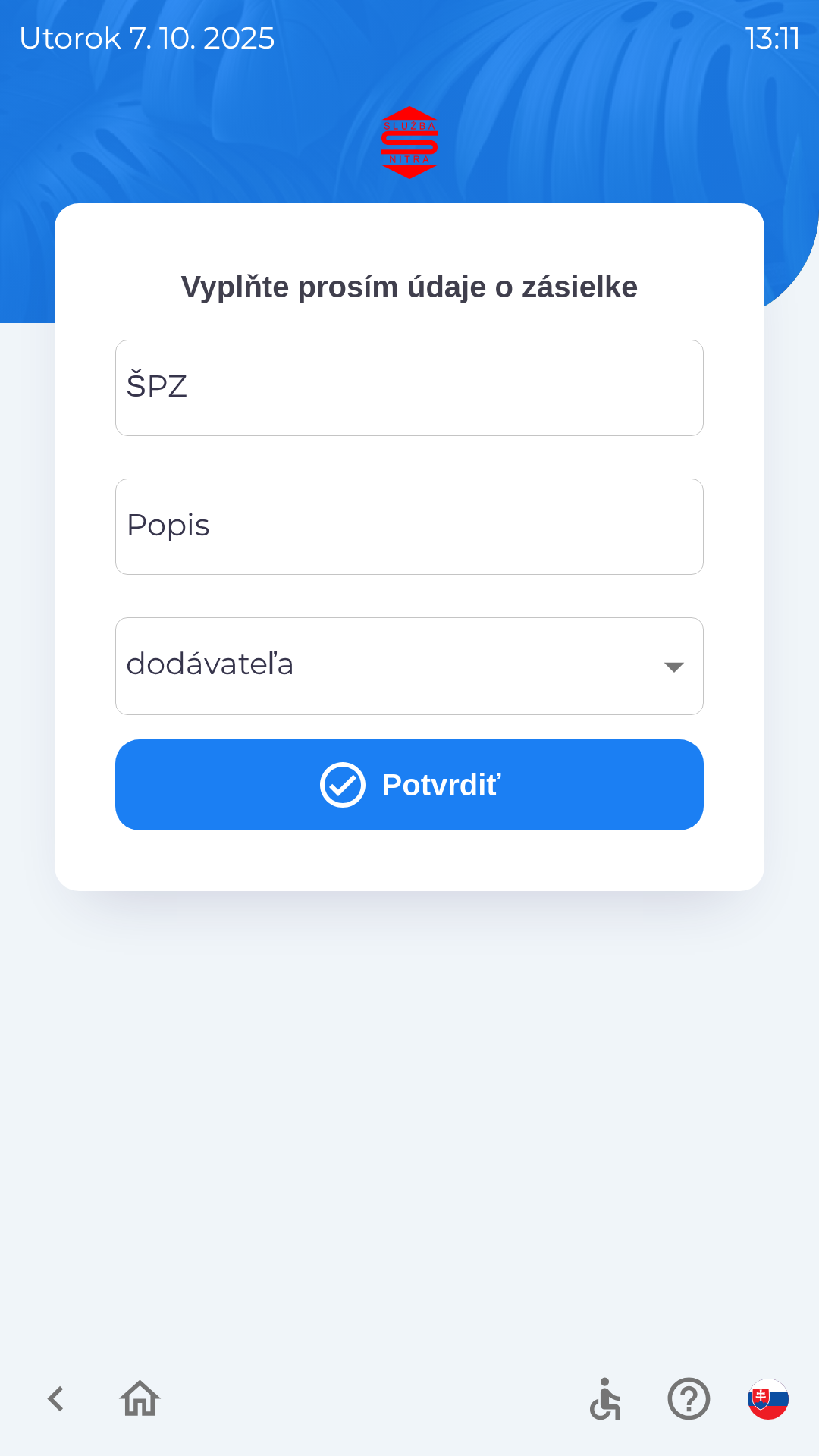
click at [318, 389] on input "ŠPZ" at bounding box center [409, 387] width 552 height 60
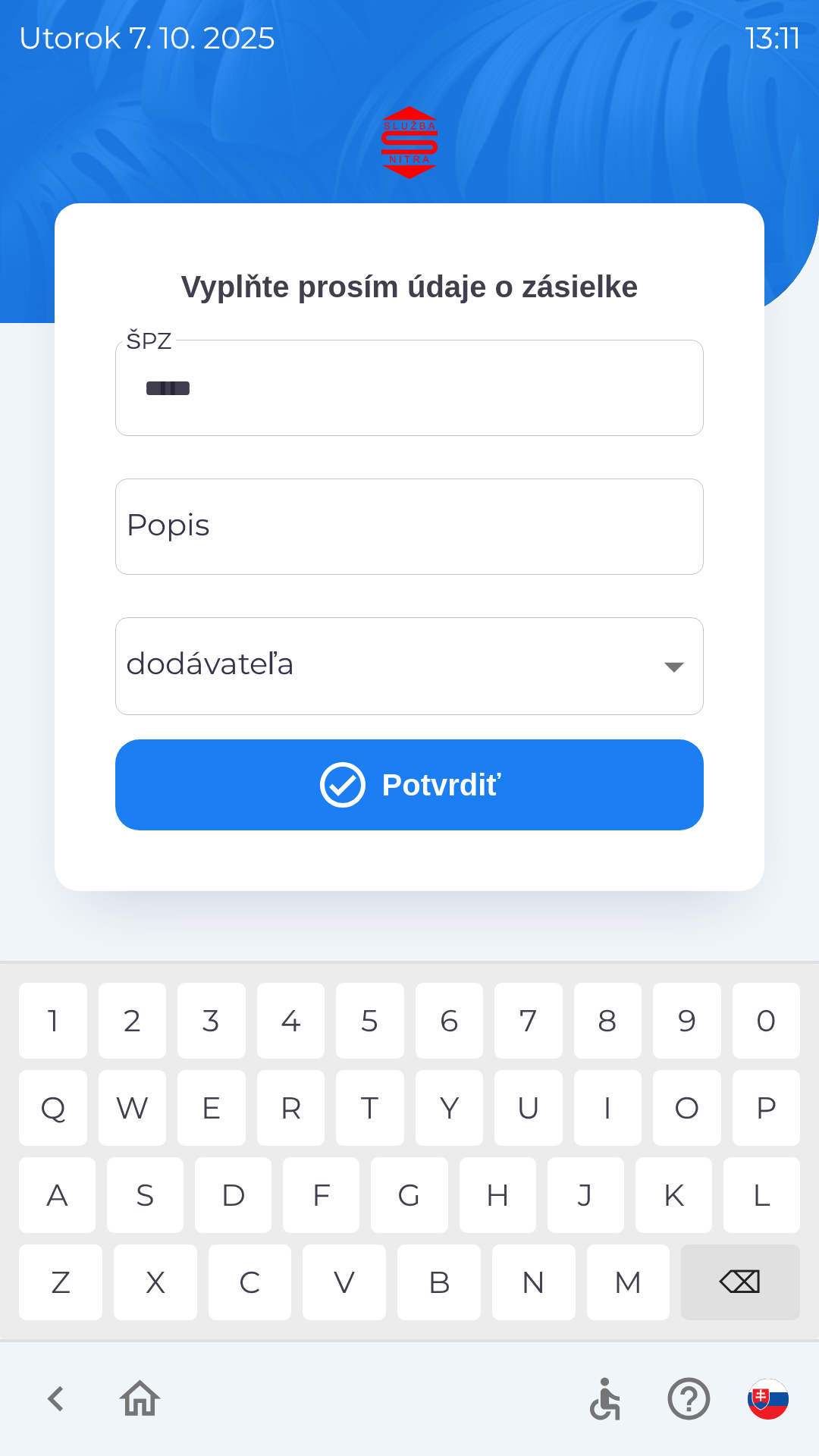
click at [220, 1010] on div "3" at bounding box center [211, 1020] width 68 height 76
type input "*******"
click at [397, 512] on input "Popis" at bounding box center [409, 526] width 552 height 60
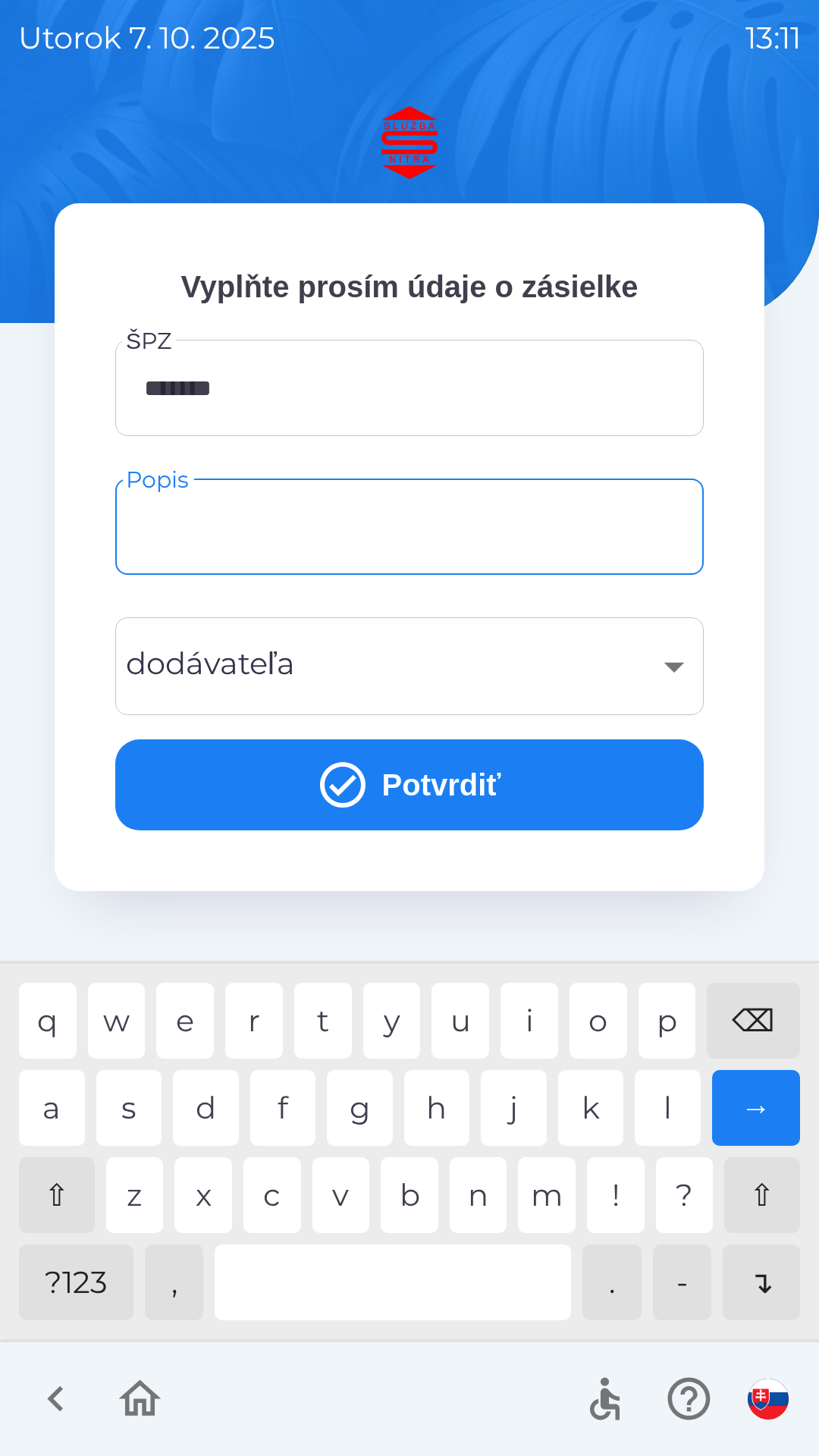
click at [676, 666] on div "​" at bounding box center [409, 665] width 552 height 61
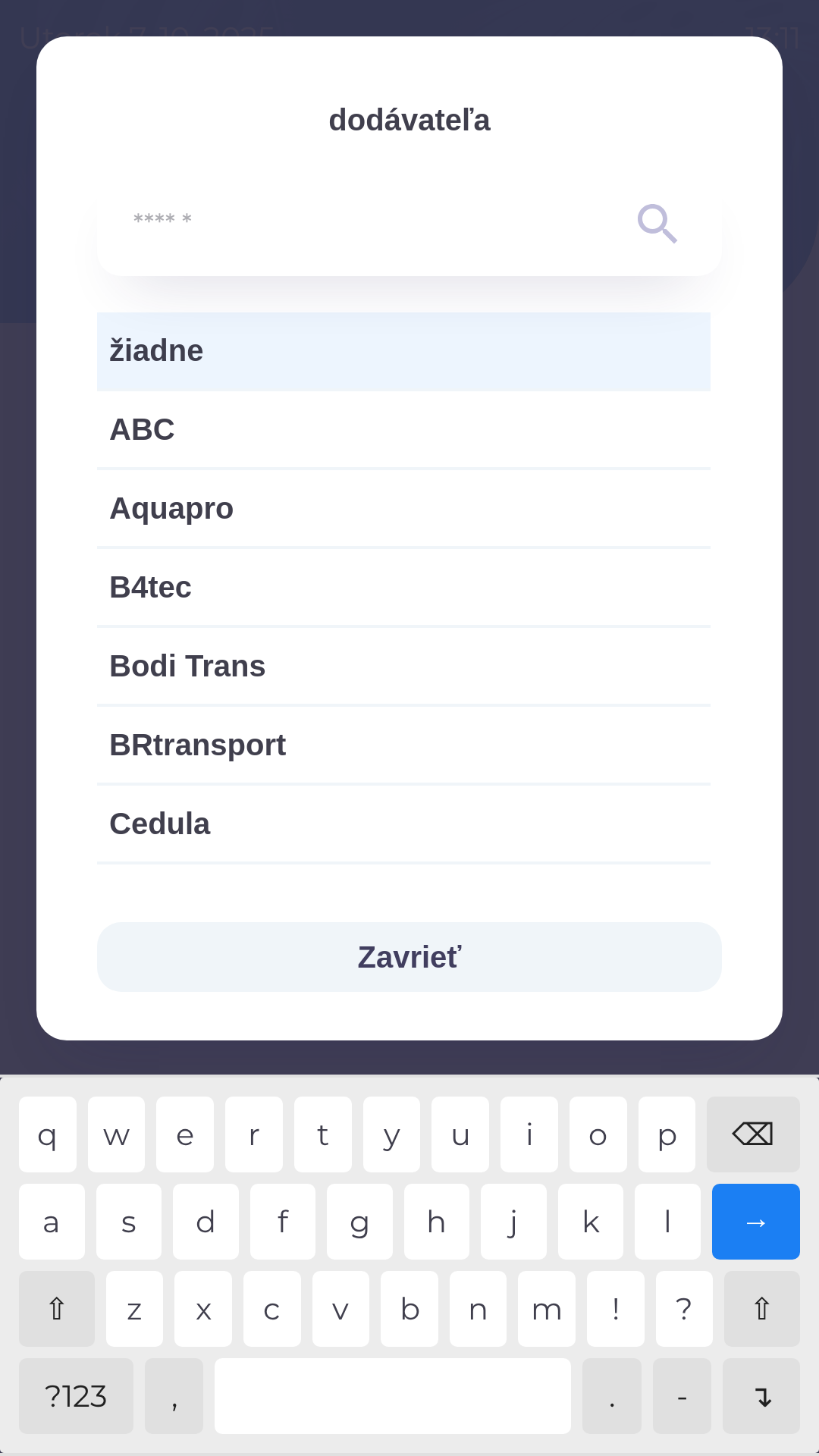
click at [285, 223] on input "text" at bounding box center [379, 224] width 491 height 42
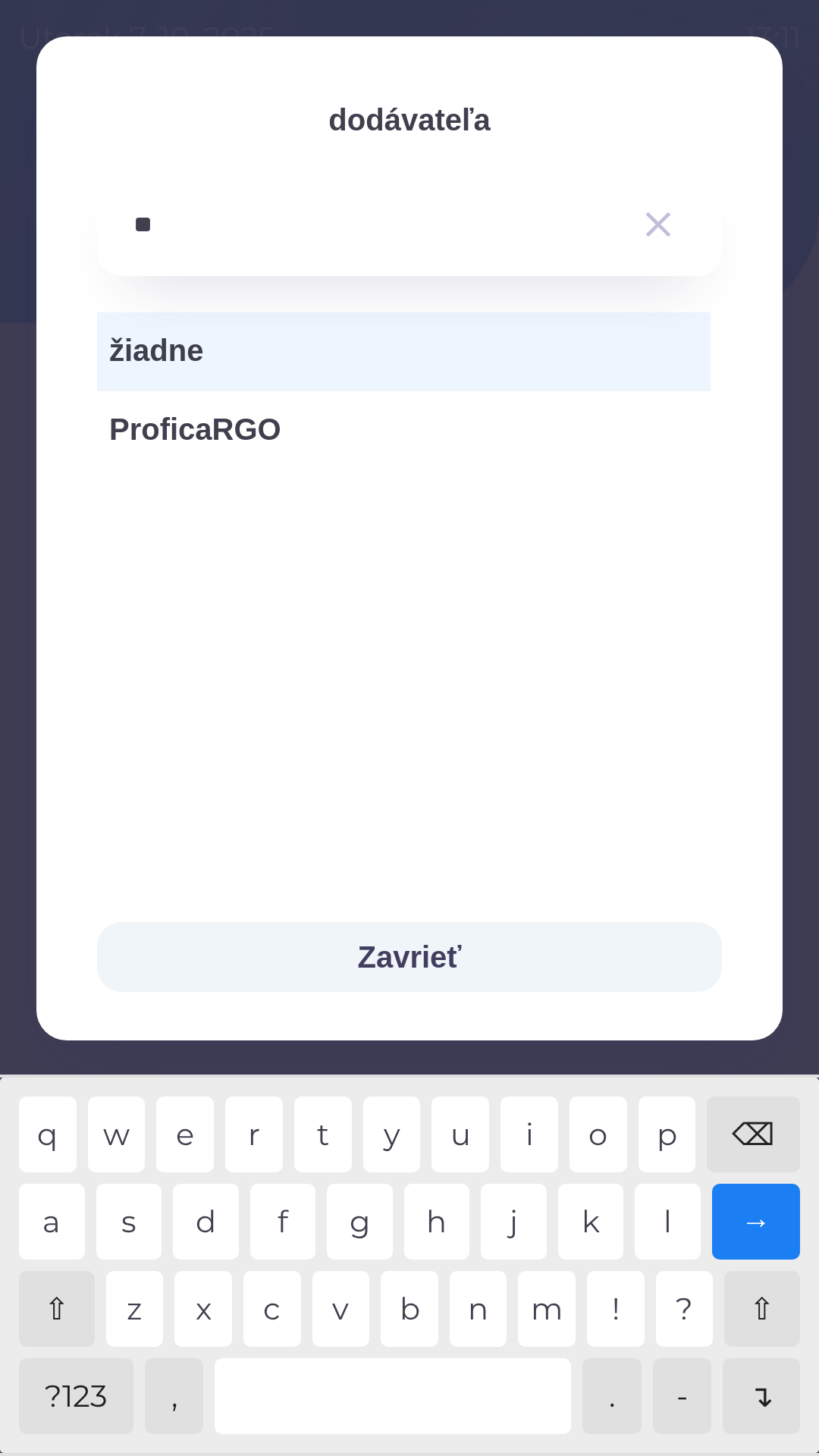
click at [51, 1216] on div "a" at bounding box center [52, 1221] width 66 height 76
click at [651, 1210] on div "l" at bounding box center [668, 1221] width 66 height 76
type input "******"
click at [435, 953] on button "Zavrieť" at bounding box center [409, 957] width 625 height 69
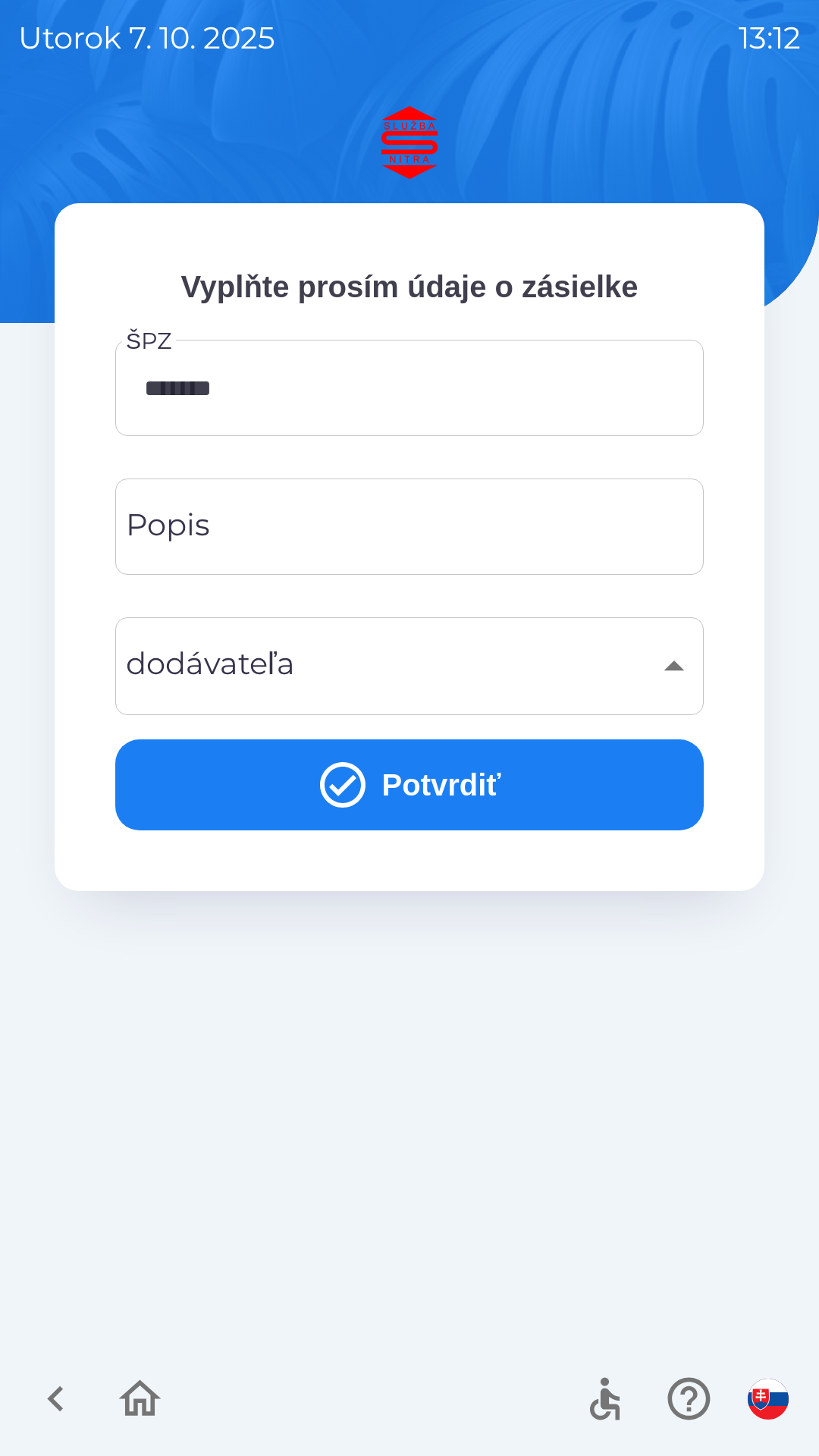
click at [397, 521] on input "Popis" at bounding box center [409, 526] width 552 height 60
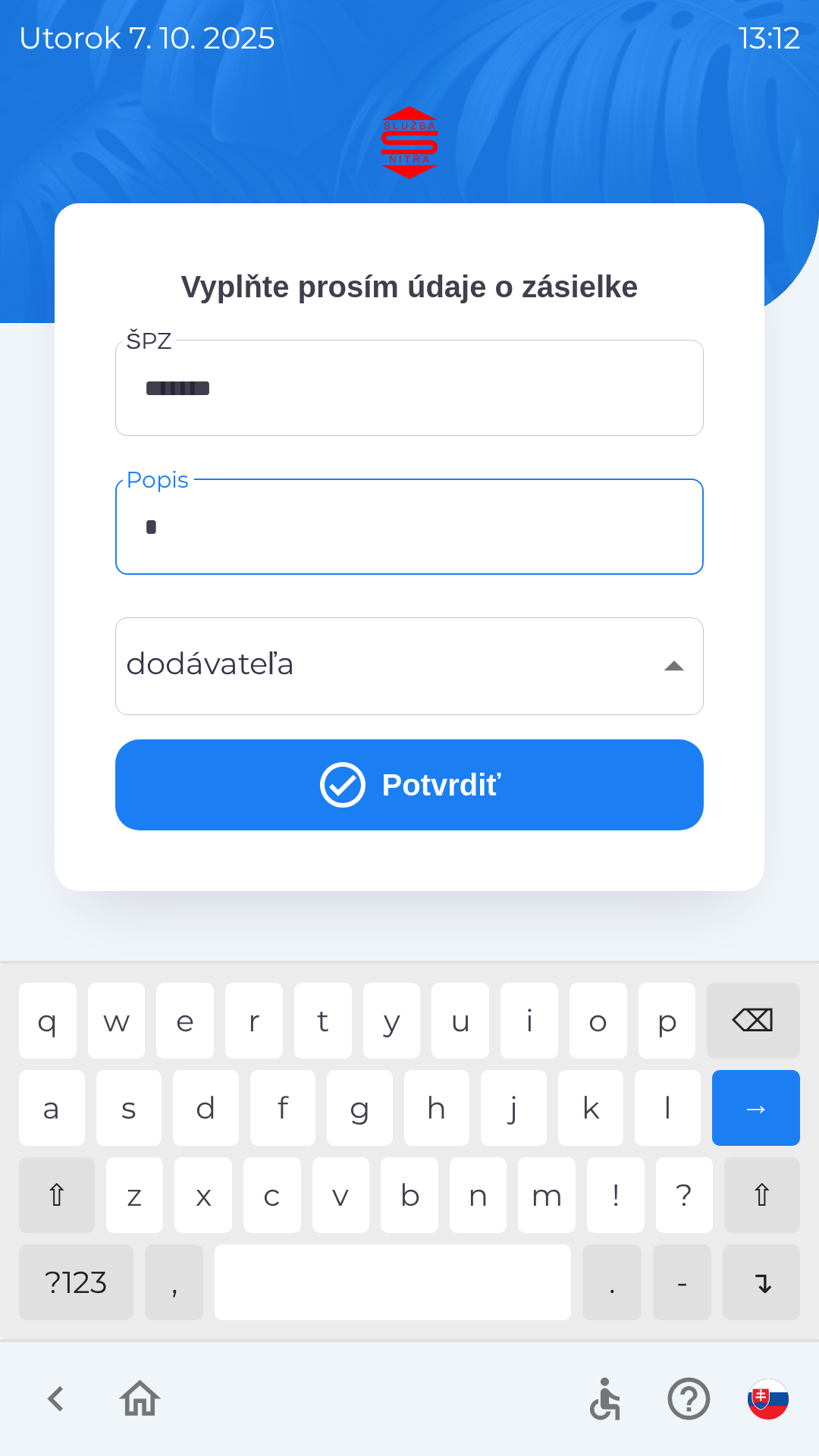
click at [280, 1201] on div "c" at bounding box center [272, 1195] width 58 height 76
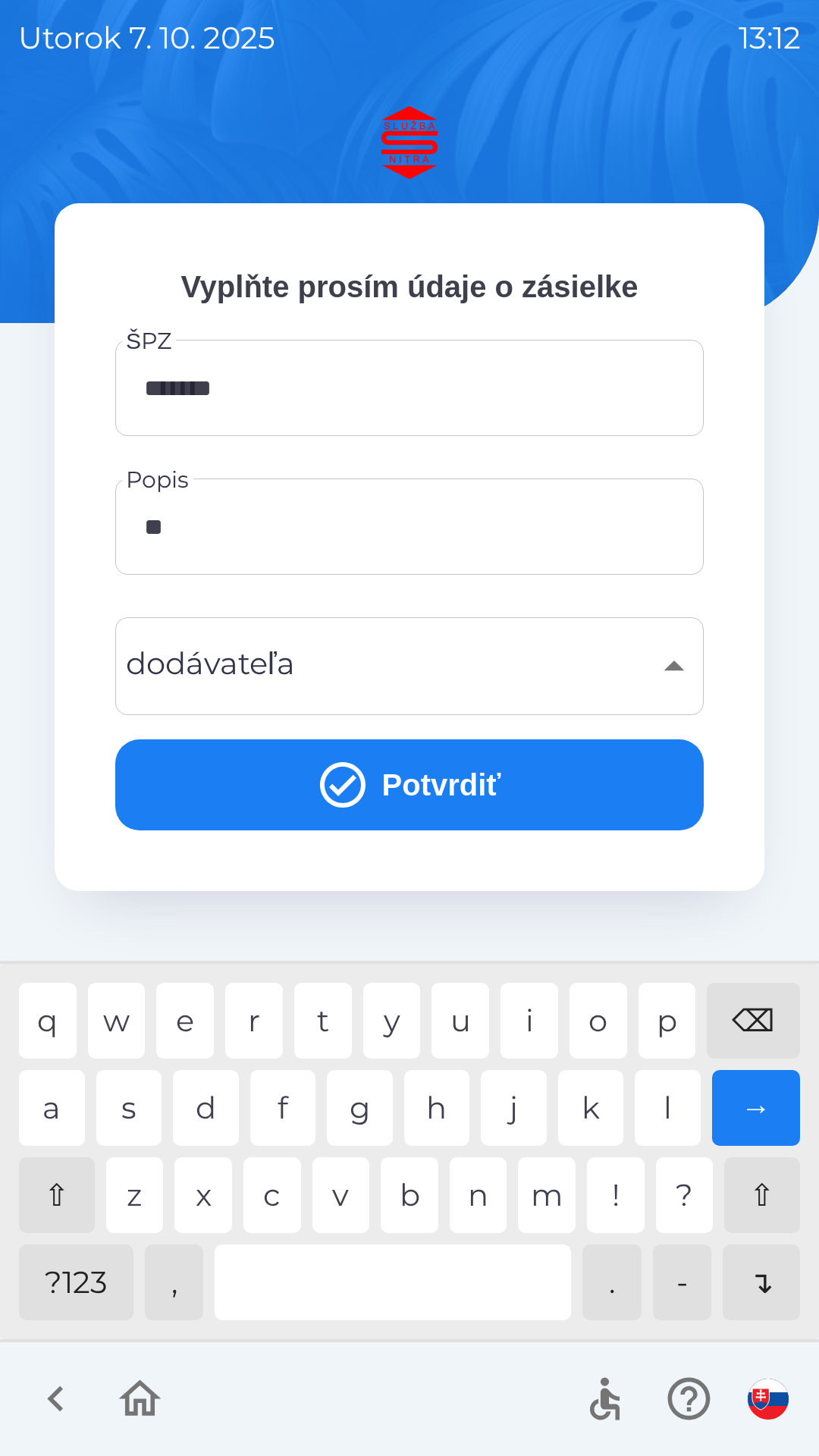
click at [69, 1104] on div "a" at bounding box center [52, 1107] width 66 height 76
type input "******"
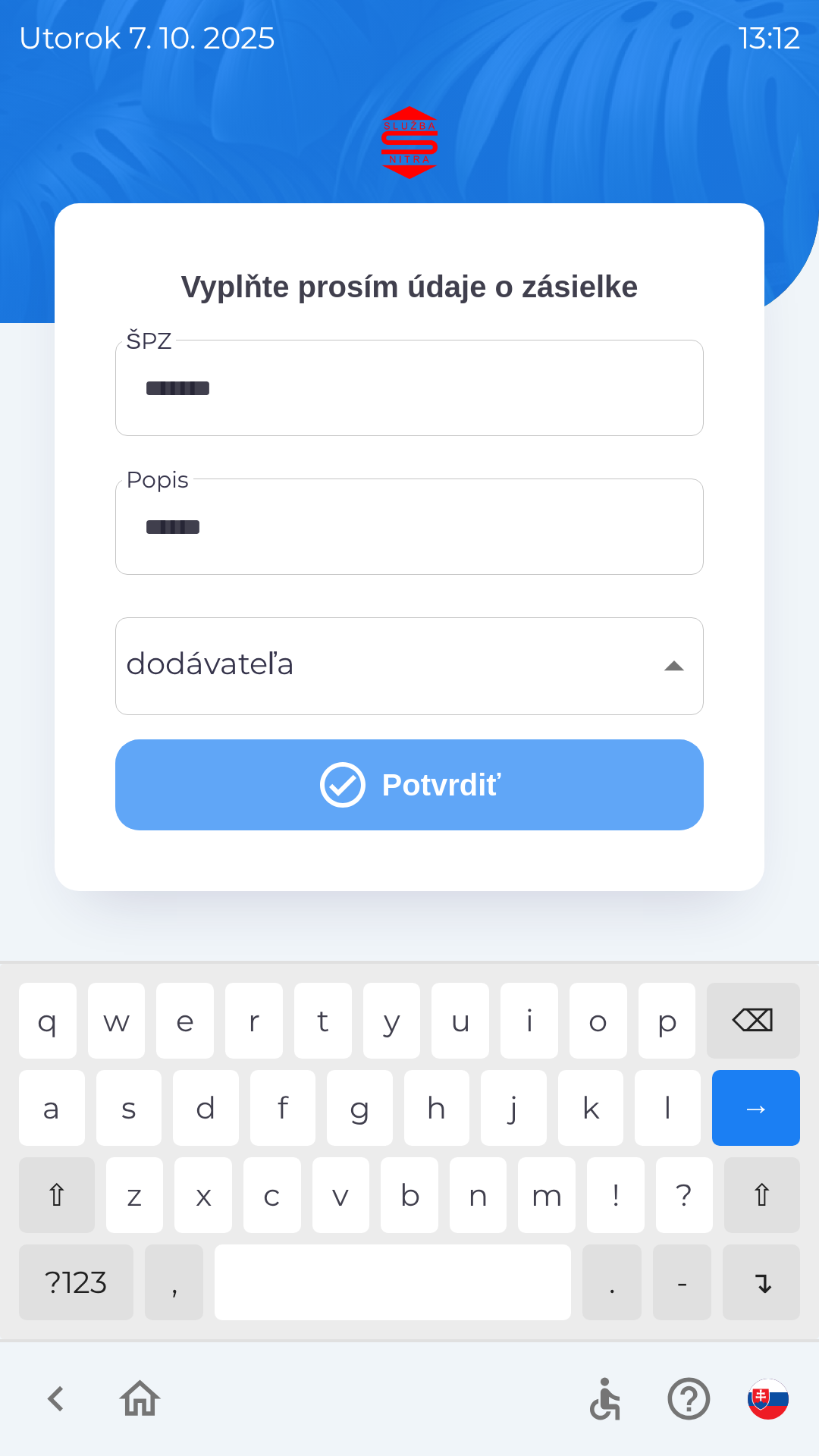
click at [472, 781] on button "Potvrdiť" at bounding box center [410, 784] width 589 height 91
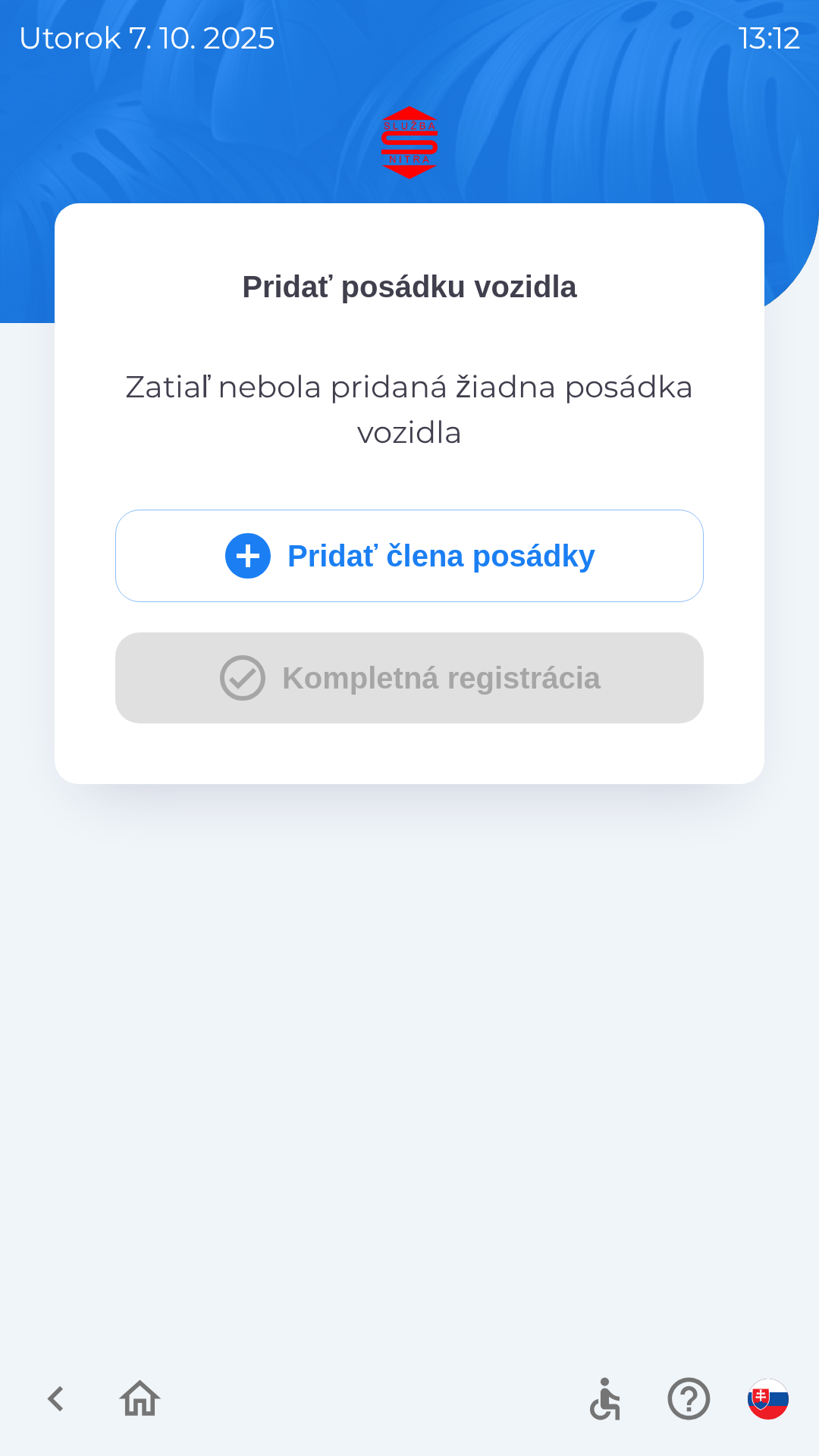
click at [500, 683] on div "Pridať člena posádky Kompletná registrácia" at bounding box center [410, 616] width 589 height 213
click at [445, 546] on button "Pridať člena posádky" at bounding box center [410, 556] width 589 height 93
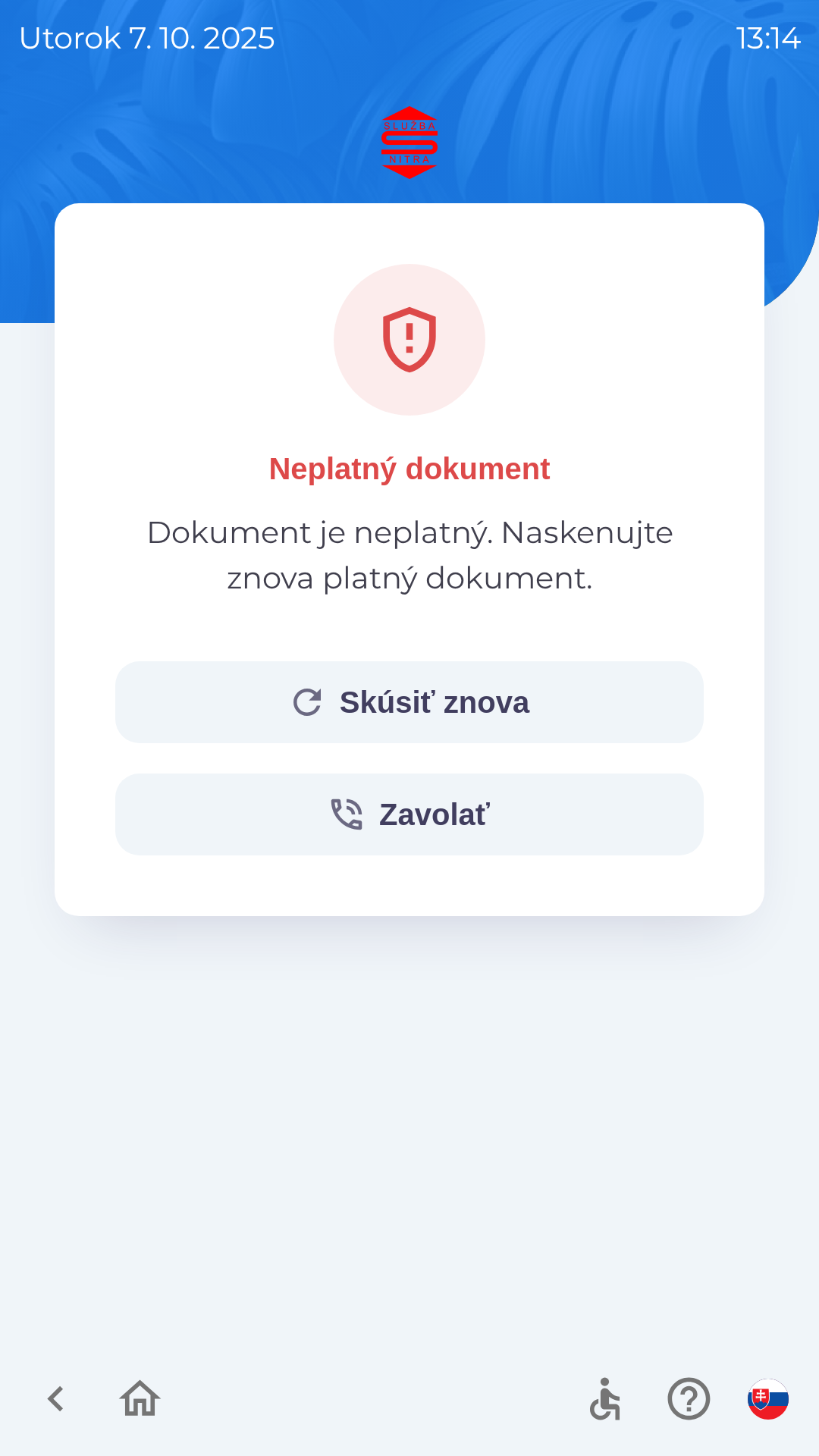
click at [488, 698] on button "Skúsiť znova" at bounding box center [410, 702] width 589 height 82
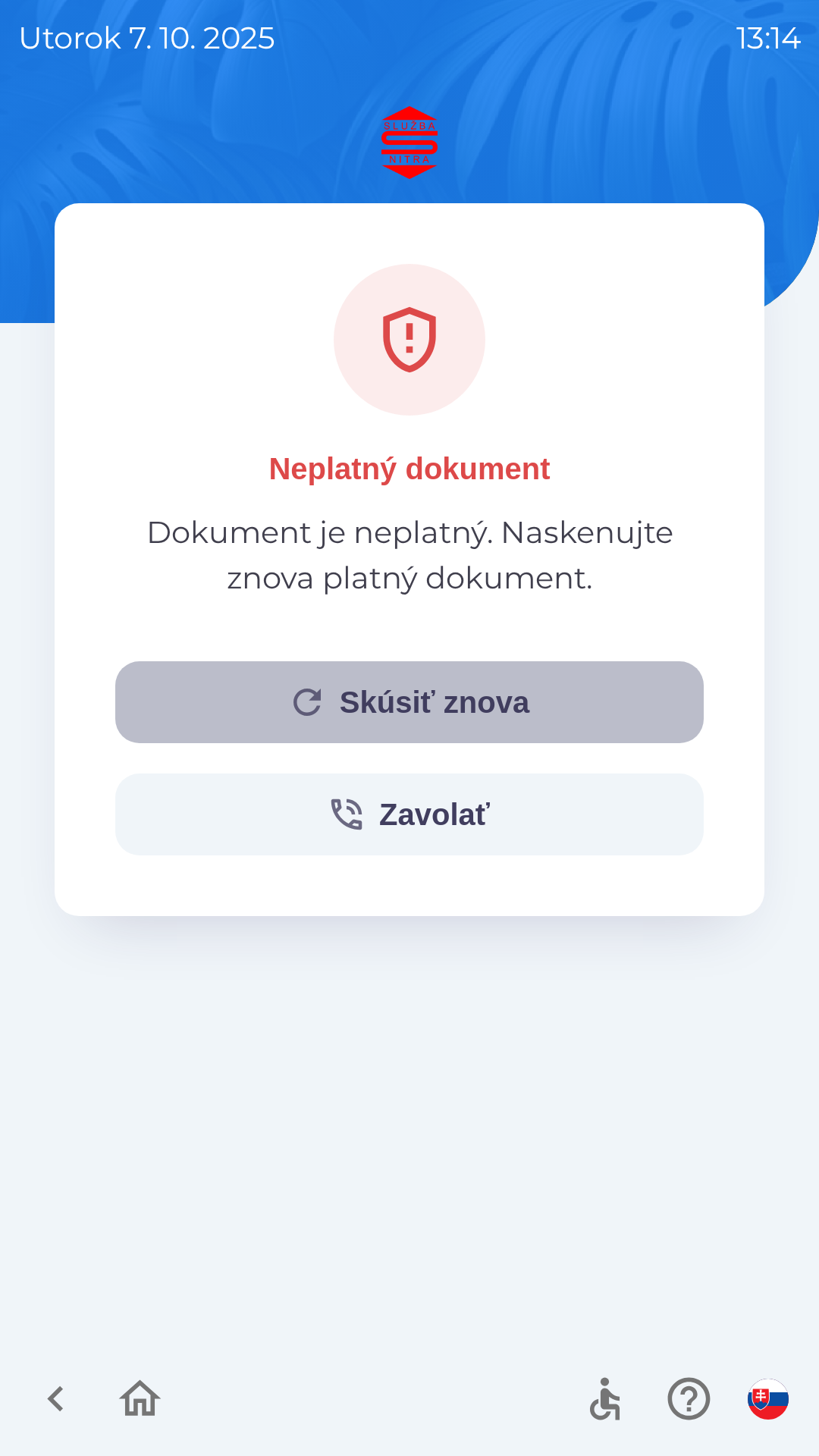
click at [339, 728] on button "Skúsiť znova" at bounding box center [410, 702] width 589 height 82
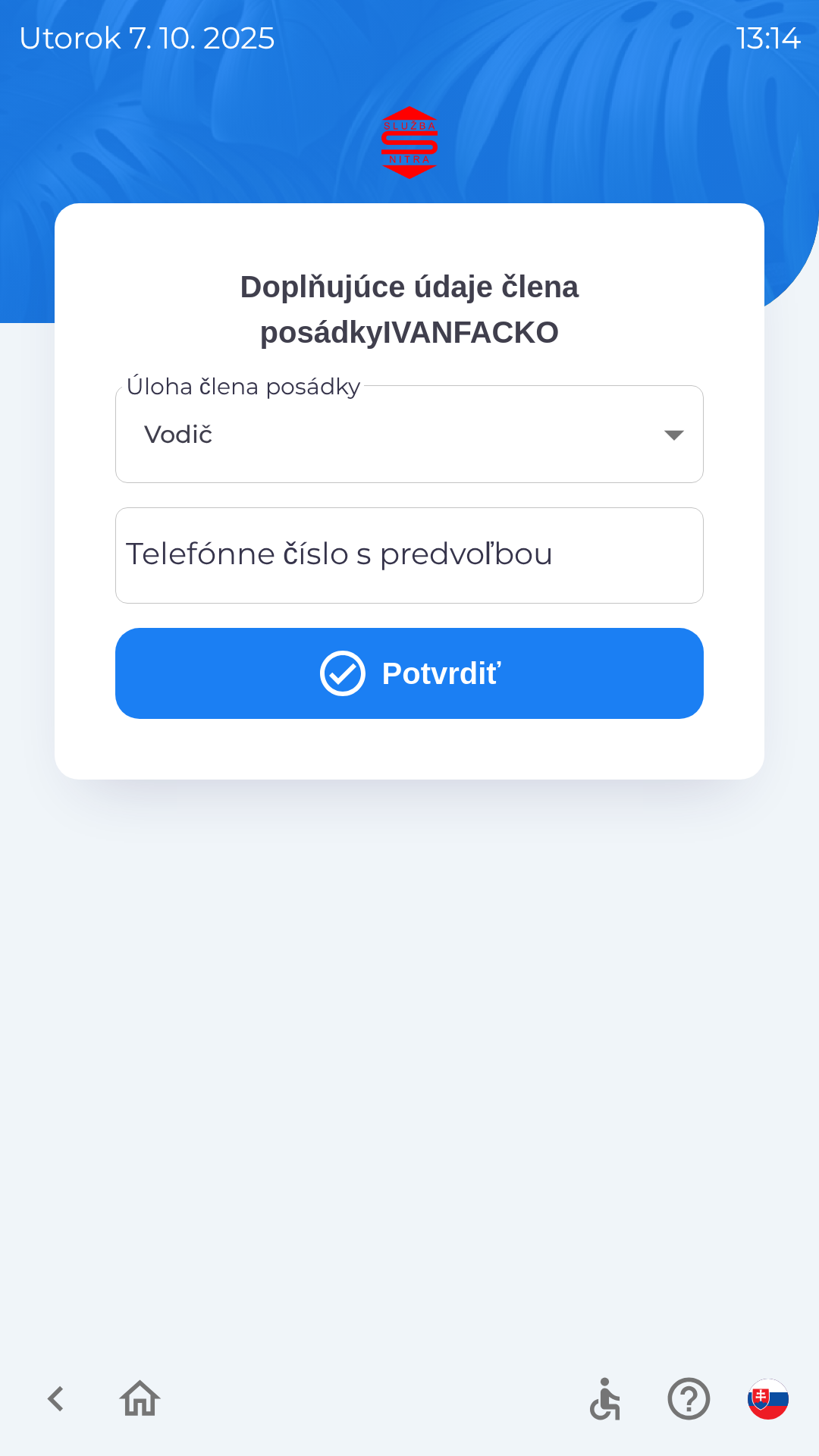
click at [160, 546] on div "Telefónne číslo s predvoľbou Telefónne číslo s predvoľbou" at bounding box center [410, 555] width 589 height 96
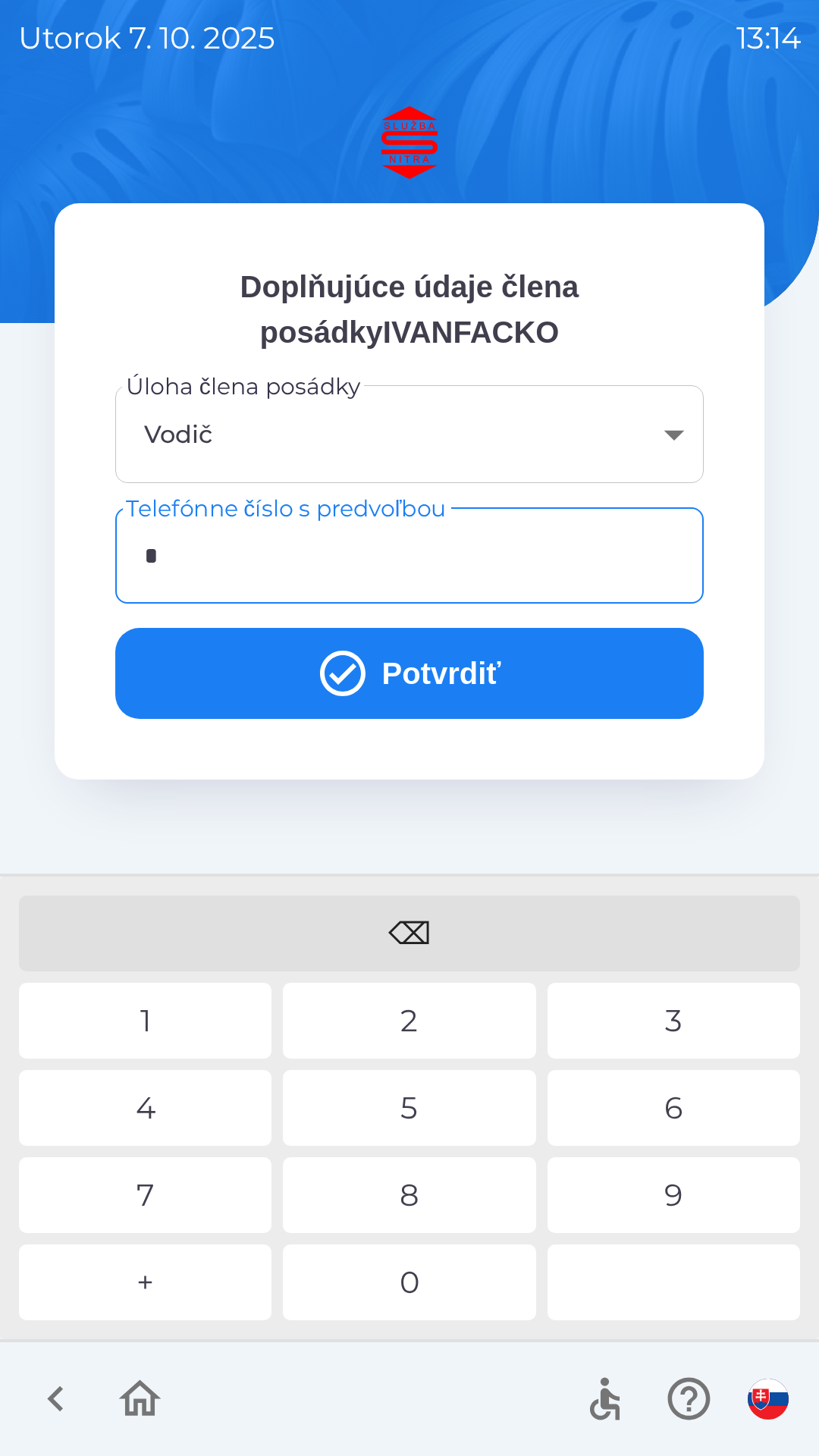
click at [205, 1279] on div "+" at bounding box center [145, 1282] width 253 height 76
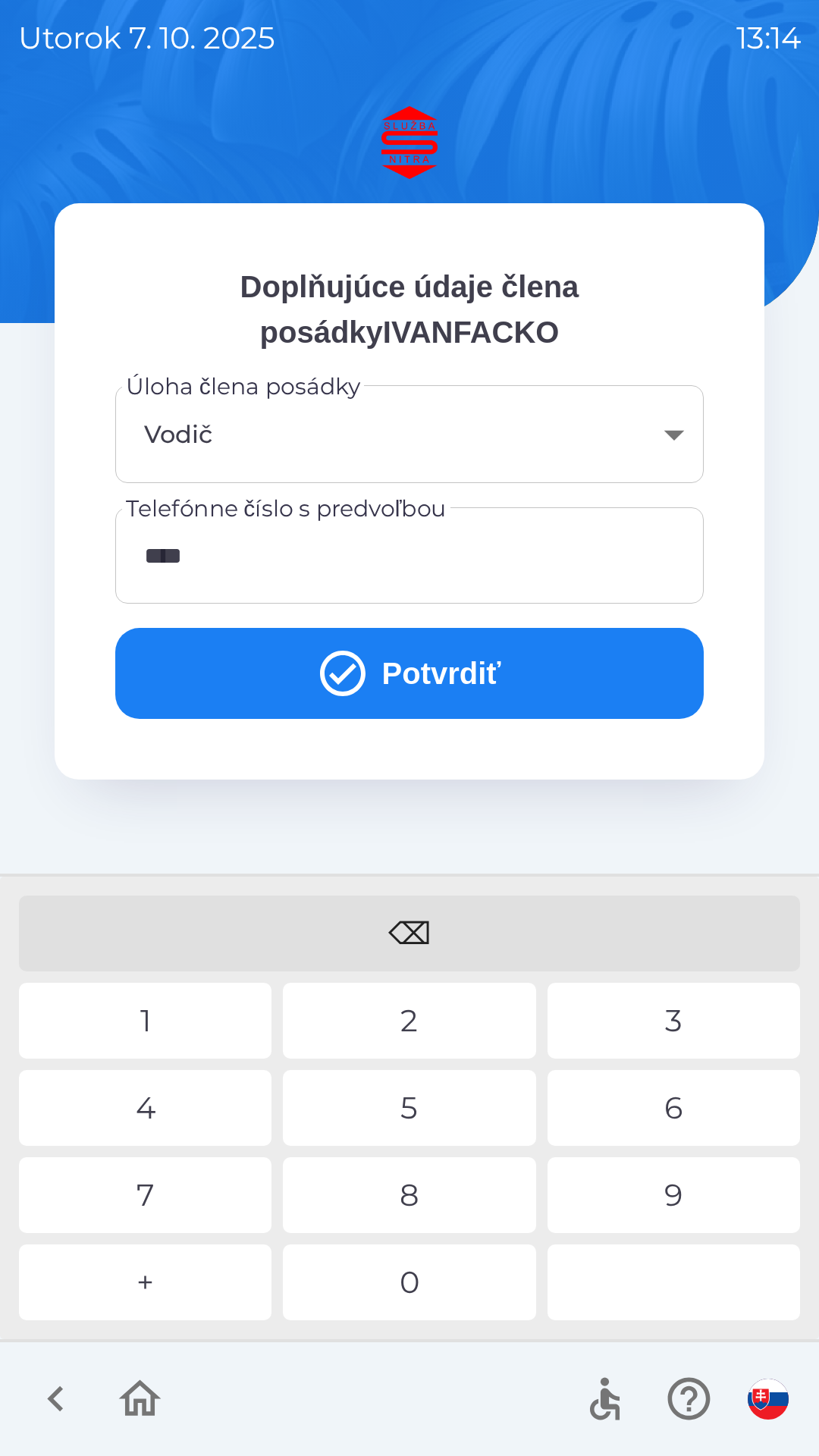
click at [192, 1019] on div "1" at bounding box center [145, 1020] width 253 height 76
click at [671, 1189] on div "9" at bounding box center [674, 1195] width 253 height 76
click at [447, 1275] on div "0" at bounding box center [409, 1282] width 253 height 76
click at [431, 1193] on div "8" at bounding box center [409, 1195] width 253 height 76
click at [436, 991] on div "2" at bounding box center [409, 1020] width 253 height 76
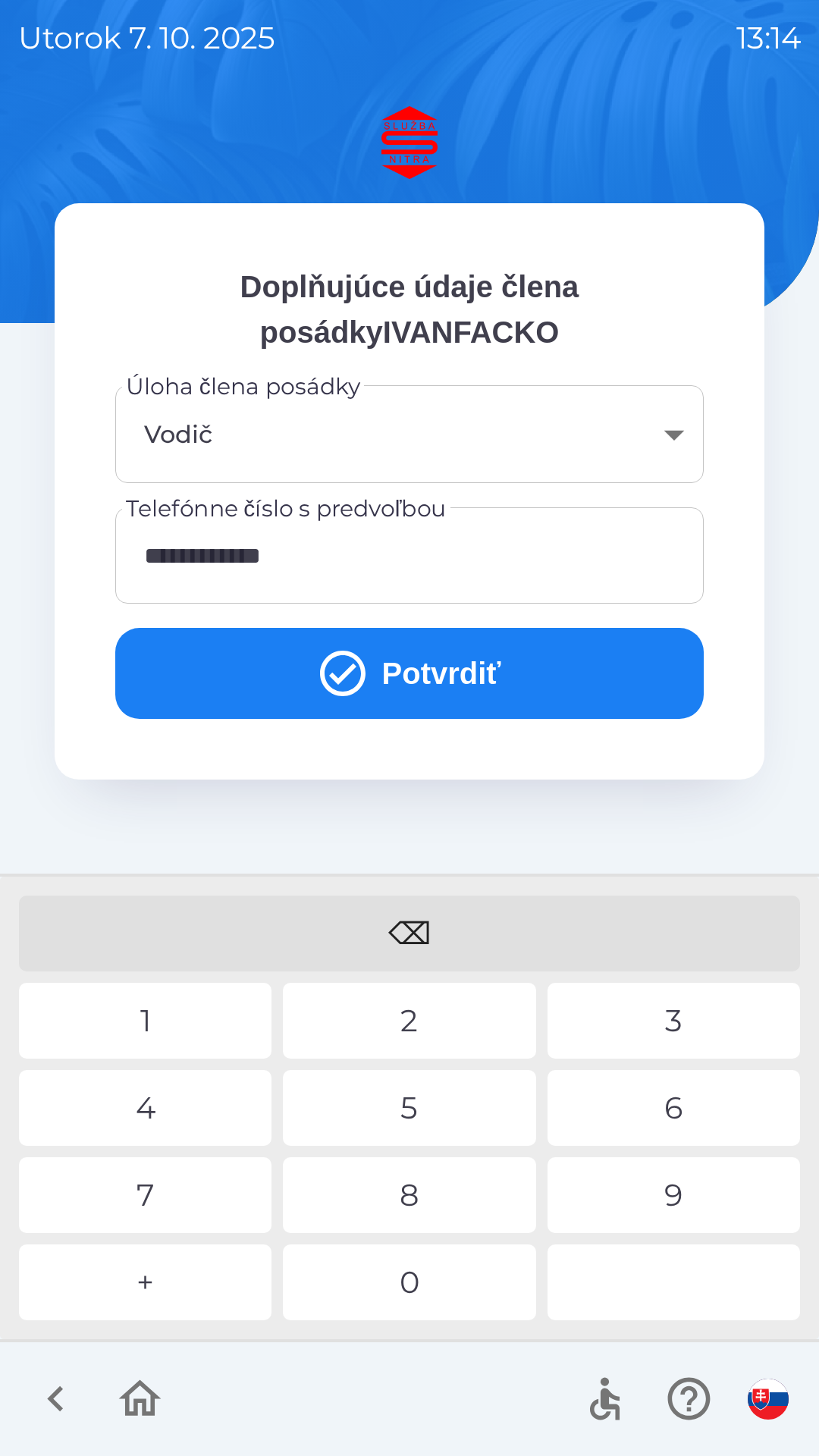
click at [432, 1093] on div "5" at bounding box center [409, 1107] width 253 height 76
type input "**********"
click at [424, 1196] on div "8" at bounding box center [409, 1195] width 253 height 76
click at [509, 676] on button "Potvrdiť" at bounding box center [410, 673] width 589 height 91
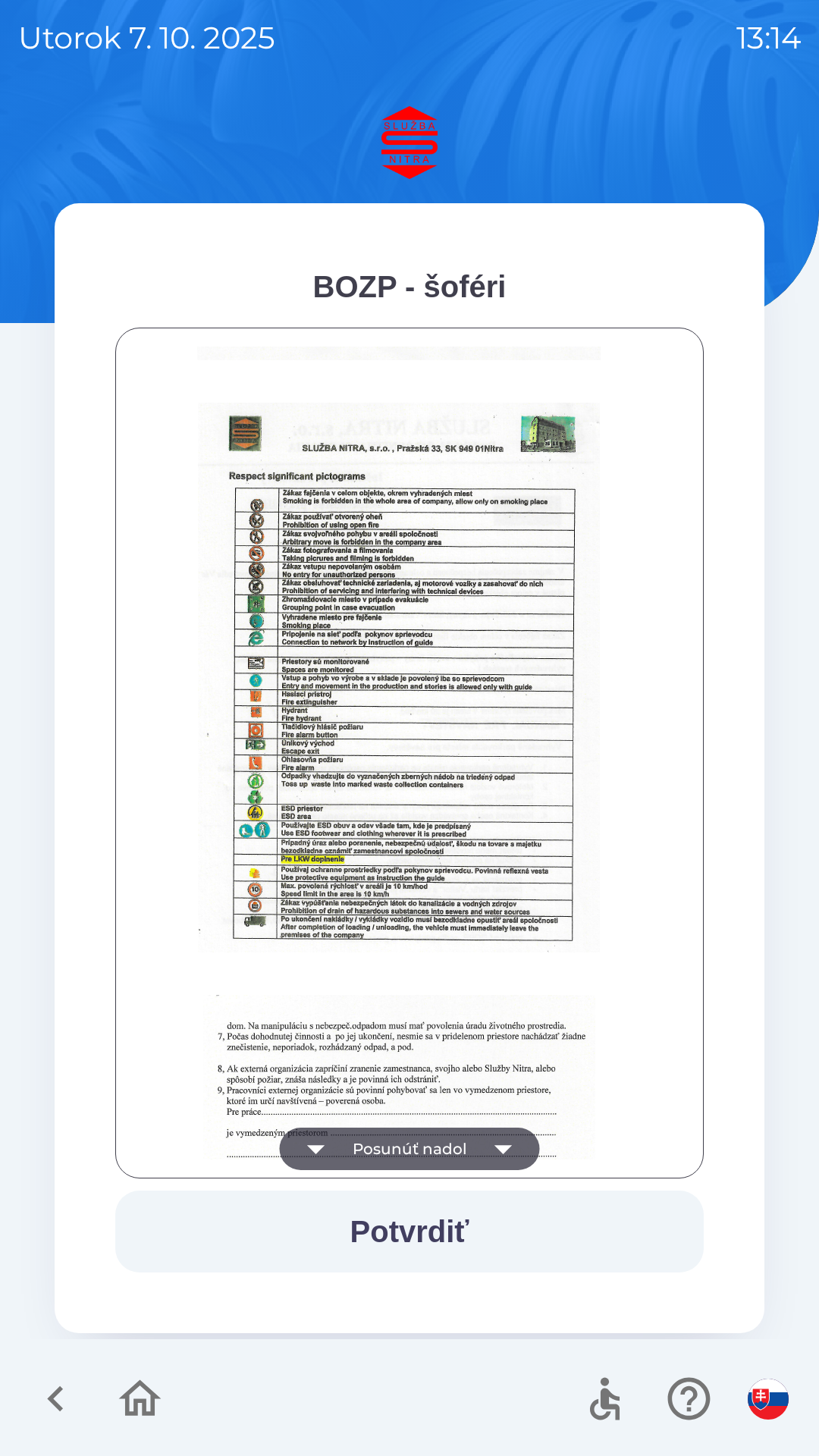
scroll to position [1700, 0]
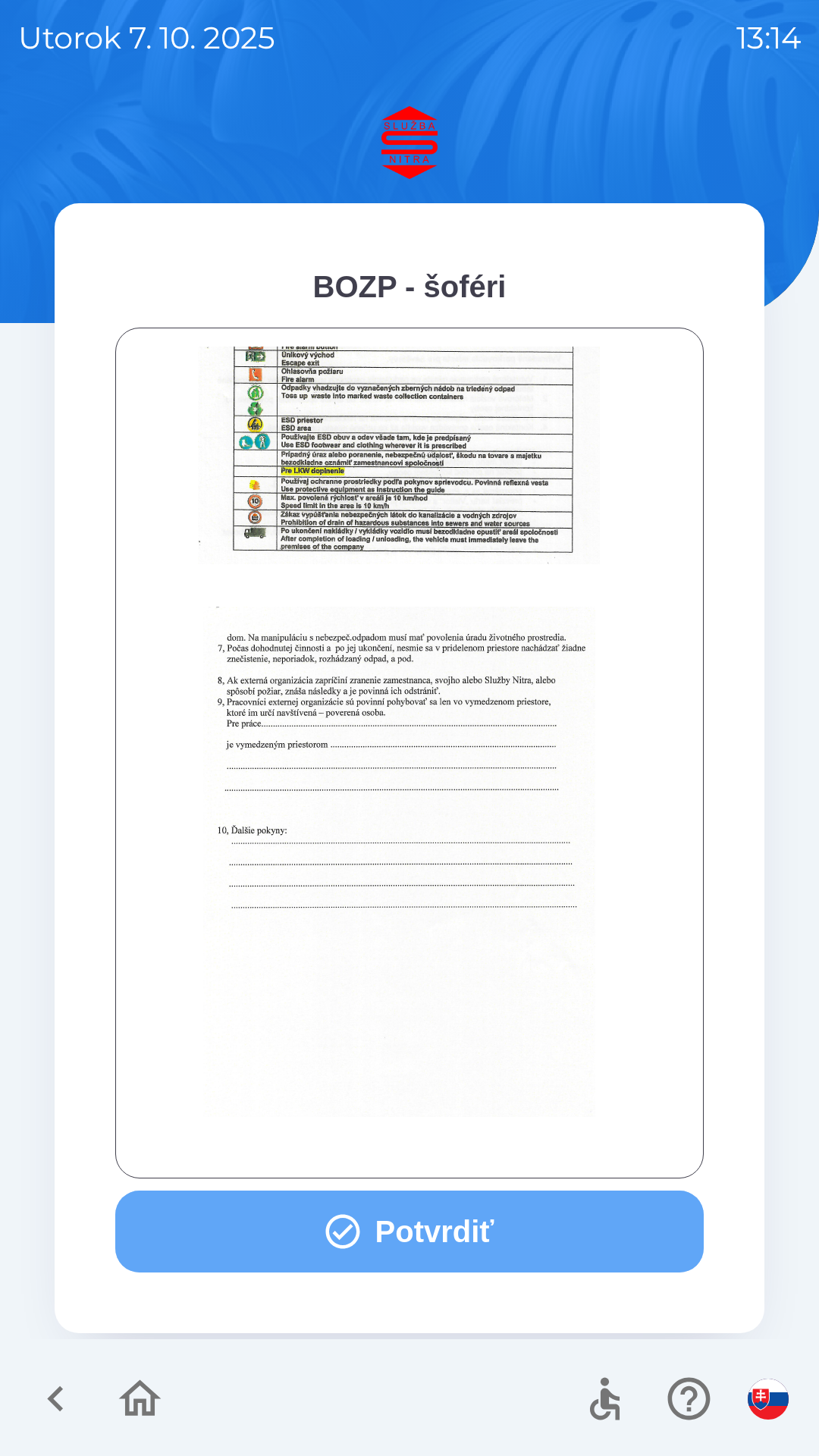
click at [488, 1214] on button "Potvrdiť" at bounding box center [410, 1232] width 589 height 82
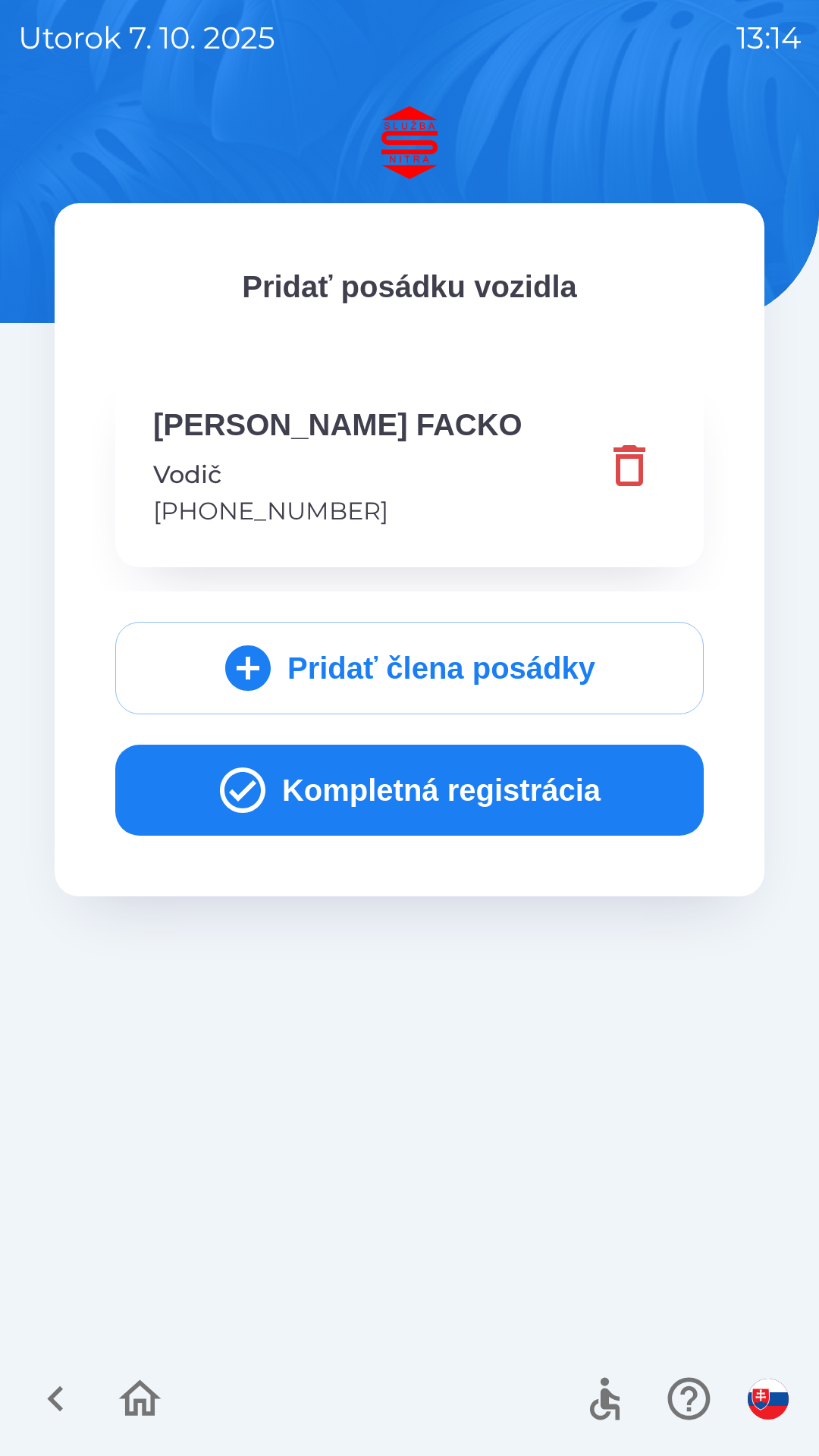
click at [542, 784] on button "Kompletná registrácia" at bounding box center [410, 790] width 589 height 91
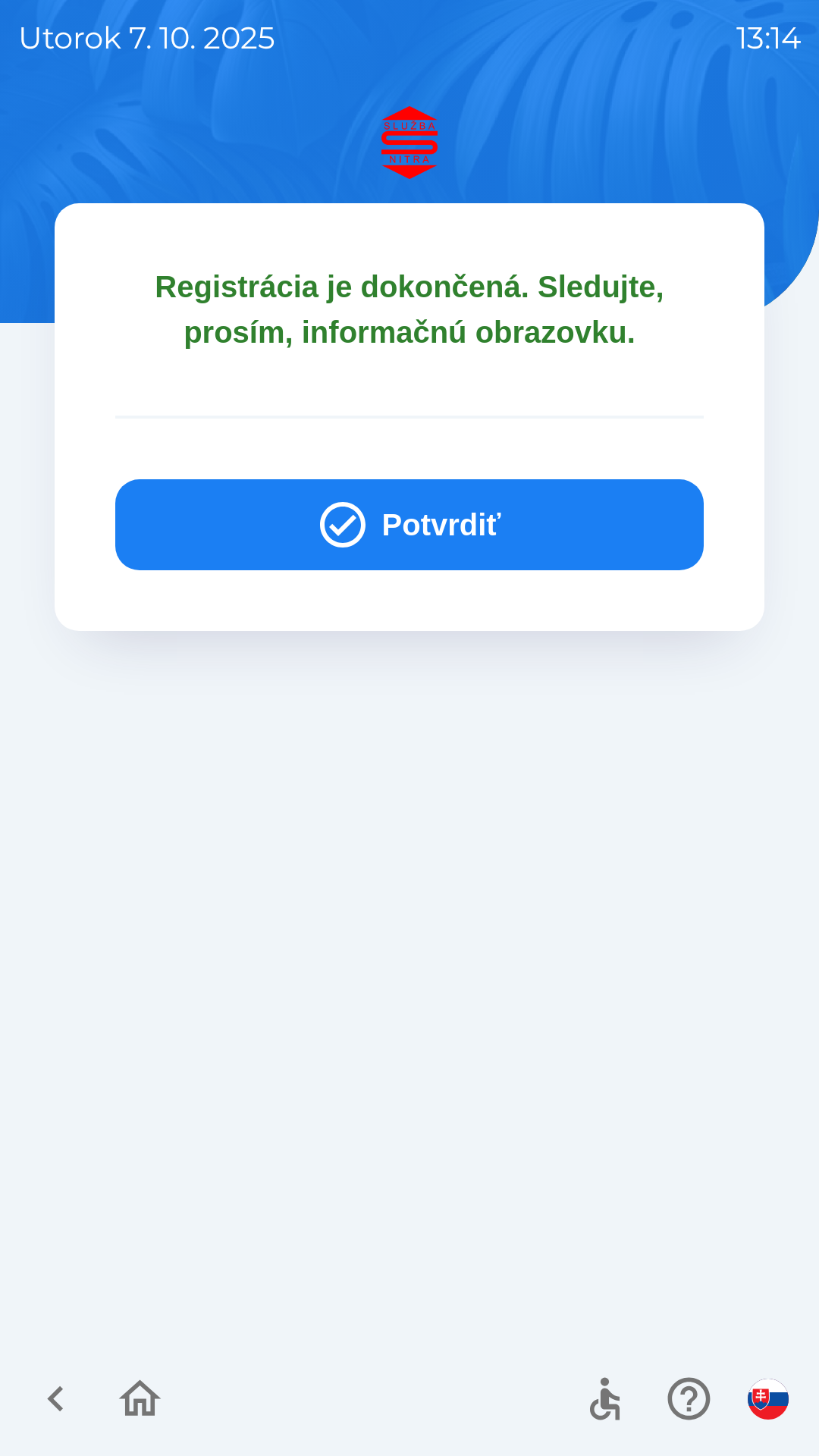
click at [523, 522] on button "Potvrdiť" at bounding box center [410, 525] width 589 height 91
